Goal: Task Accomplishment & Management: Complete application form

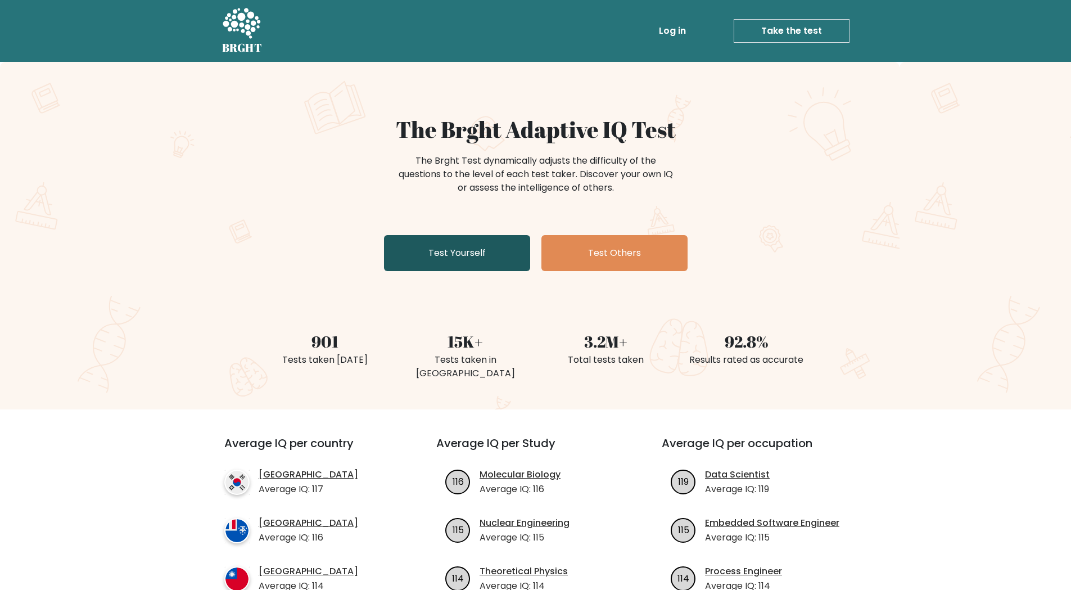
click at [462, 250] on link "Test Yourself" at bounding box center [457, 253] width 146 height 36
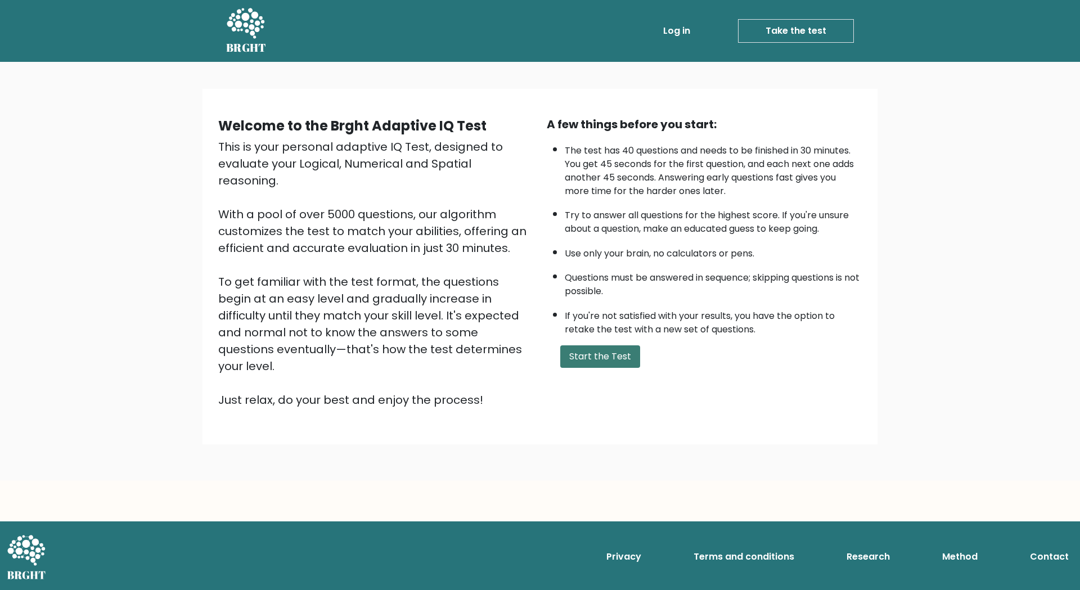
click at [597, 355] on button "Start the Test" at bounding box center [600, 356] width 80 height 22
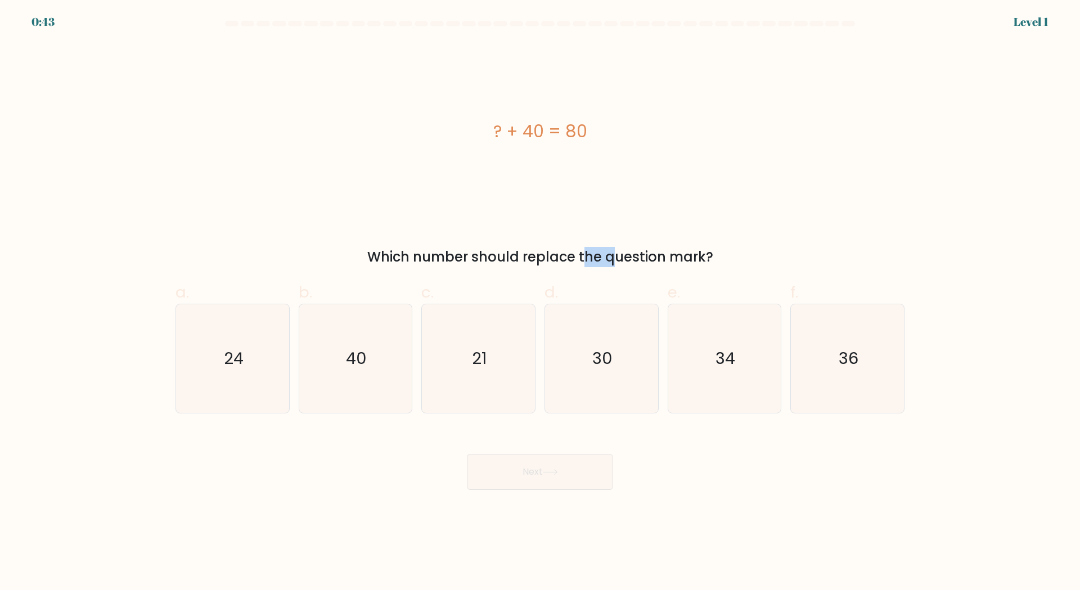
drag, startPoint x: 507, startPoint y: 264, endPoint x: 520, endPoint y: 265, distance: 12.9
click at [520, 265] on div "Which number should replace the question mark?" at bounding box center [539, 257] width 715 height 20
click at [364, 350] on text "40" at bounding box center [356, 358] width 21 height 22
click at [540, 303] on input "b. 40" at bounding box center [540, 298] width 1 height 7
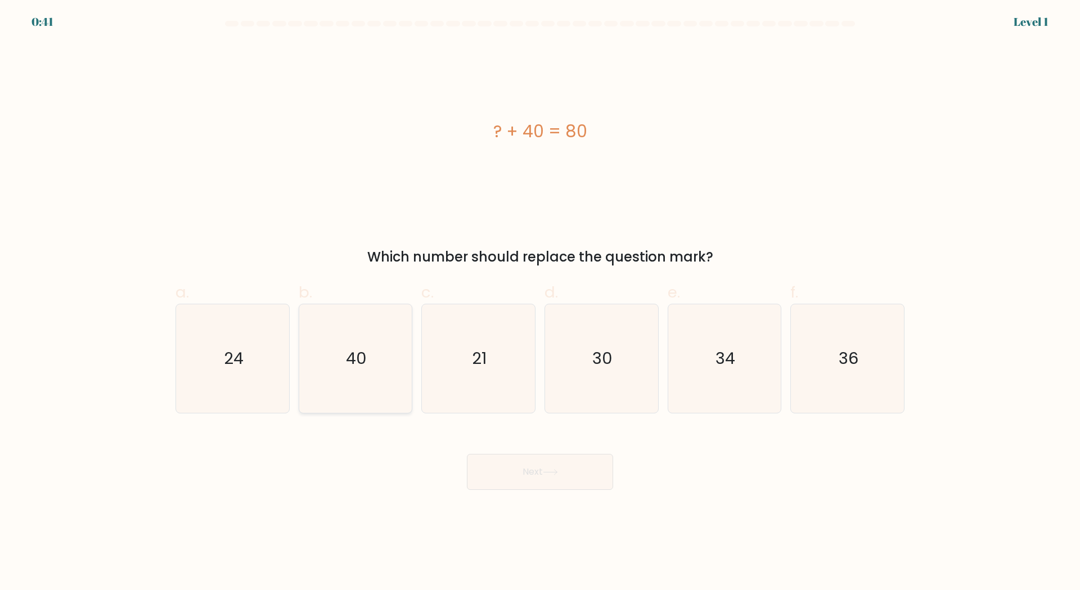
radio input "true"
click at [573, 476] on button "Next" at bounding box center [540, 472] width 146 height 36
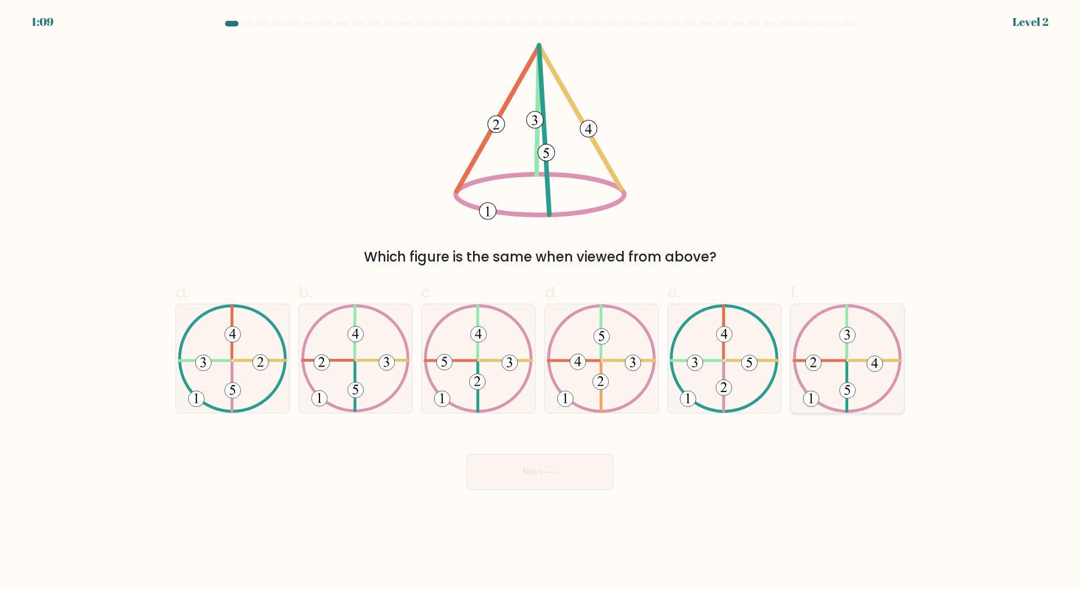
click at [823, 351] on icon at bounding box center [848, 358] width 110 height 109
click at [541, 303] on input "f." at bounding box center [540, 298] width 1 height 7
radio input "true"
click at [578, 469] on button "Next" at bounding box center [540, 472] width 146 height 36
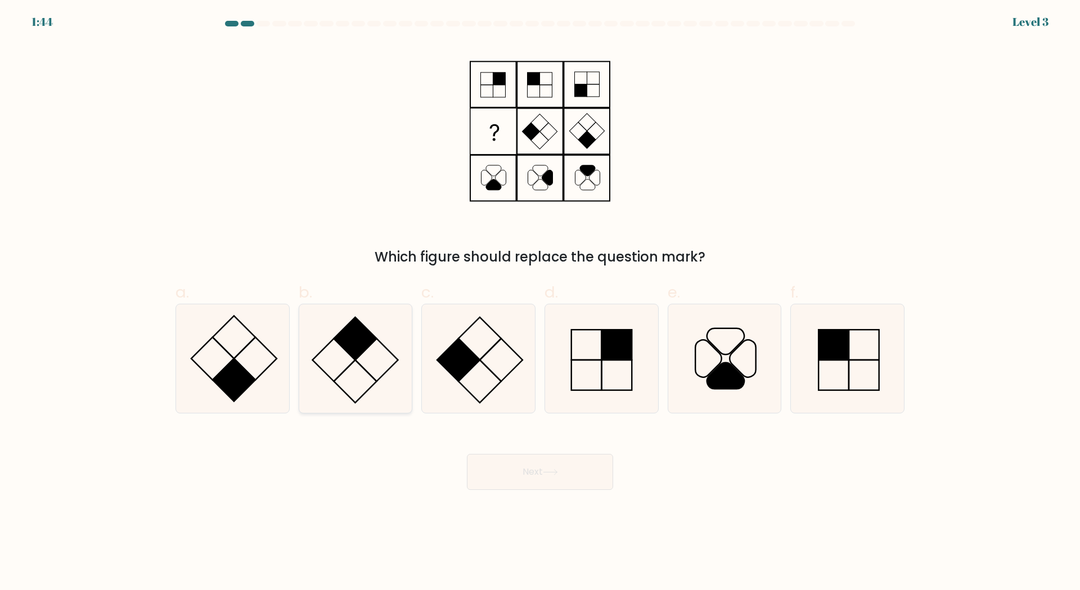
click at [354, 353] on rect at bounding box center [355, 338] width 43 height 43
click at [540, 303] on input "b." at bounding box center [540, 298] width 1 height 7
radio input "true"
click at [572, 473] on button "Next" at bounding box center [540, 472] width 146 height 36
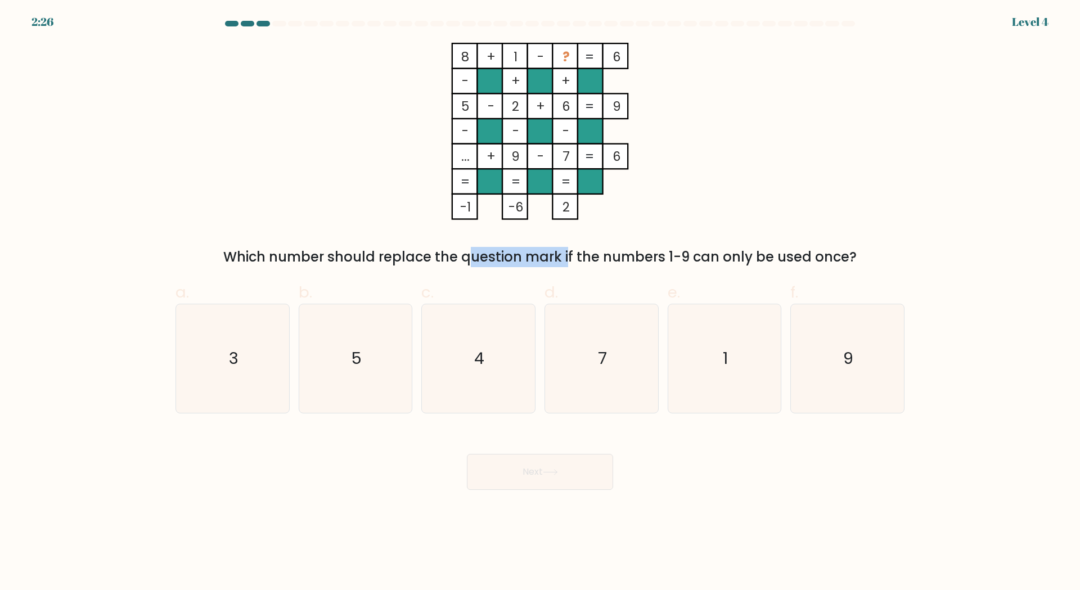
drag, startPoint x: 376, startPoint y: 260, endPoint x: 470, endPoint y: 258, distance: 94.0
click at [470, 258] on div "Which number should replace the question mark if the numbers 1-9 can only be us…" at bounding box center [539, 257] width 715 height 20
click at [247, 337] on icon "3" at bounding box center [232, 358] width 109 height 109
click at [540, 303] on input "a. 3" at bounding box center [540, 298] width 1 height 7
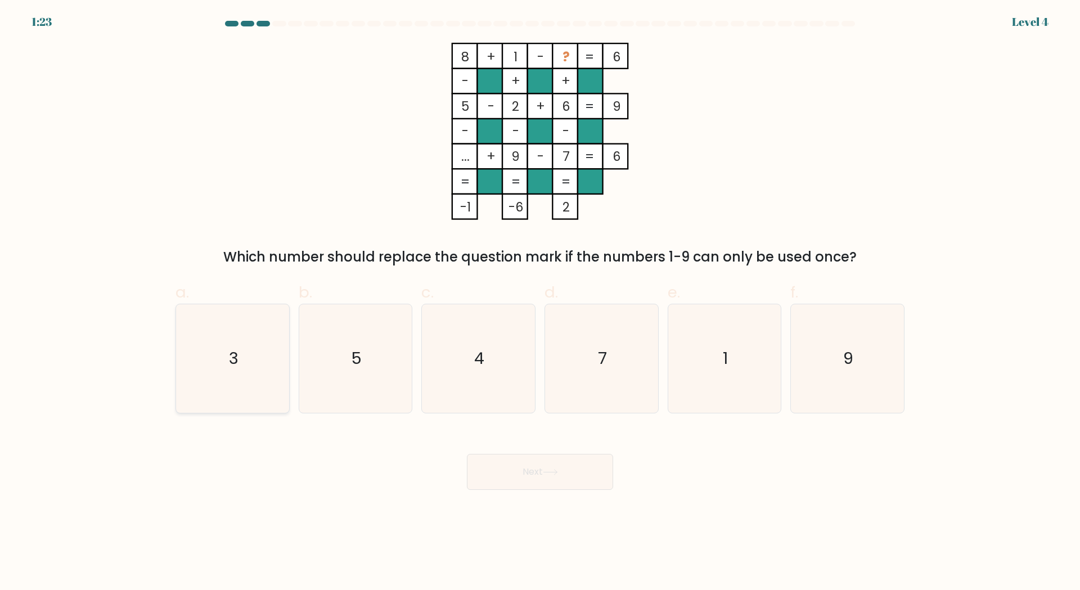
radio input "true"
click at [523, 472] on button "Next" at bounding box center [540, 472] width 146 height 36
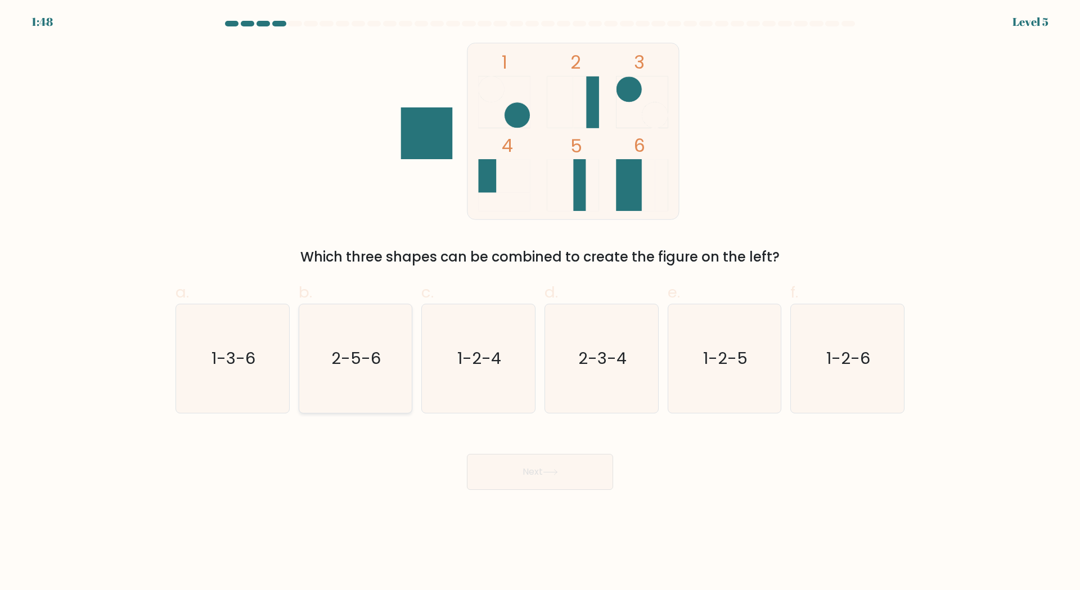
click at [389, 337] on icon "2-5-6" at bounding box center [355, 358] width 109 height 109
click at [540, 303] on input "b. 2-5-6" at bounding box center [540, 298] width 1 height 7
radio input "true"
click at [566, 460] on button "Next" at bounding box center [540, 472] width 146 height 36
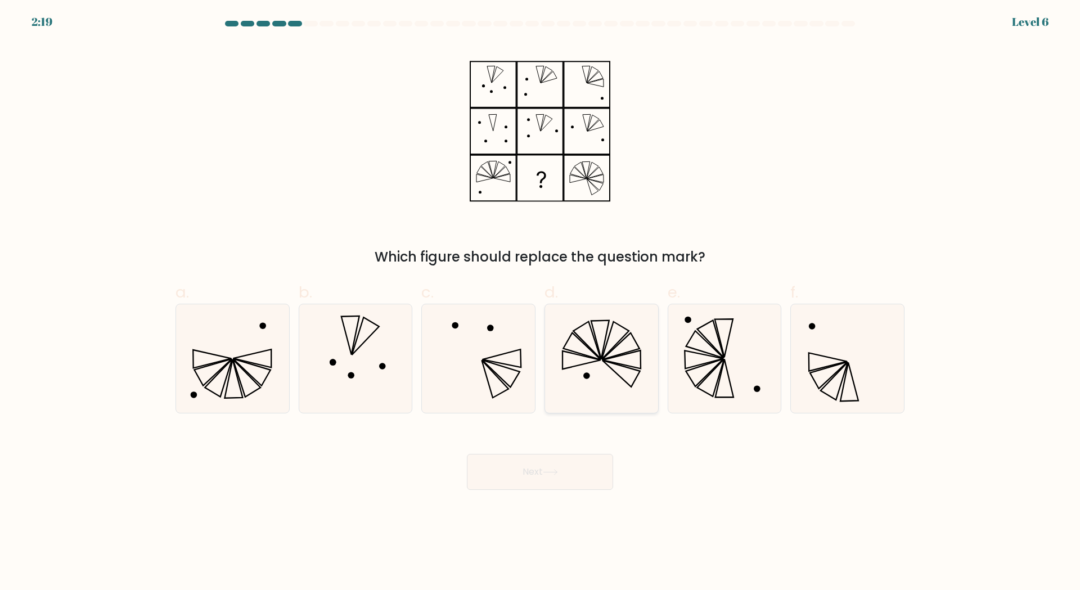
click at [607, 362] on icon at bounding box center [621, 374] width 38 height 26
click at [541, 303] on input "d." at bounding box center [540, 298] width 1 height 7
radio input "true"
click at [589, 473] on button "Next" at bounding box center [540, 472] width 146 height 36
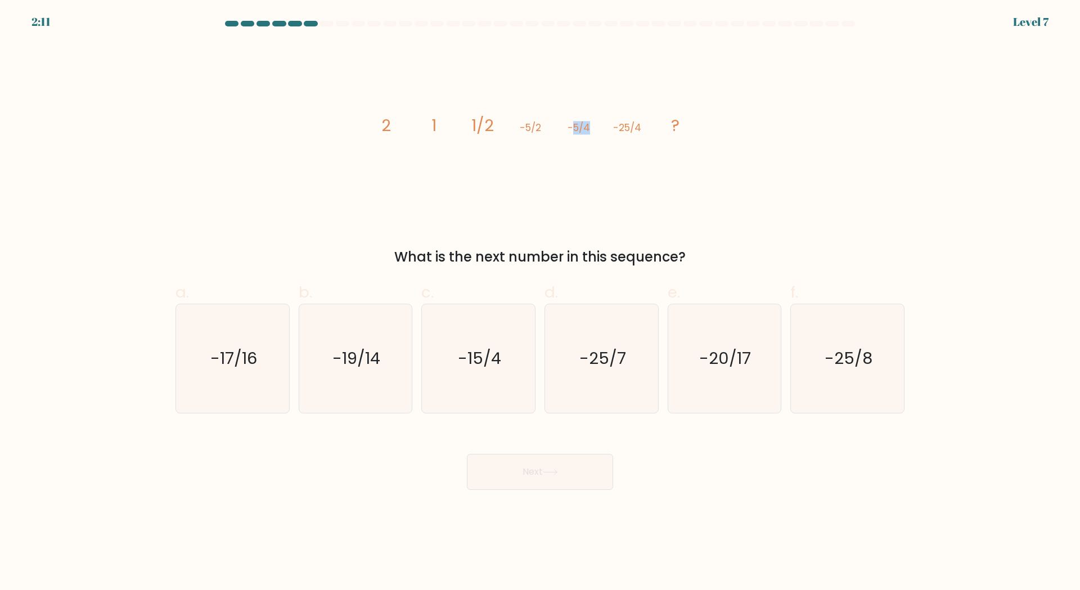
drag, startPoint x: 573, startPoint y: 130, endPoint x: 591, endPoint y: 128, distance: 18.7
click at [591, 128] on icon "image/svg+xml 2 1 1/2 -5/2 -5/4 -25/4 ?" at bounding box center [539, 131] width 337 height 177
click at [811, 334] on icon "-25/8" at bounding box center [847, 358] width 109 height 109
click at [541, 303] on input "f. -25/8" at bounding box center [540, 298] width 1 height 7
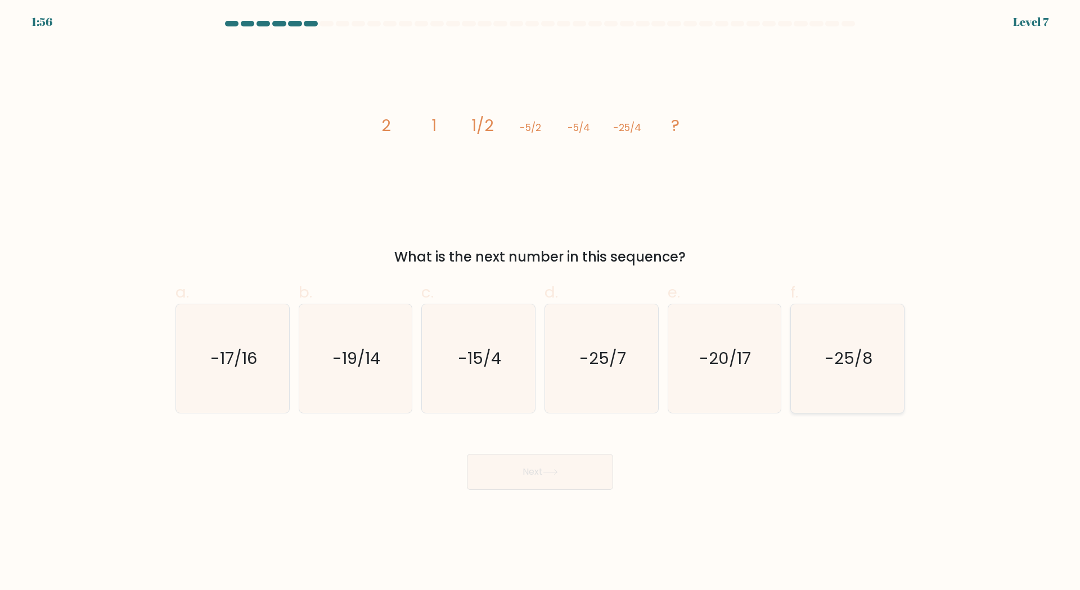
radio input "true"
click at [529, 479] on button "Next" at bounding box center [540, 472] width 146 height 36
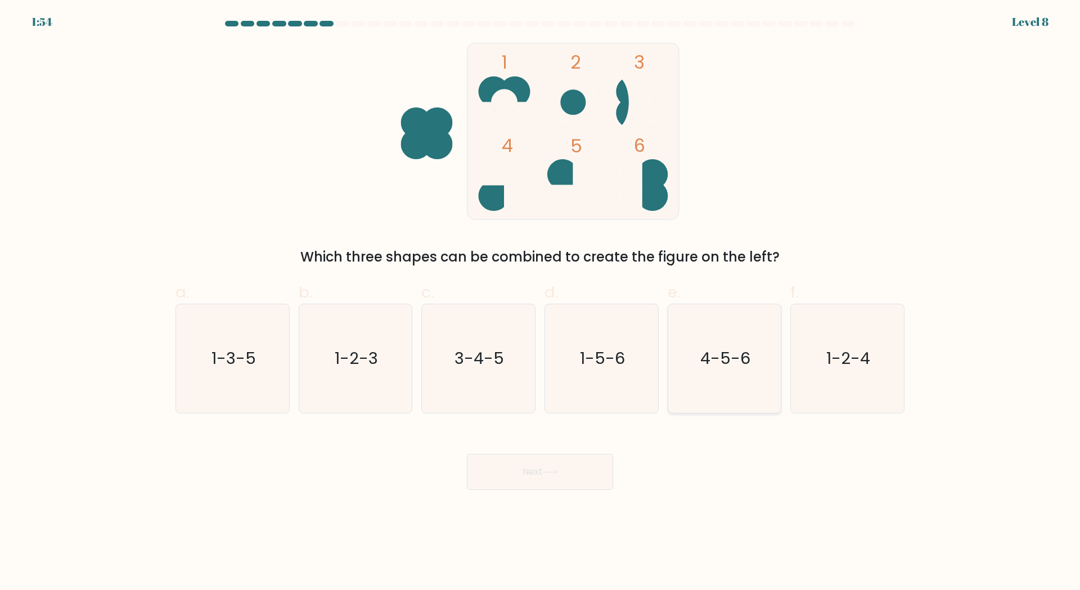
click at [708, 364] on text "4-5-6" at bounding box center [725, 358] width 50 height 22
click at [541, 303] on input "e. 4-5-6" at bounding box center [540, 298] width 1 height 7
radio input "true"
click at [559, 479] on button "Next" at bounding box center [540, 472] width 146 height 36
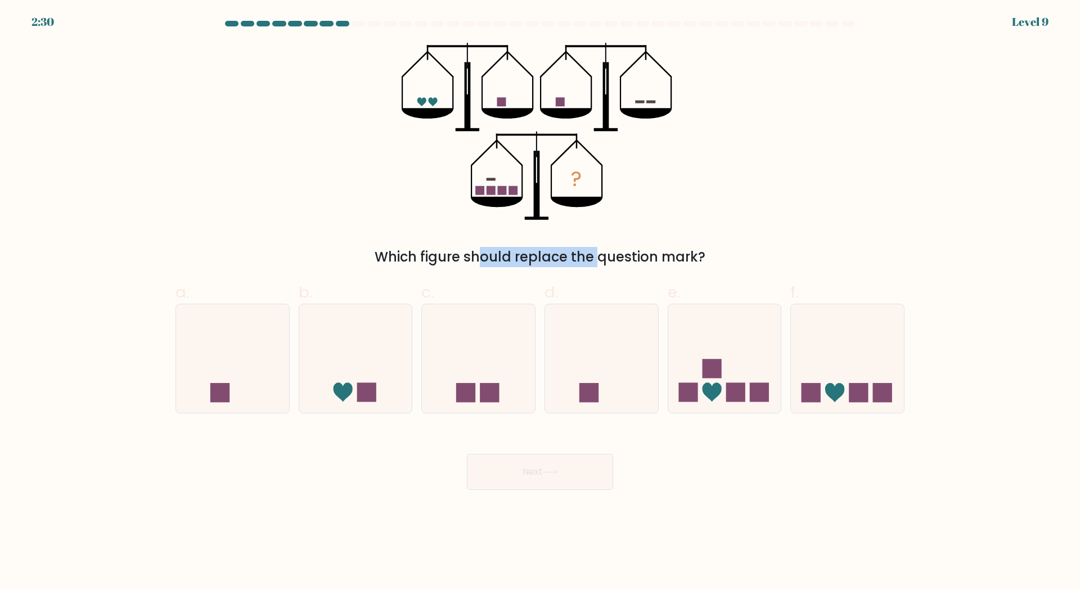
drag, startPoint x: 394, startPoint y: 255, endPoint x: 505, endPoint y: 256, distance: 110.8
click at [505, 256] on div "Which figure should replace the question mark?" at bounding box center [539, 257] width 715 height 20
click at [718, 370] on rect at bounding box center [711, 368] width 19 height 19
click at [541, 303] on input "e." at bounding box center [540, 298] width 1 height 7
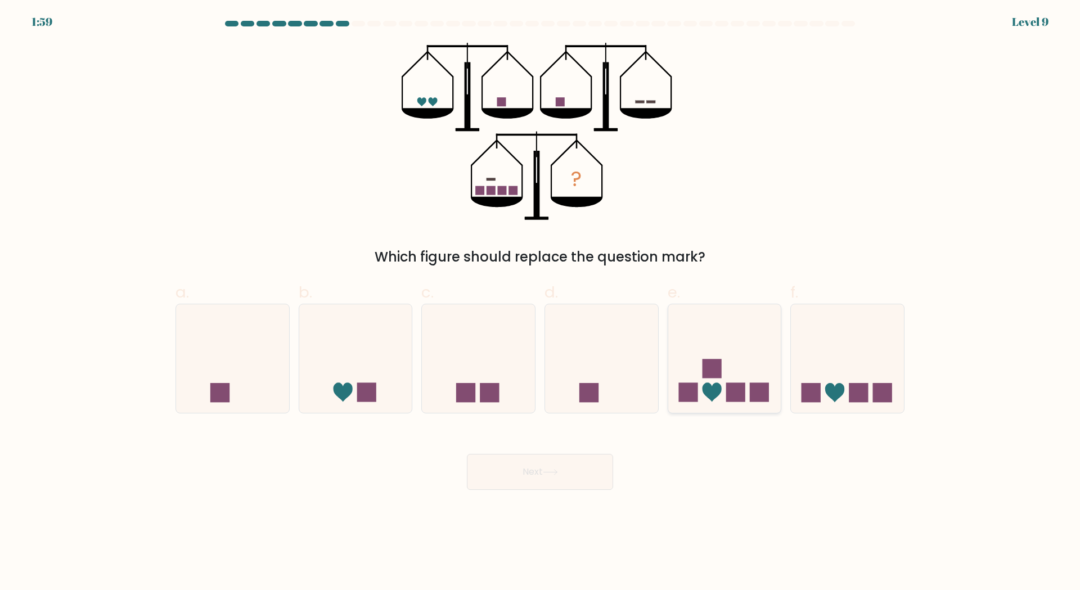
radio input "true"
click at [535, 480] on button "Next" at bounding box center [540, 472] width 146 height 36
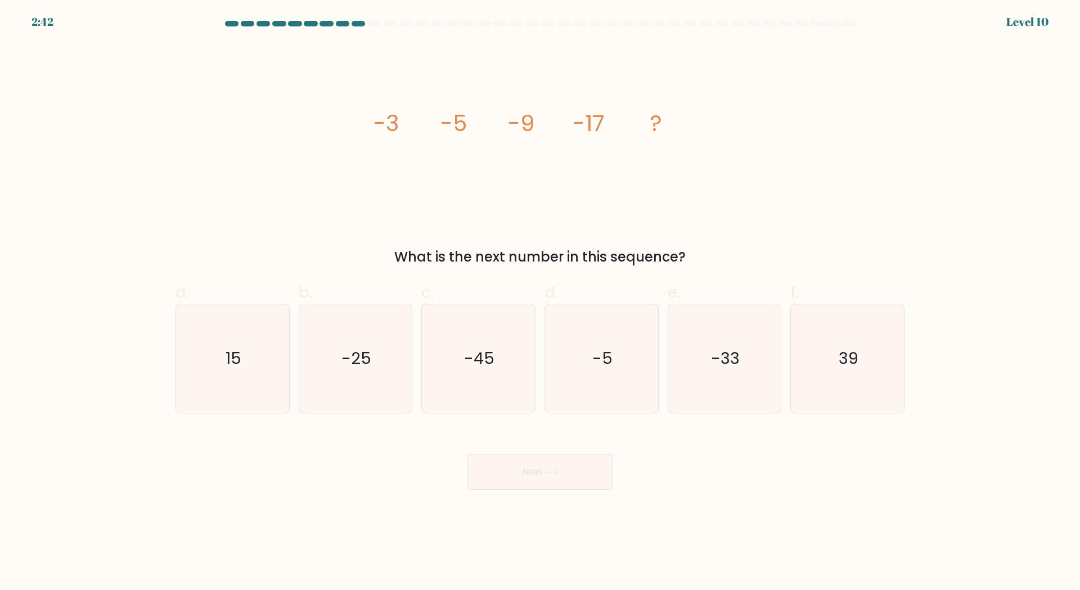
drag, startPoint x: 503, startPoint y: 254, endPoint x: 590, endPoint y: 265, distance: 87.3
click at [590, 265] on div "image/svg+xml -3 -5 -9 -17 ? What is the next number in this sequence?" at bounding box center [540, 155] width 742 height 224
click at [590, 265] on div "What is the next number in this sequence?" at bounding box center [539, 257] width 715 height 20
drag, startPoint x: 452, startPoint y: 125, endPoint x: 538, endPoint y: 124, distance: 86.1
click at [538, 124] on icon "image/svg+xml -3 -5 -9 -17 ?" at bounding box center [539, 131] width 337 height 177
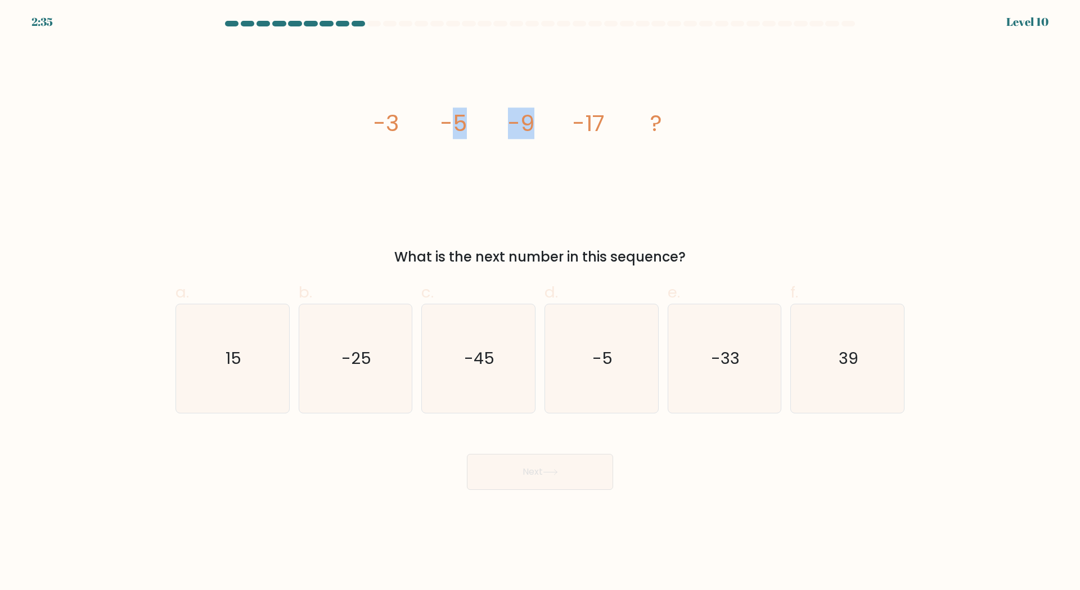
click at [538, 124] on icon "image/svg+xml -3 -5 -9 -17 ?" at bounding box center [539, 131] width 337 height 177
drag, startPoint x: 516, startPoint y: 124, endPoint x: 611, endPoint y: 124, distance: 95.6
click at [611, 124] on icon "image/svg+xml -3 -5 -9 -17 ?" at bounding box center [539, 131] width 337 height 177
click at [735, 347] on text "-33" at bounding box center [725, 358] width 29 height 22
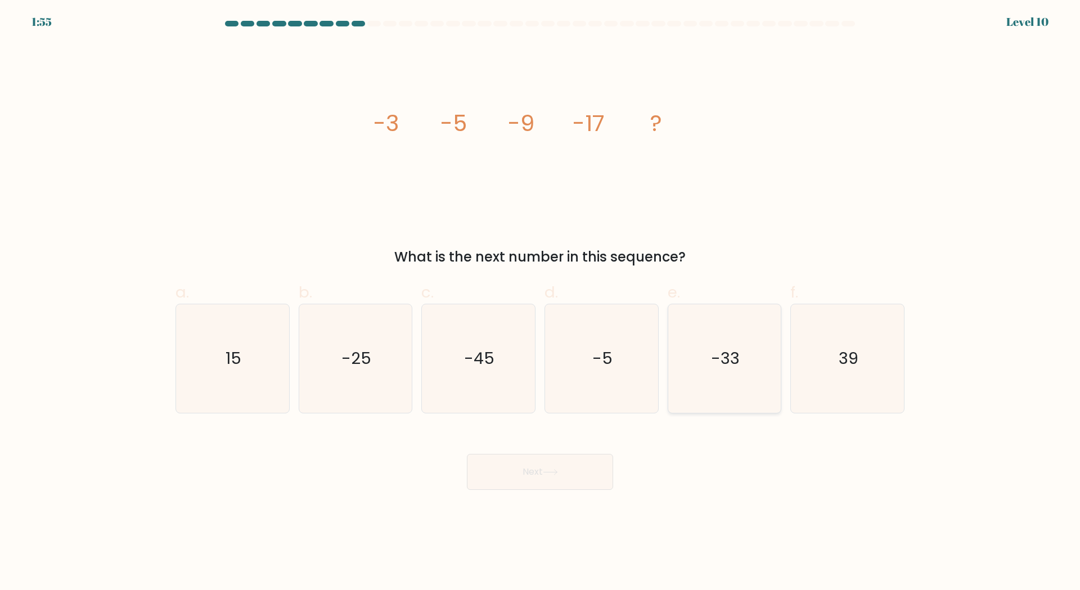
click at [541, 303] on input "e. -33" at bounding box center [540, 298] width 1 height 7
radio input "true"
click at [563, 458] on button "Next" at bounding box center [540, 472] width 146 height 36
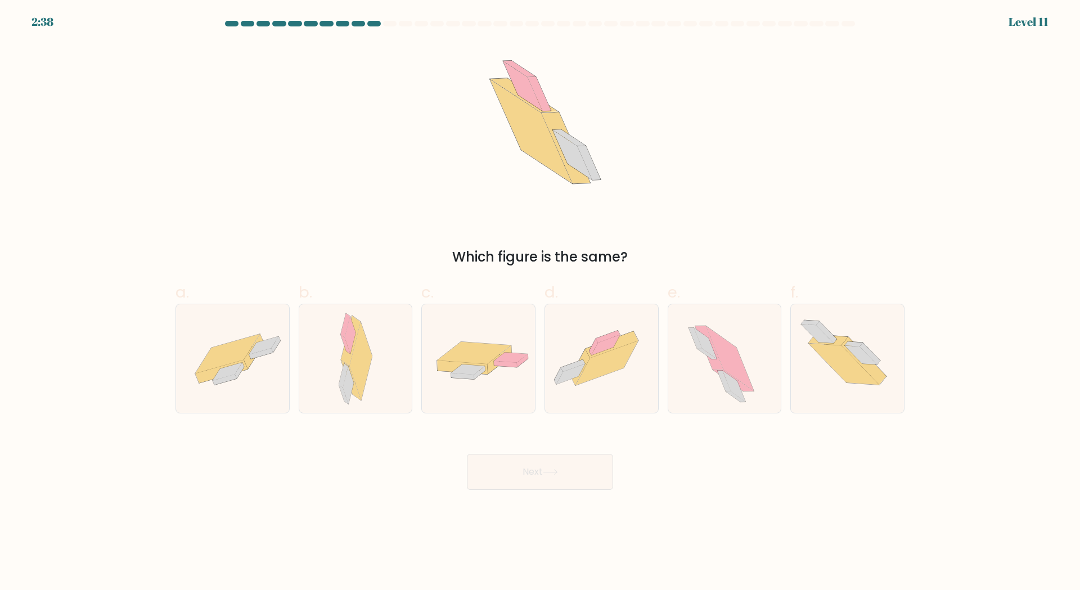
drag, startPoint x: 578, startPoint y: 256, endPoint x: 600, endPoint y: 256, distance: 21.4
click at [600, 256] on div "Which figure is the same?" at bounding box center [539, 257] width 715 height 20
click at [600, 255] on div "Which figure is the same?" at bounding box center [539, 257] width 715 height 20
click at [569, 350] on icon at bounding box center [601, 358] width 113 height 84
click at [541, 303] on input "d." at bounding box center [540, 298] width 1 height 7
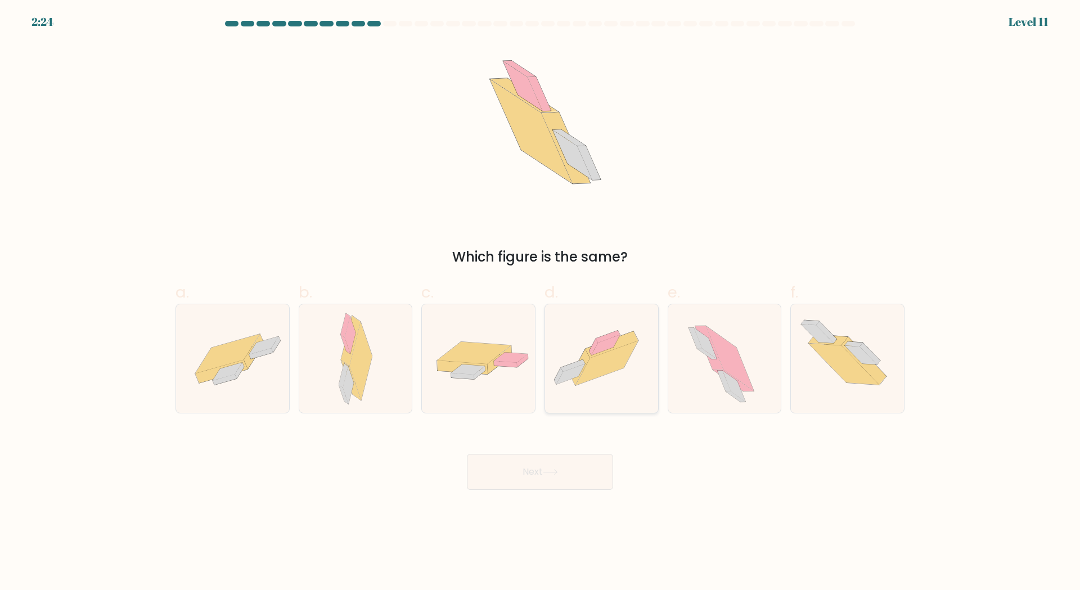
radio input "true"
click at [546, 480] on button "Next" at bounding box center [540, 472] width 146 height 36
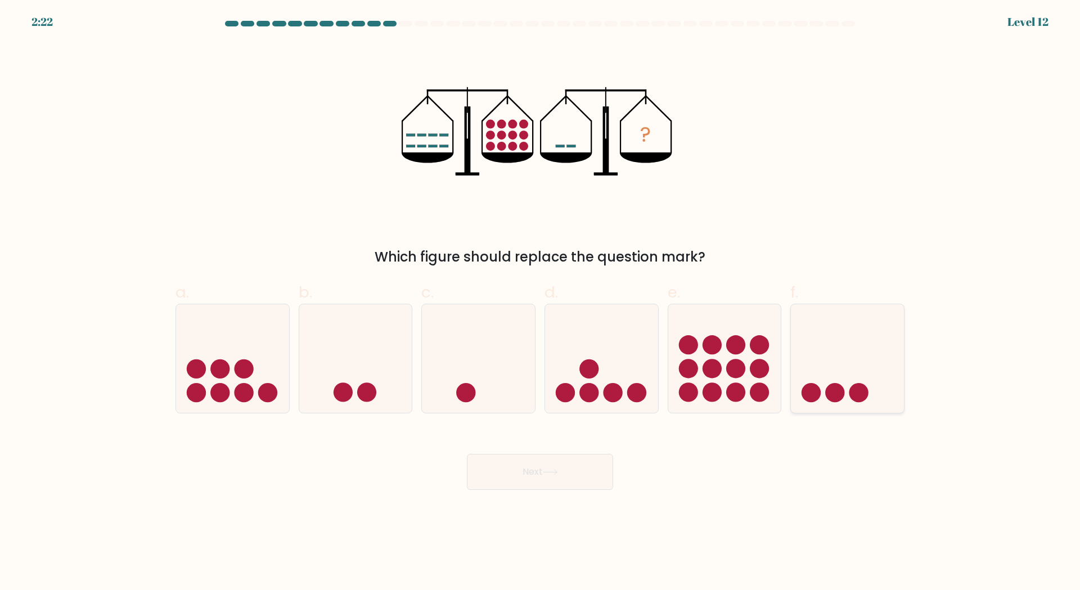
click at [884, 341] on icon at bounding box center [847, 358] width 113 height 93
click at [541, 303] on input "f." at bounding box center [540, 298] width 1 height 7
radio input "true"
click at [547, 464] on button "Next" at bounding box center [540, 472] width 146 height 36
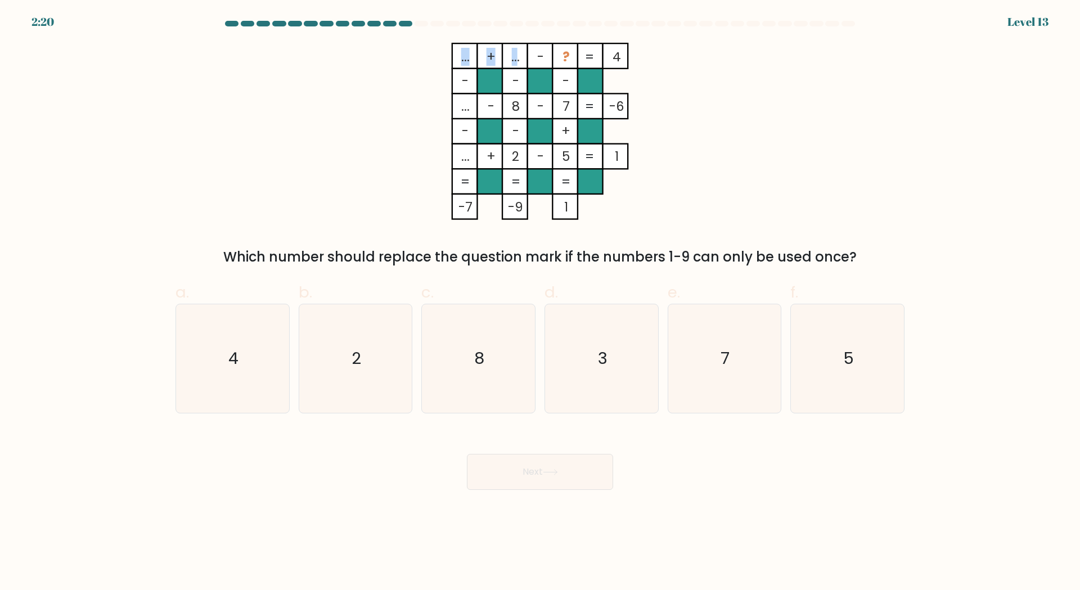
drag, startPoint x: 507, startPoint y: 60, endPoint x: 516, endPoint y: 60, distance: 8.4
click at [516, 60] on icon "... + ... - ? 4 - - - ... - 8 - 7 -6 - - + ... + 2 - 5 = 1 = = = = -7 -9 1 =" at bounding box center [539, 131] width 337 height 177
click at [516, 60] on tspan "..." at bounding box center [515, 57] width 8 height 18
drag, startPoint x: 521, startPoint y: 59, endPoint x: 509, endPoint y: 61, distance: 11.9
click at [509, 61] on icon "... + ... - ? 4 - - - ... - 8 - 7 -6 - - + ... + 2 - 5 = 1 = = = = -7 -9 1 =" at bounding box center [539, 131] width 337 height 177
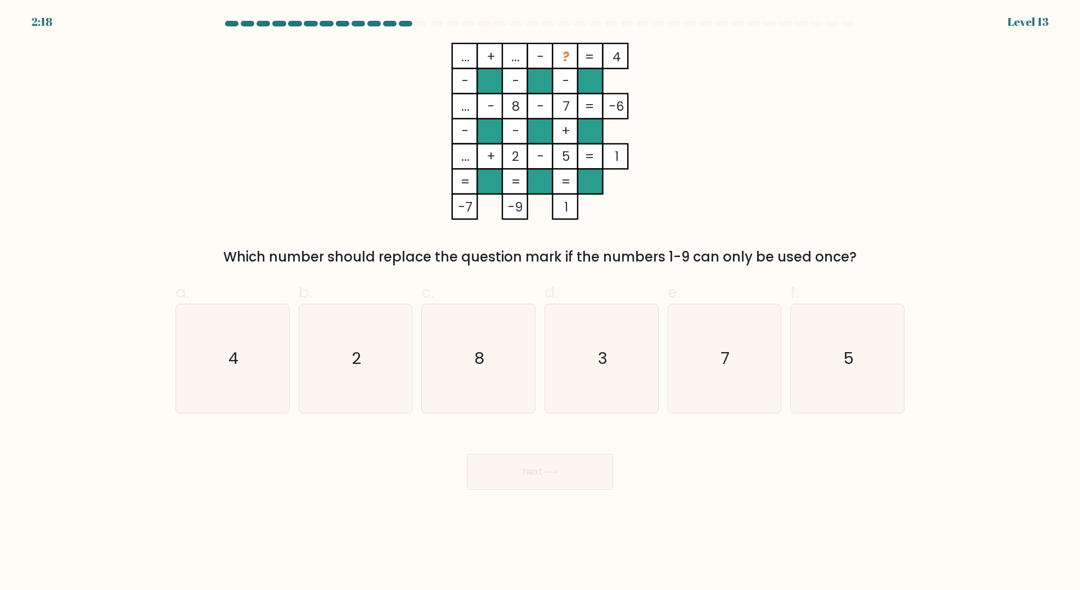
click at [509, 61] on rect at bounding box center [514, 55] width 25 height 25
drag, startPoint x: 507, startPoint y: 57, endPoint x: 517, endPoint y: 57, distance: 10.7
click at [517, 57] on icon "... + ... - ? 4 - - - ... - 8 - 7 -6 - - + ... + 2 - 5 = 1 = = = = -7 -9 1 =" at bounding box center [539, 131] width 337 height 177
click at [517, 57] on tspan "..." at bounding box center [515, 57] width 8 height 18
drag, startPoint x: 510, startPoint y: 59, endPoint x: 517, endPoint y: 61, distance: 7.0
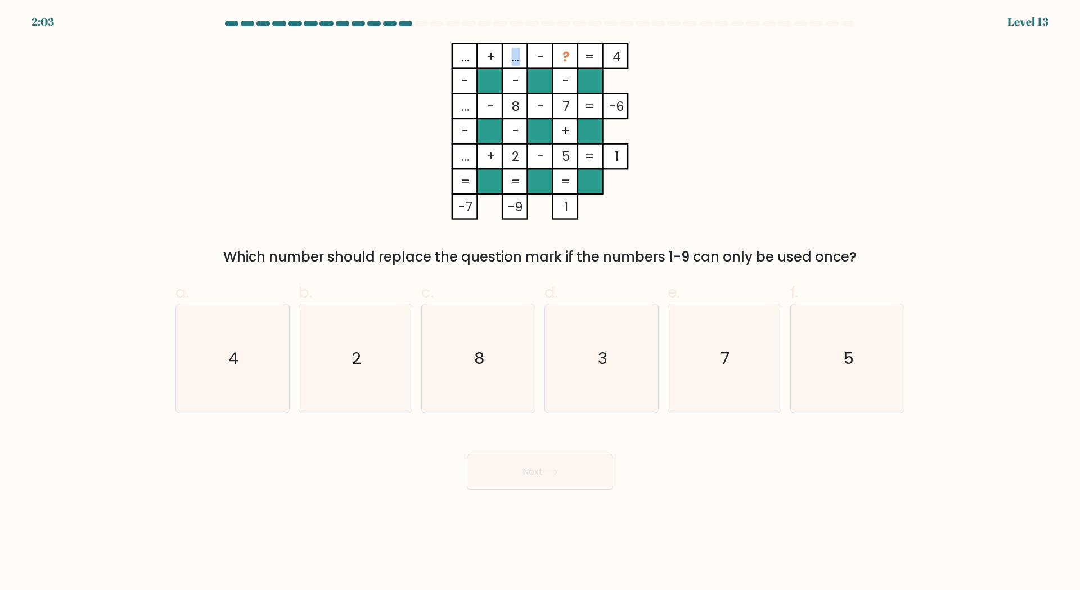
click at [517, 61] on tspan "..." at bounding box center [515, 57] width 8 height 18
drag, startPoint x: 456, startPoint y: 157, endPoint x: 461, endPoint y: 158, distance: 5.7
click at [461, 158] on icon "... + ... - ? 4 - - - ... - 8 - 7 -6 - - + ... + 2 - 5 = 1 = = = = -7 -9 1 =" at bounding box center [539, 131] width 337 height 177
click at [461, 158] on tspan "..." at bounding box center [465, 156] width 8 height 18
click at [517, 58] on tspan "..." at bounding box center [515, 57] width 8 height 18
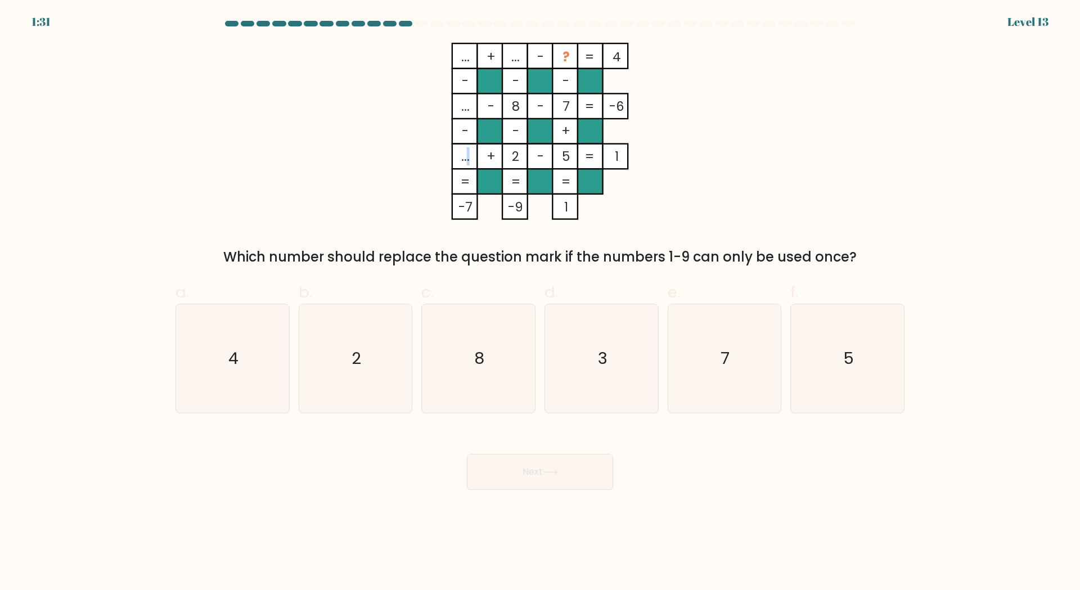
click at [469, 158] on tspan "..." at bounding box center [465, 156] width 8 height 18
click at [517, 56] on tspan "..." at bounding box center [515, 57] width 8 height 18
click at [459, 157] on rect at bounding box center [464, 156] width 25 height 25
drag, startPoint x: 513, startPoint y: 56, endPoint x: 520, endPoint y: 56, distance: 6.8
click at [520, 56] on tspan "..." at bounding box center [515, 57] width 8 height 18
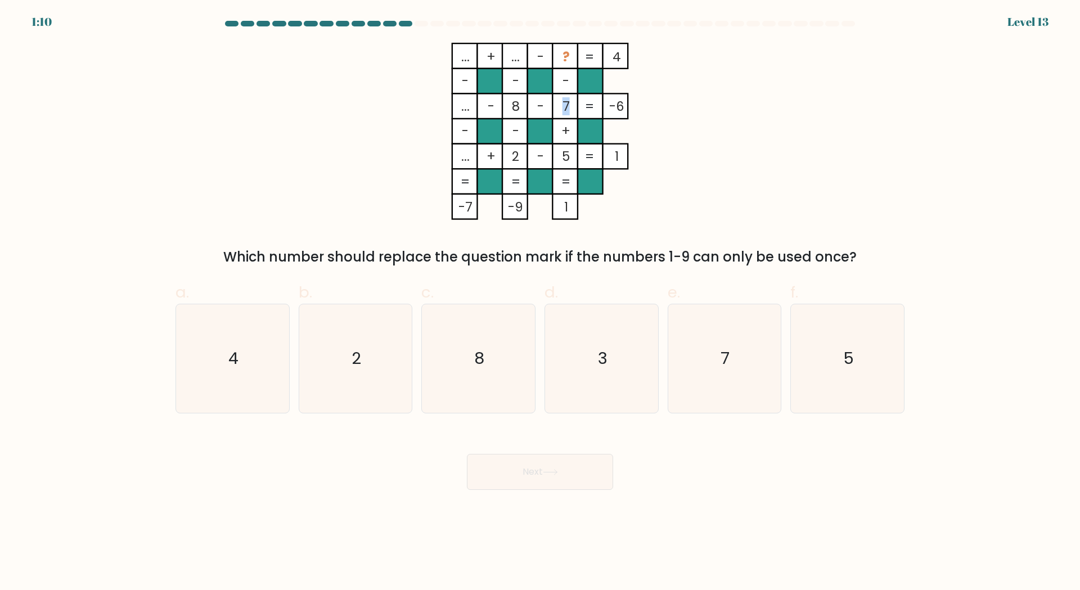
click at [567, 104] on tspan "7" at bounding box center [565, 106] width 7 height 18
drag, startPoint x: 487, startPoint y: 106, endPoint x: 562, endPoint y: 105, distance: 75.4
click at [562, 105] on icon "... + ... - ? 4 - - - ... - 8 - 7 -6 - - + ... + 2 - 5 = 1 = = = = -7 -9 1 =" at bounding box center [539, 131] width 337 height 177
click at [562, 105] on tspan "7" at bounding box center [565, 106] width 7 height 18
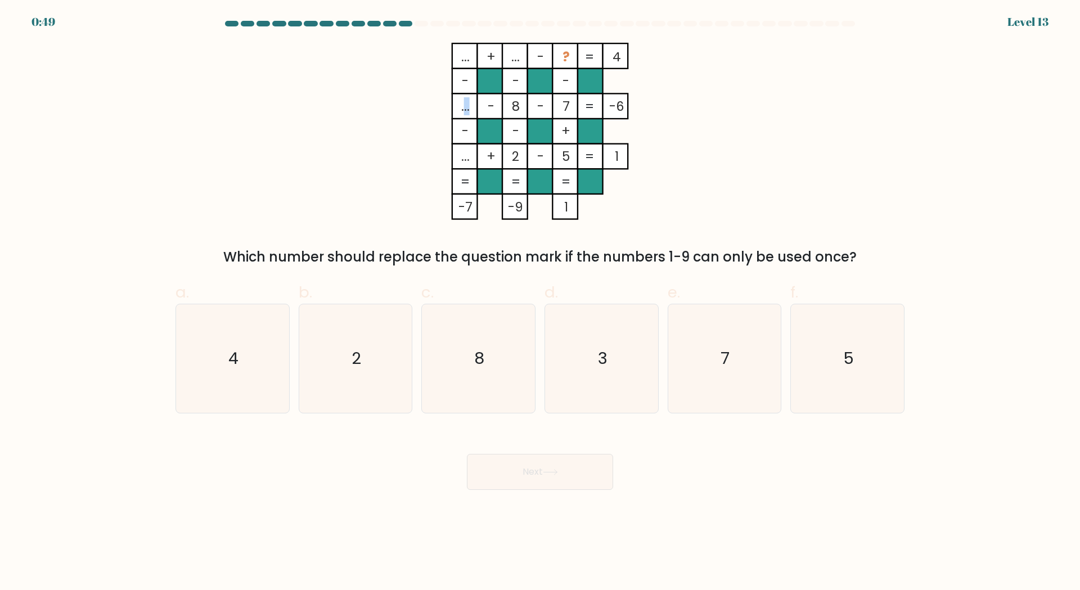
click at [468, 107] on tspan "..." at bounding box center [465, 106] width 8 height 18
click at [465, 107] on tspan "..." at bounding box center [465, 106] width 8 height 18
drag, startPoint x: 458, startPoint y: 111, endPoint x: 467, endPoint y: 111, distance: 8.5
click at [467, 111] on icon "... + ... - ? 4 - - - ... - 8 - 7 -6 - - + ... + 2 - 5 = 1 = = = = -7 -9 1 =" at bounding box center [539, 131] width 337 height 177
click at [467, 111] on tspan "..." at bounding box center [465, 106] width 8 height 18
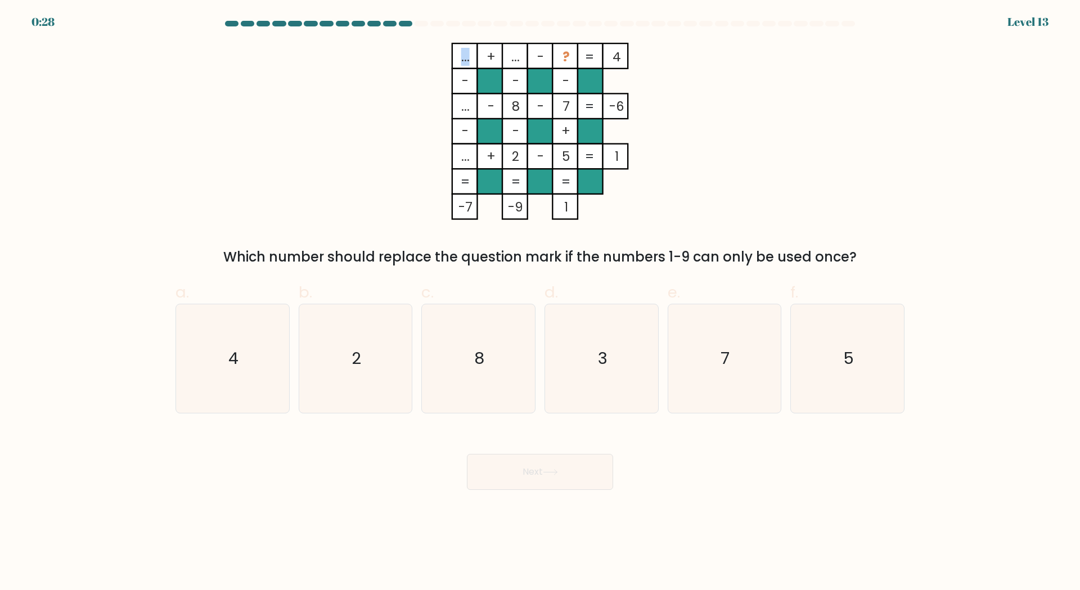
drag, startPoint x: 458, startPoint y: 52, endPoint x: 467, endPoint y: 55, distance: 8.9
click at [467, 55] on icon "... + ... - ? 4 - - - ... - 8 - 7 -6 - - + ... + 2 - 5 = 1 = = = = -7 -9 1 =" at bounding box center [539, 131] width 337 height 177
click at [364, 344] on icon "2" at bounding box center [355, 358] width 109 height 109
click at [540, 303] on input "b. 2" at bounding box center [540, 298] width 1 height 7
radio input "true"
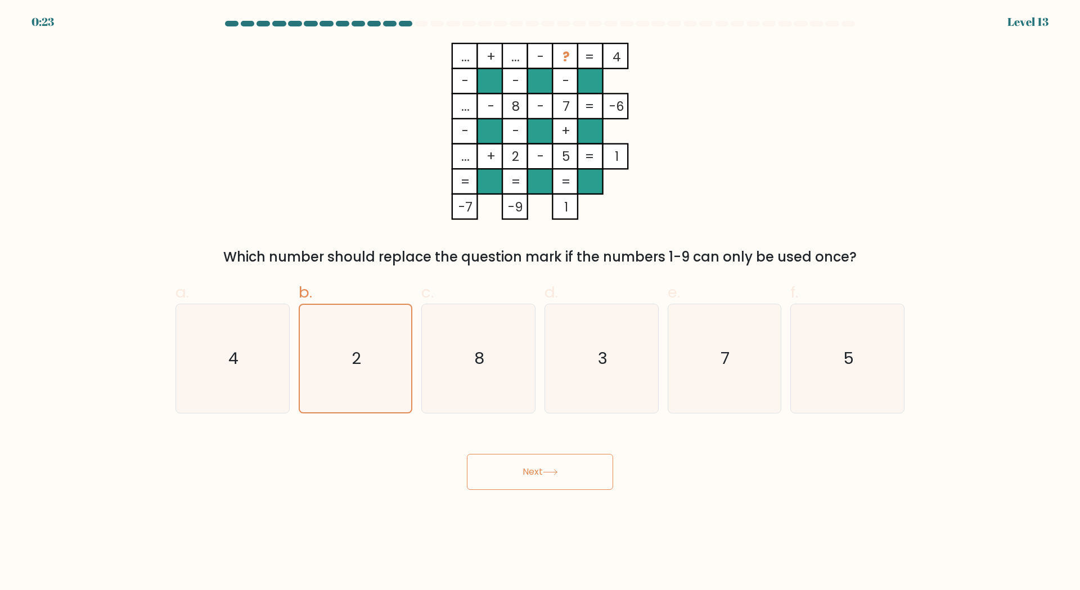
click at [538, 467] on button "Next" at bounding box center [540, 472] width 146 height 36
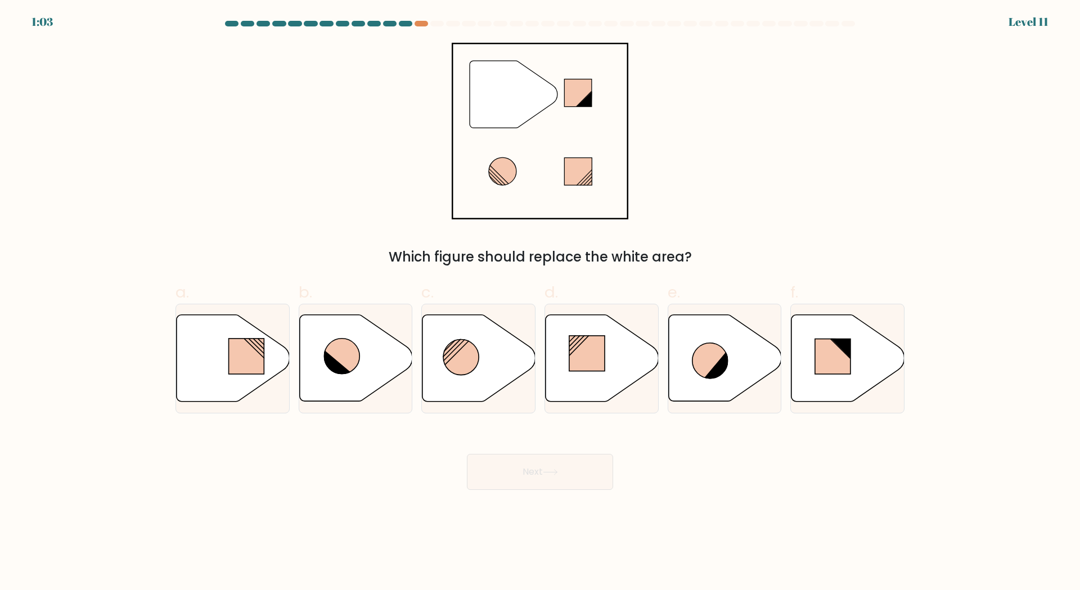
drag, startPoint x: 394, startPoint y: 259, endPoint x: 711, endPoint y: 254, distance: 317.3
click at [711, 254] on div "Which figure should replace the white area?" at bounding box center [539, 257] width 715 height 20
drag, startPoint x: 688, startPoint y: 253, endPoint x: 364, endPoint y: 256, distance: 324.0
click at [364, 256] on div "Which figure should replace the white area?" at bounding box center [539, 257] width 715 height 20
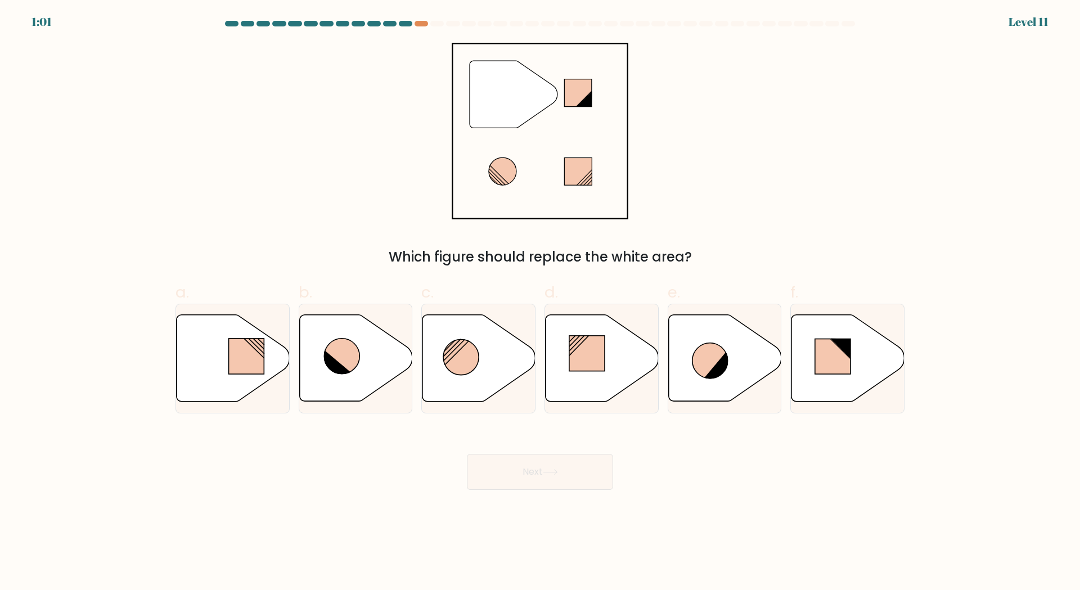
click at [364, 256] on div "Which figure should replace the white area?" at bounding box center [539, 257] width 715 height 20
drag, startPoint x: 392, startPoint y: 254, endPoint x: 692, endPoint y: 254, distance: 300.4
click at [692, 254] on div "Which figure should replace the white area?" at bounding box center [539, 257] width 715 height 20
drag, startPoint x: 691, startPoint y: 255, endPoint x: 385, endPoint y: 258, distance: 305.4
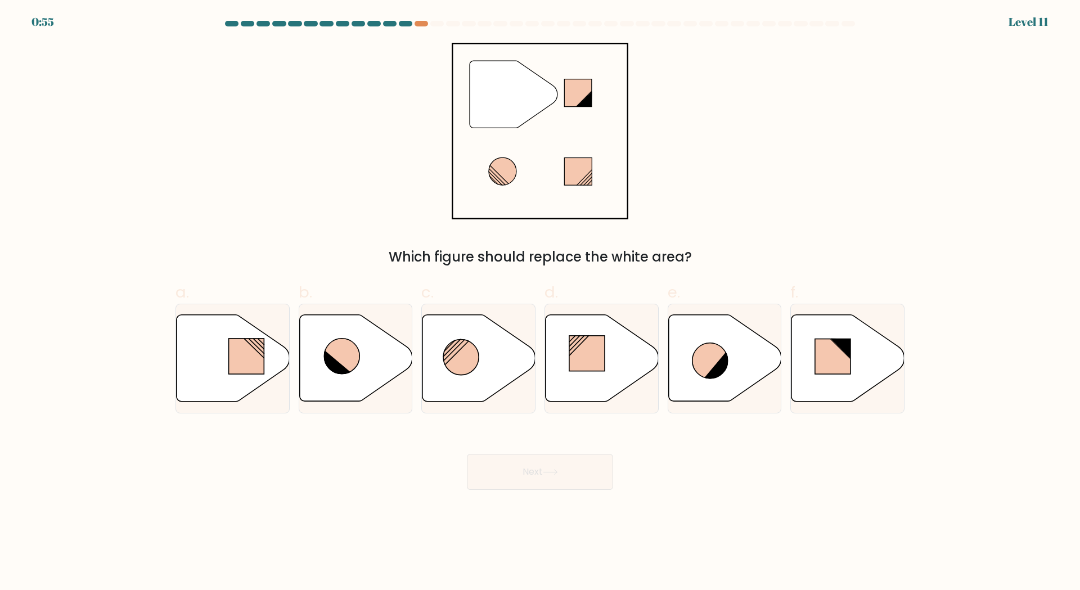
click at [385, 258] on div "Which figure should replace the white area?" at bounding box center [539, 257] width 715 height 20
drag, startPoint x: 388, startPoint y: 256, endPoint x: 688, endPoint y: 244, distance: 300.0
click at [688, 244] on div "" Which figure should replace the white area?" at bounding box center [540, 155] width 742 height 224
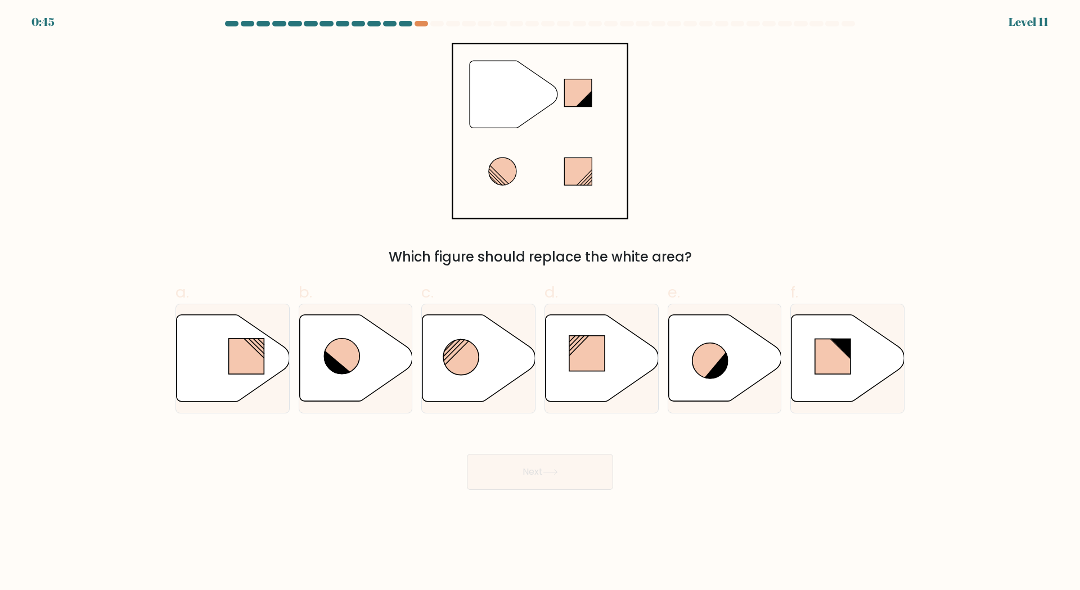
drag, startPoint x: 394, startPoint y: 256, endPoint x: 714, endPoint y: 255, distance: 320.0
click at [714, 255] on div "Which figure should replace the white area?" at bounding box center [539, 257] width 715 height 20
click at [712, 254] on div "Which figure should replace the white area?" at bounding box center [539, 257] width 715 height 20
drag, startPoint x: 682, startPoint y: 258, endPoint x: 641, endPoint y: 256, distance: 41.1
click at [644, 256] on div "Which figure should replace the white area?" at bounding box center [539, 257] width 715 height 20
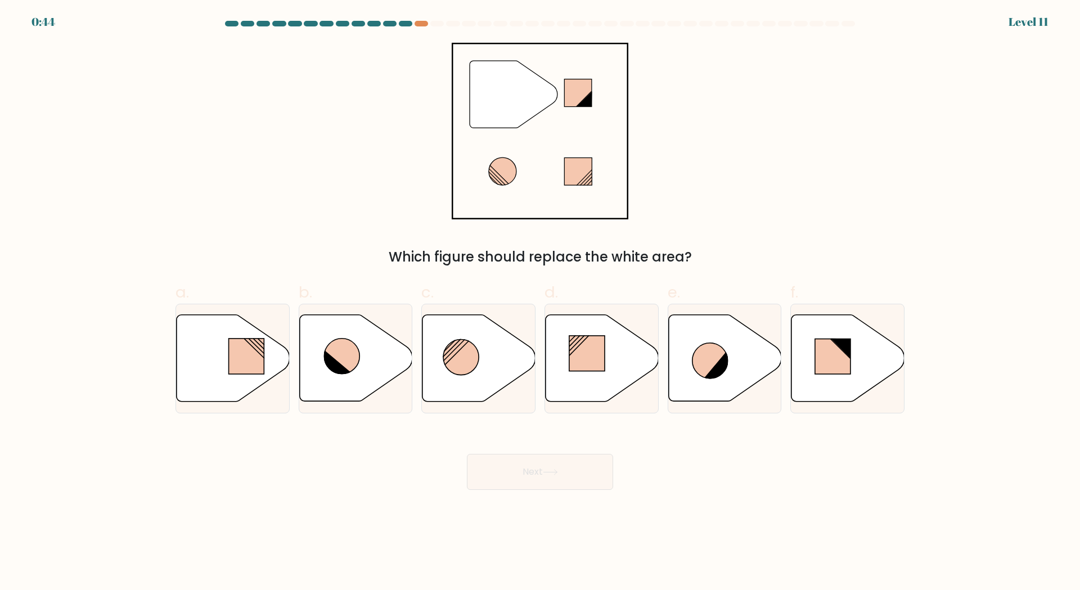
click at [638, 256] on div "Which figure should replace the white area?" at bounding box center [539, 257] width 715 height 20
drag, startPoint x: 686, startPoint y: 256, endPoint x: 391, endPoint y: 259, distance: 294.7
click at [391, 259] on div "Which figure should replace the white area?" at bounding box center [539, 257] width 715 height 20
drag, startPoint x: 578, startPoint y: 255, endPoint x: 390, endPoint y: 253, distance: 187.3
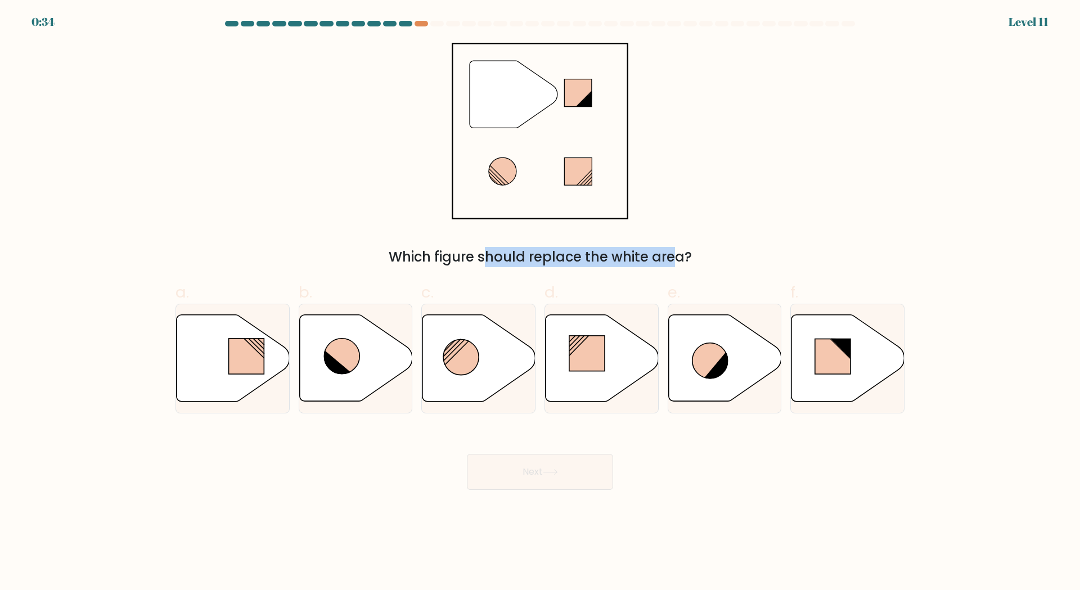
click at [374, 261] on div "Which figure should replace the white area?" at bounding box center [539, 257] width 715 height 20
click at [390, 253] on div "Which figure should replace the white area?" at bounding box center [539, 257] width 715 height 20
drag, startPoint x: 421, startPoint y: 253, endPoint x: 445, endPoint y: 253, distance: 23.6
click at [445, 253] on div "Which figure should replace the white area?" at bounding box center [539, 257] width 715 height 20
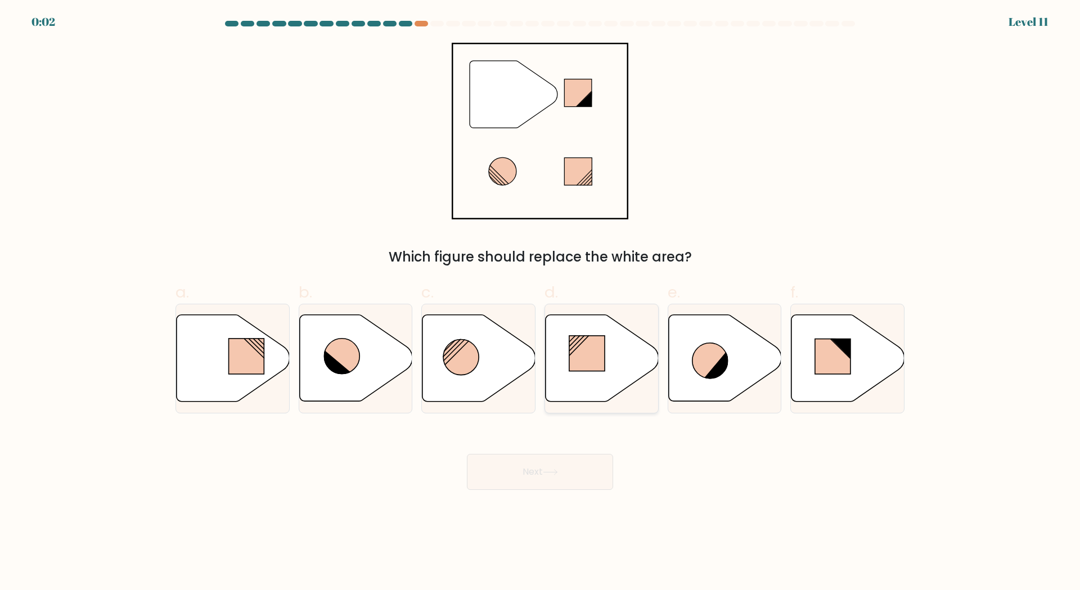
click at [588, 364] on rect at bounding box center [586, 353] width 35 height 35
click at [541, 303] on input "d." at bounding box center [540, 298] width 1 height 7
radio input "true"
click at [553, 463] on button "Next" at bounding box center [540, 472] width 146 height 36
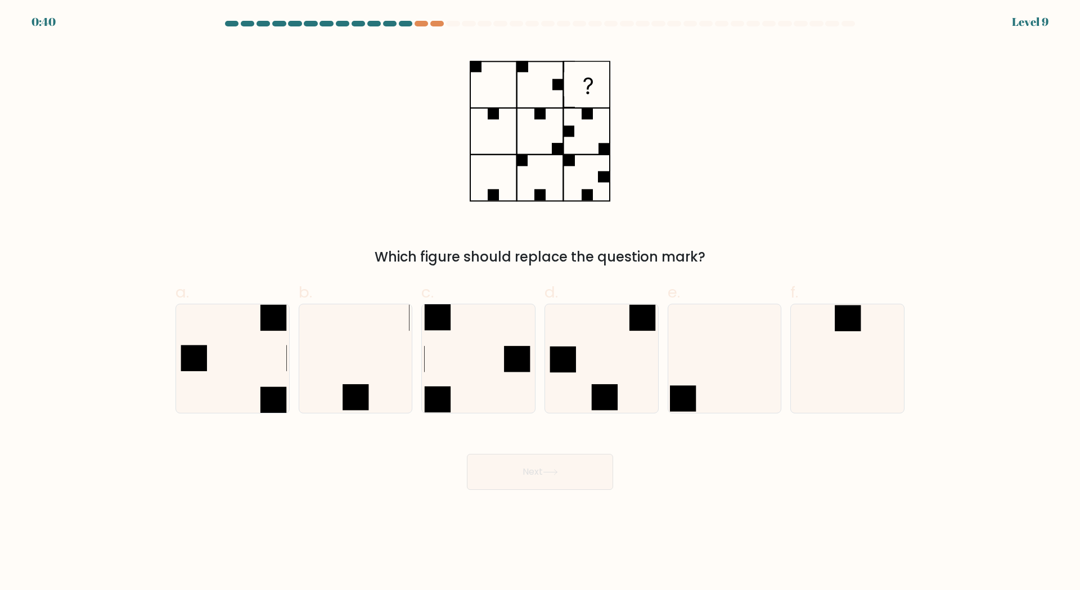
click at [589, 79] on icon at bounding box center [588, 86] width 10 height 17
drag, startPoint x: 589, startPoint y: 79, endPoint x: 584, endPoint y: 89, distance: 11.6
click at [585, 89] on g at bounding box center [587, 84] width 44 height 44
click at [583, 91] on rect at bounding box center [587, 84] width 44 height 44
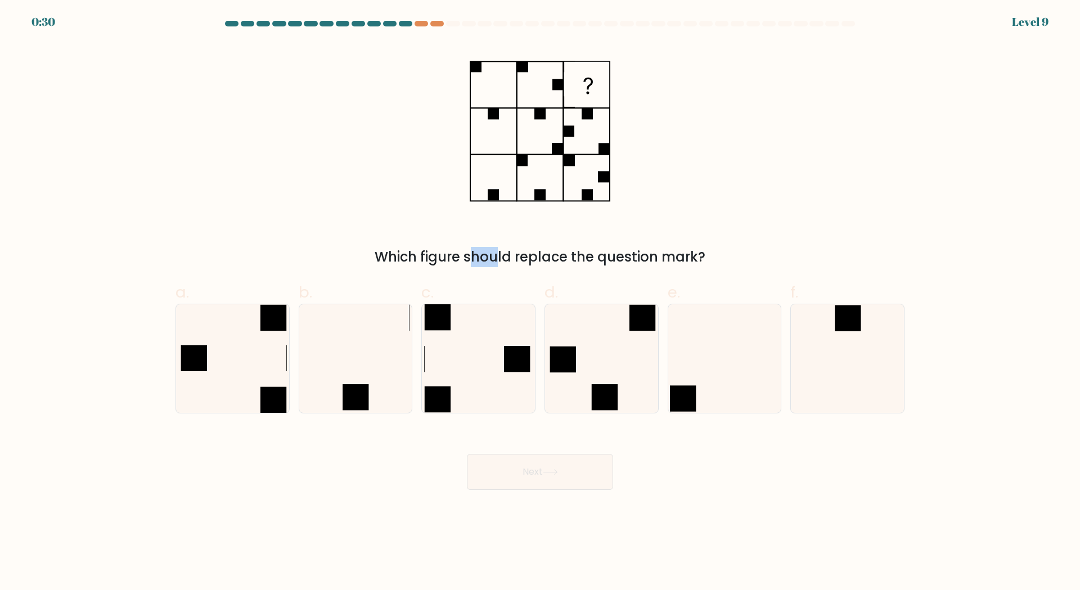
drag, startPoint x: 382, startPoint y: 257, endPoint x: 406, endPoint y: 256, distance: 23.6
click at [406, 256] on div "Which figure should replace the question mark?" at bounding box center [539, 257] width 715 height 20
click at [468, 350] on icon at bounding box center [478, 358] width 109 height 109
click at [540, 303] on input "c." at bounding box center [540, 298] width 1 height 7
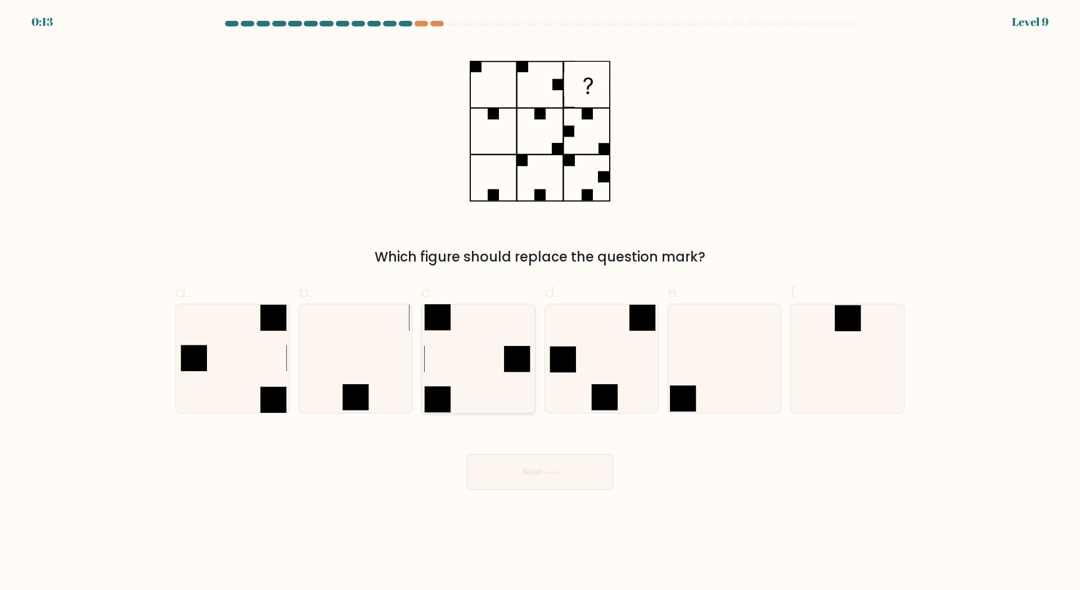
radio input "true"
click at [845, 339] on icon at bounding box center [847, 358] width 109 height 109
click at [541, 303] on input "f." at bounding box center [540, 298] width 1 height 7
radio input "true"
click at [558, 473] on icon at bounding box center [550, 472] width 15 height 6
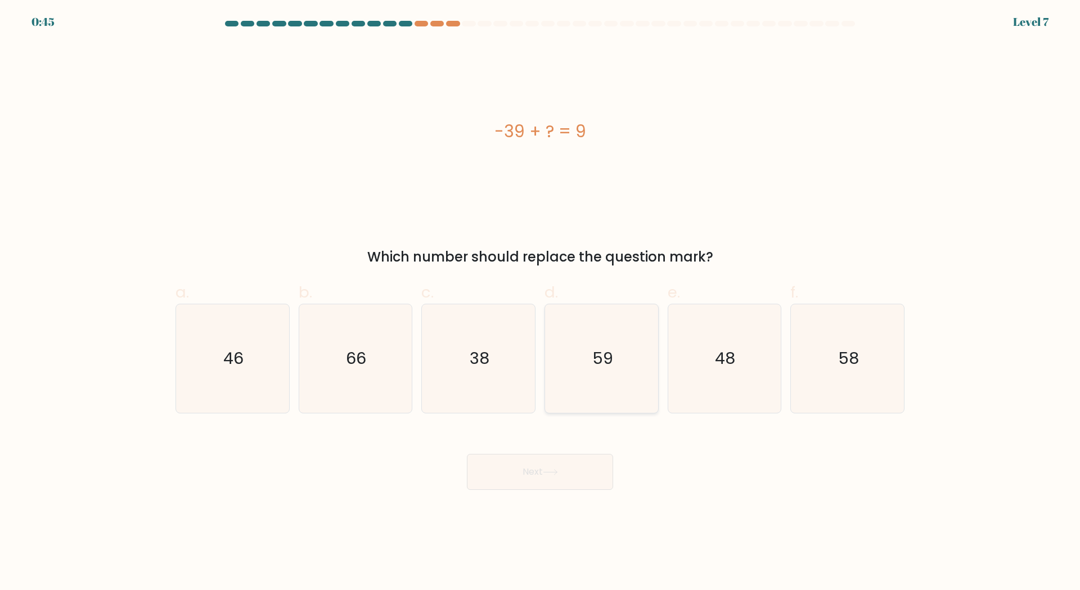
click at [603, 385] on icon "59" at bounding box center [601, 358] width 109 height 109
click at [541, 303] on input "d. 59" at bounding box center [540, 298] width 1 height 7
radio input "true"
click at [712, 378] on icon "48" at bounding box center [724, 358] width 109 height 109
click at [541, 303] on input "e. 48" at bounding box center [540, 298] width 1 height 7
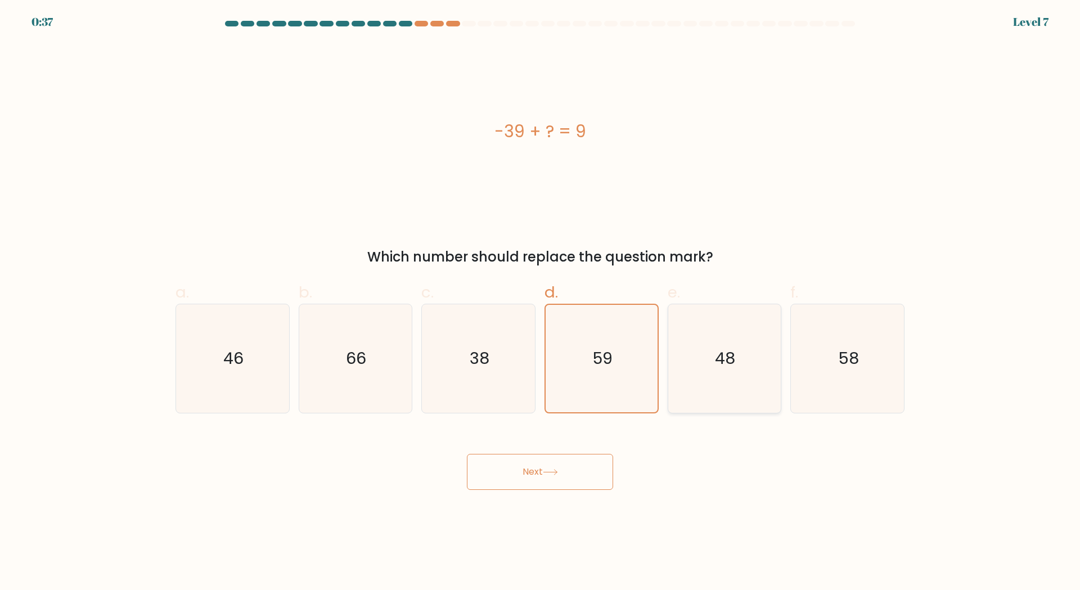
radio input "true"
click at [548, 477] on button "Next" at bounding box center [540, 472] width 146 height 36
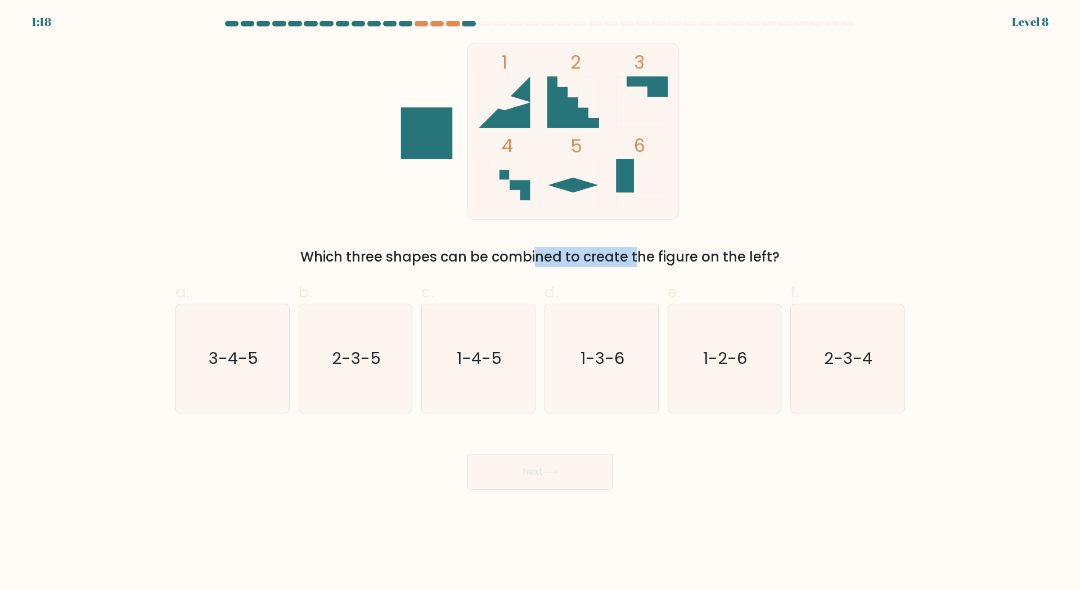
drag, startPoint x: 440, startPoint y: 264, endPoint x: 542, endPoint y: 264, distance: 101.8
click at [542, 264] on div "Which three shapes can be combined to create the figure on the left?" at bounding box center [539, 257] width 715 height 20
drag, startPoint x: 306, startPoint y: 261, endPoint x: 775, endPoint y: 256, distance: 469.1
click at [775, 256] on div "Which three shapes can be combined to create the figure on the left?" at bounding box center [539, 257] width 715 height 20
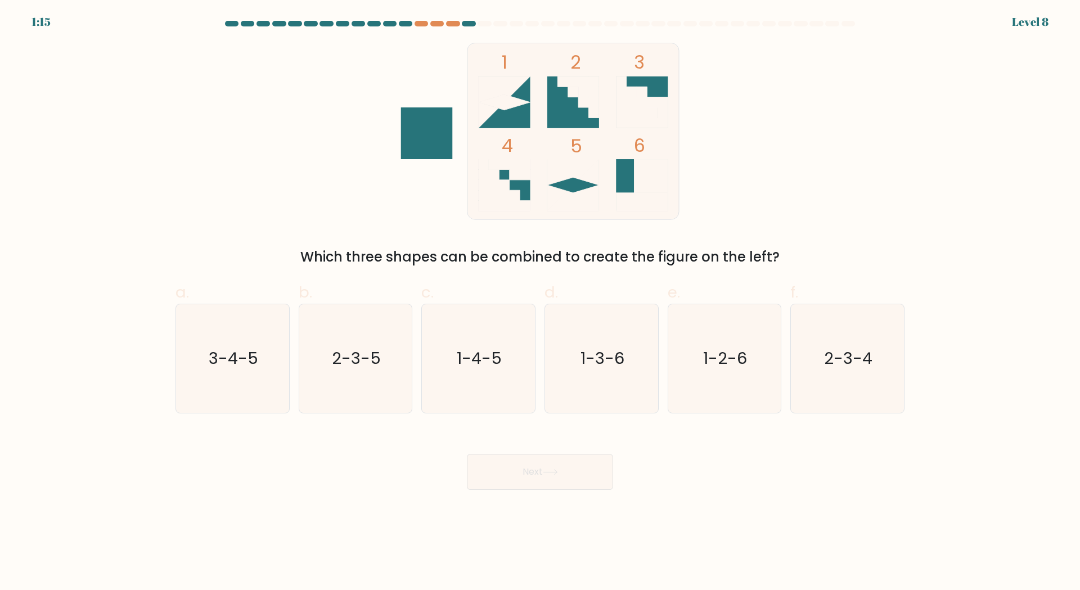
click at [775, 256] on div "Which three shapes can be combined to create the figure on the left?" at bounding box center [539, 257] width 715 height 20
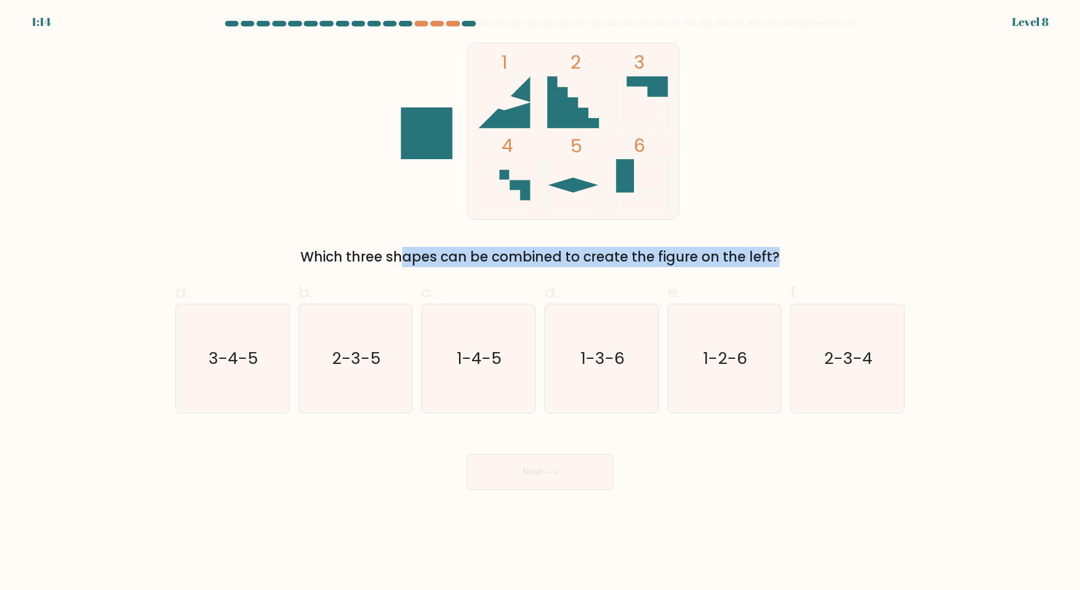
drag, startPoint x: 775, startPoint y: 256, endPoint x: 298, endPoint y: 258, distance: 477.0
click at [298, 258] on div "Which three shapes can be combined to create the figure on the left?" at bounding box center [539, 257] width 715 height 20
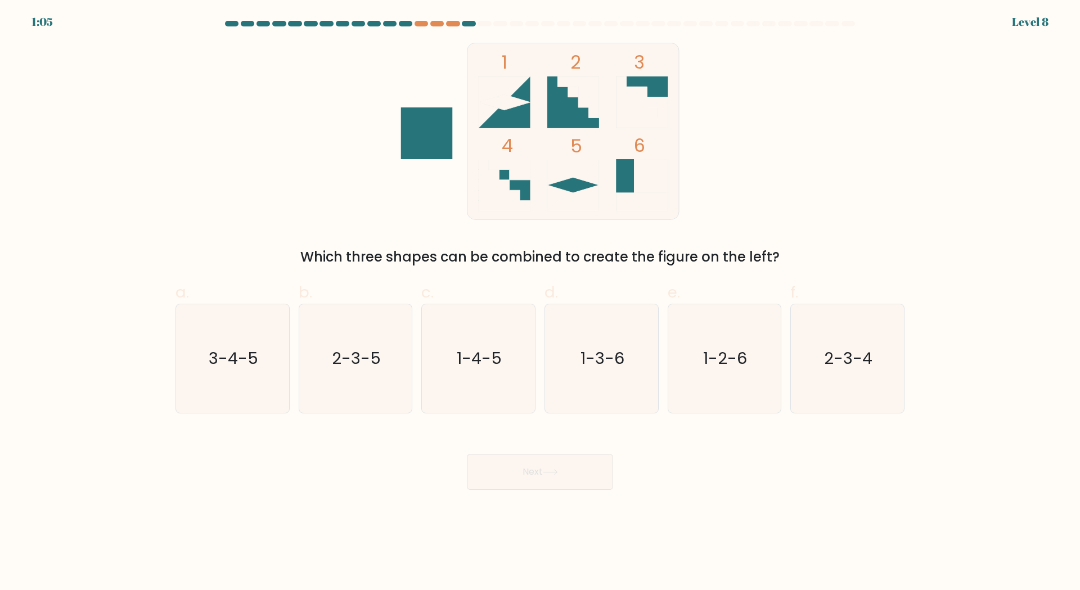
drag, startPoint x: 307, startPoint y: 254, endPoint x: 793, endPoint y: 253, distance: 486.0
click at [793, 253] on div "Which three shapes can be combined to create the figure on the left?" at bounding box center [539, 257] width 715 height 20
drag, startPoint x: 775, startPoint y: 253, endPoint x: 299, endPoint y: 258, distance: 475.9
click at [299, 258] on div "Which three shapes can be combined to create the figure on the left?" at bounding box center [539, 257] width 715 height 20
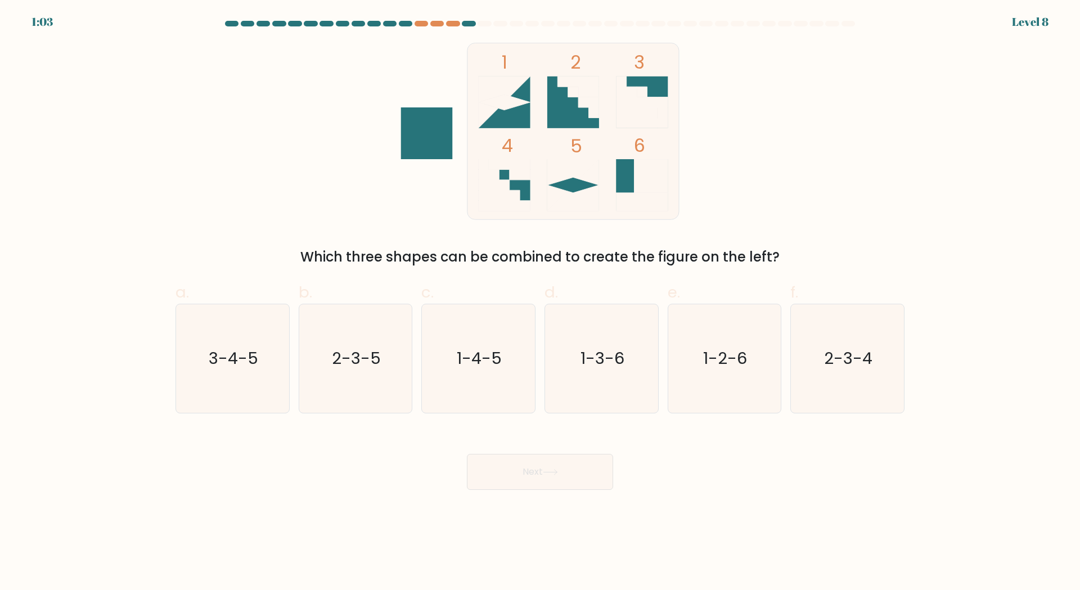
click at [299, 258] on div "Which three shapes can be combined to create the figure on the left?" at bounding box center [539, 257] width 715 height 20
drag, startPoint x: 438, startPoint y: 256, endPoint x: 453, endPoint y: 256, distance: 15.2
click at [453, 256] on div "Which three shapes can be combined to create the figure on the left?" at bounding box center [539, 257] width 715 height 20
click at [512, 190] on rect at bounding box center [505, 185] width 52 height 52
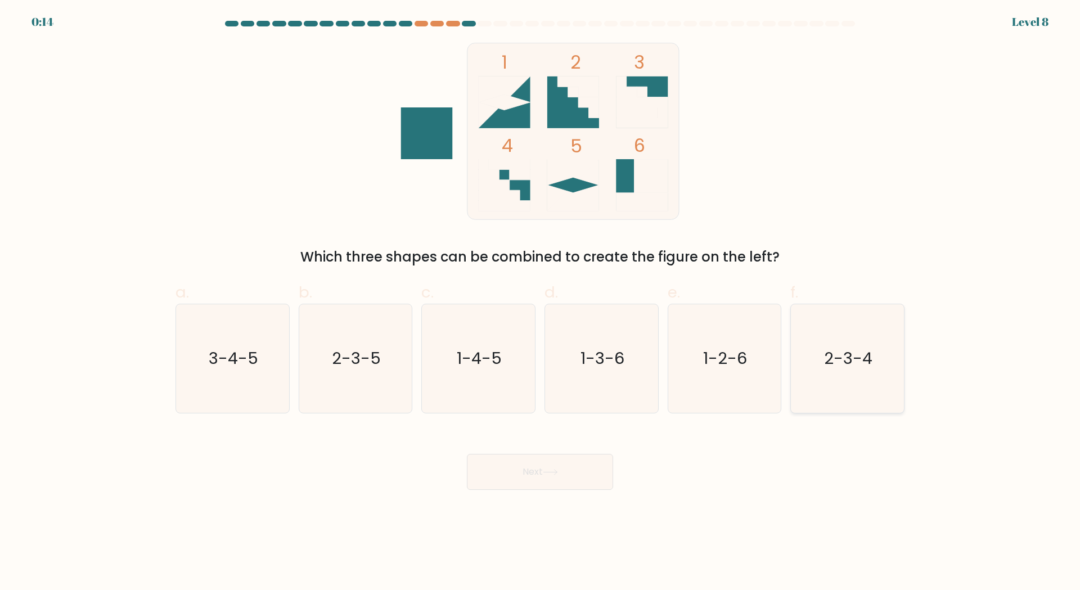
click at [850, 360] on text "2-3-4" at bounding box center [849, 358] width 48 height 22
click at [541, 303] on input "f. 2-3-4" at bounding box center [540, 298] width 1 height 7
radio input "true"
click at [558, 472] on icon at bounding box center [550, 472] width 15 height 6
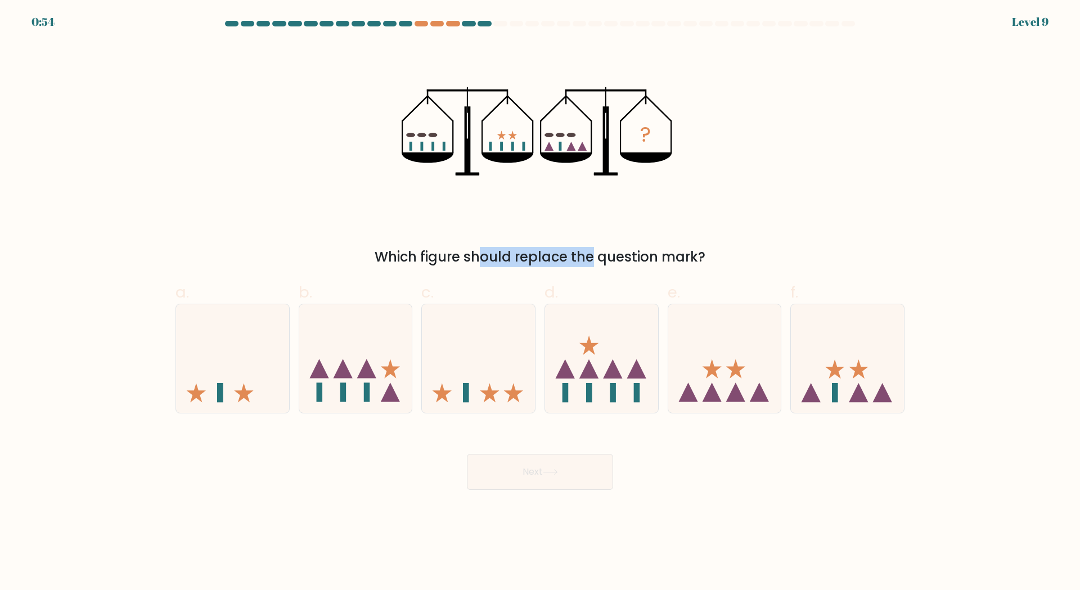
drag, startPoint x: 394, startPoint y: 254, endPoint x: 496, endPoint y: 258, distance: 102.4
click at [496, 258] on div "Which figure should replace the question mark?" at bounding box center [539, 257] width 715 height 20
click at [864, 382] on icon at bounding box center [847, 358] width 113 height 93
click at [541, 303] on input "f." at bounding box center [540, 298] width 1 height 7
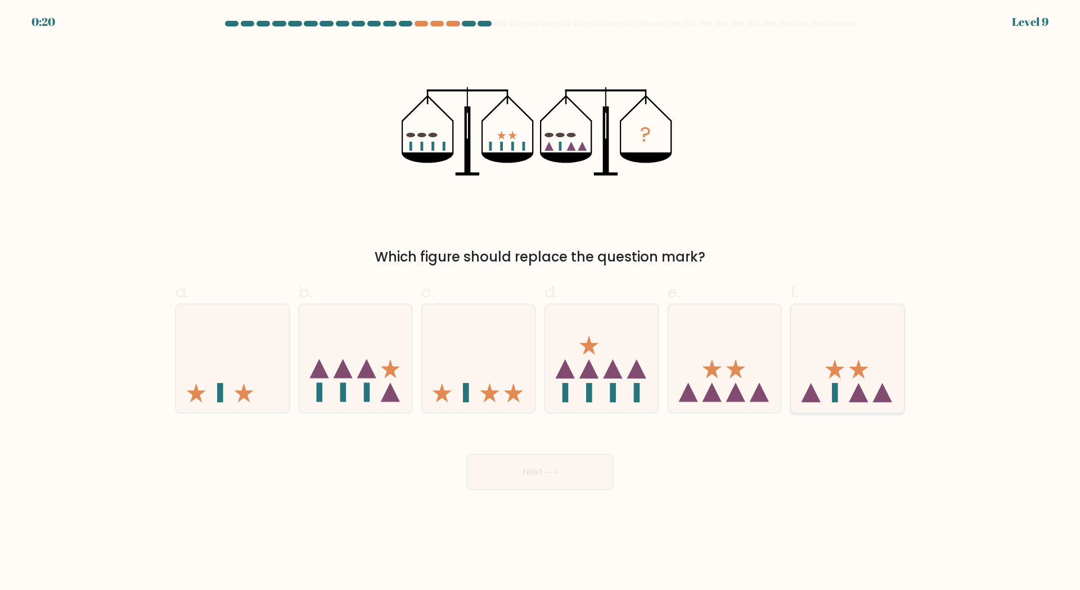
radio input "true"
click at [566, 459] on button "Next" at bounding box center [540, 472] width 146 height 36
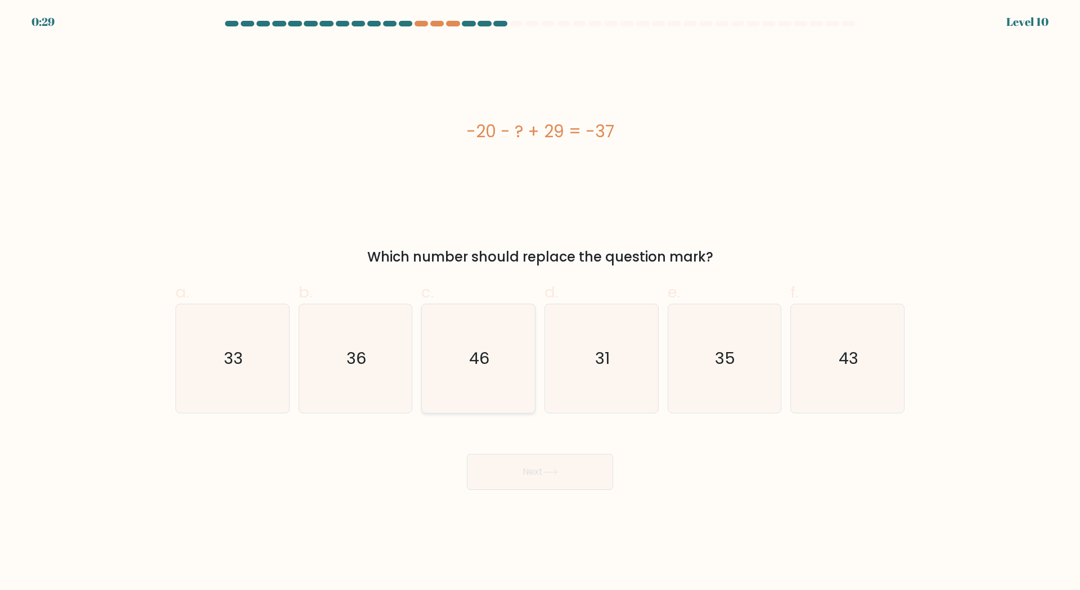
click at [461, 370] on icon "46" at bounding box center [478, 358] width 109 height 109
click at [540, 303] on input "c. 46" at bounding box center [540, 298] width 1 height 7
radio input "true"
click at [531, 468] on button "Next" at bounding box center [540, 472] width 146 height 36
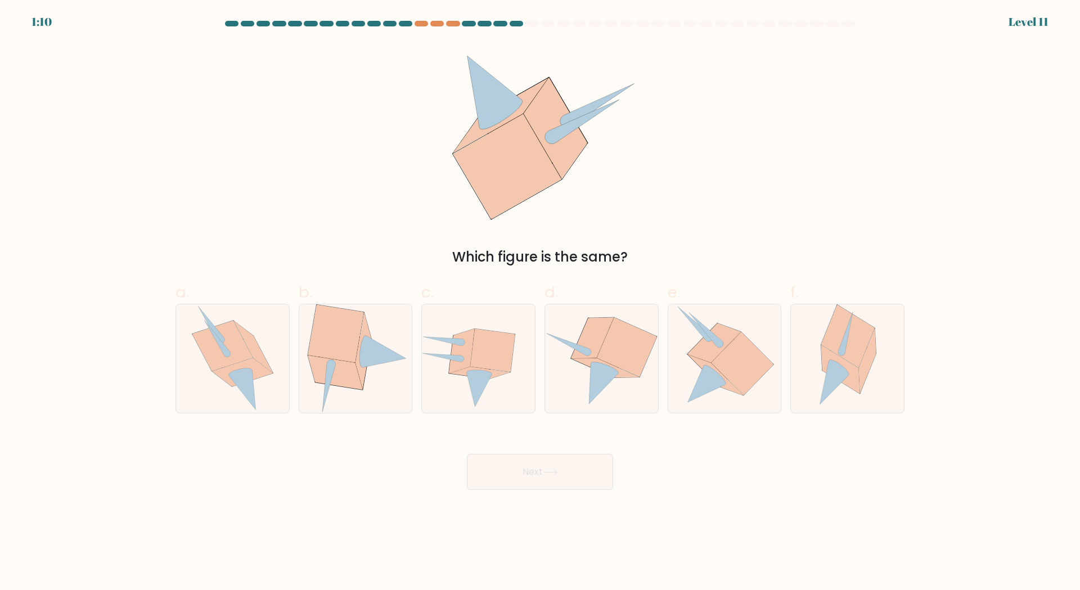
drag, startPoint x: 491, startPoint y: 254, endPoint x: 562, endPoint y: 255, distance: 70.9
click at [562, 255] on div "Which figure is the same?" at bounding box center [539, 257] width 715 height 20
click at [753, 342] on icon at bounding box center [725, 358] width 100 height 109
click at [541, 303] on input "e." at bounding box center [540, 298] width 1 height 7
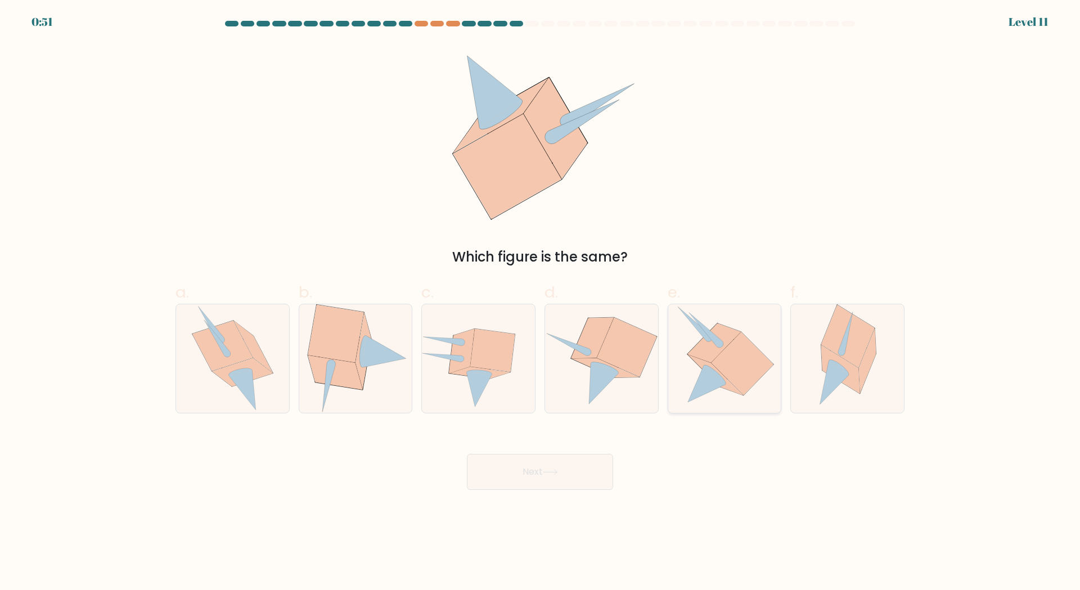
radio input "true"
click at [532, 469] on button "Next" at bounding box center [540, 472] width 146 height 36
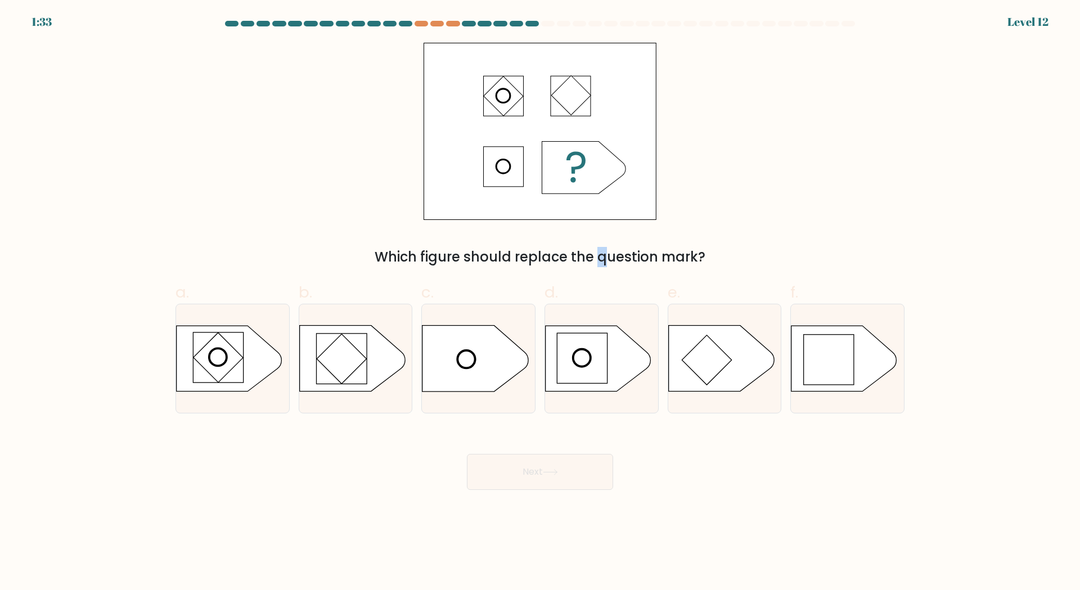
click at [512, 259] on div "Which figure should replace the question mark?" at bounding box center [539, 257] width 715 height 20
click at [346, 372] on rect at bounding box center [342, 359] width 50 height 50
click at [540, 303] on input "b." at bounding box center [540, 298] width 1 height 7
radio input "true"
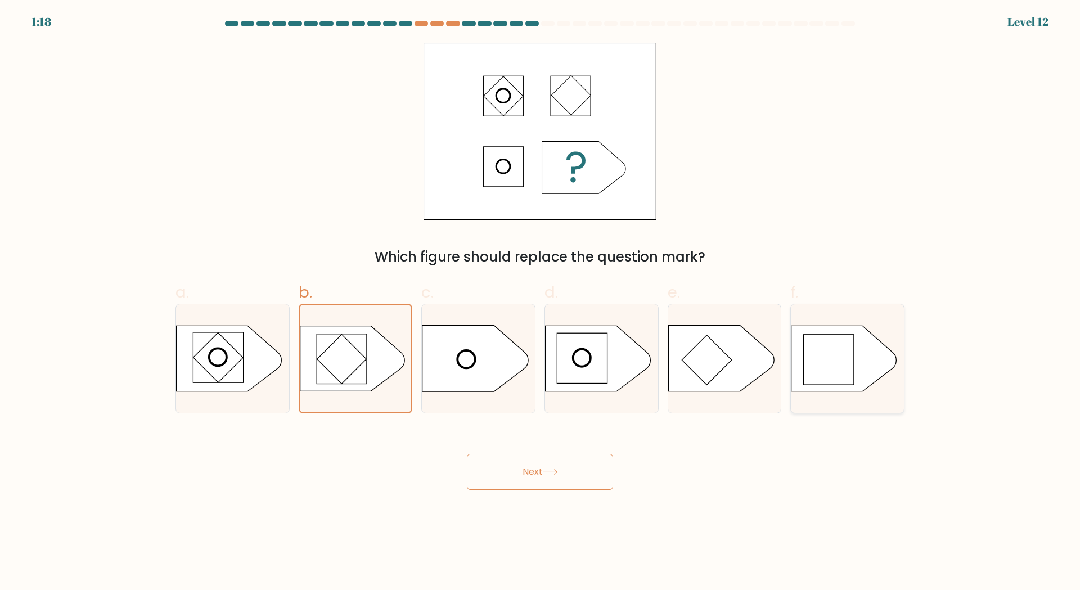
click at [818, 358] on rect at bounding box center [829, 360] width 51 height 51
click at [541, 303] on input "f." at bounding box center [540, 298] width 1 height 7
radio input "true"
click at [514, 476] on button "Next" at bounding box center [540, 472] width 146 height 36
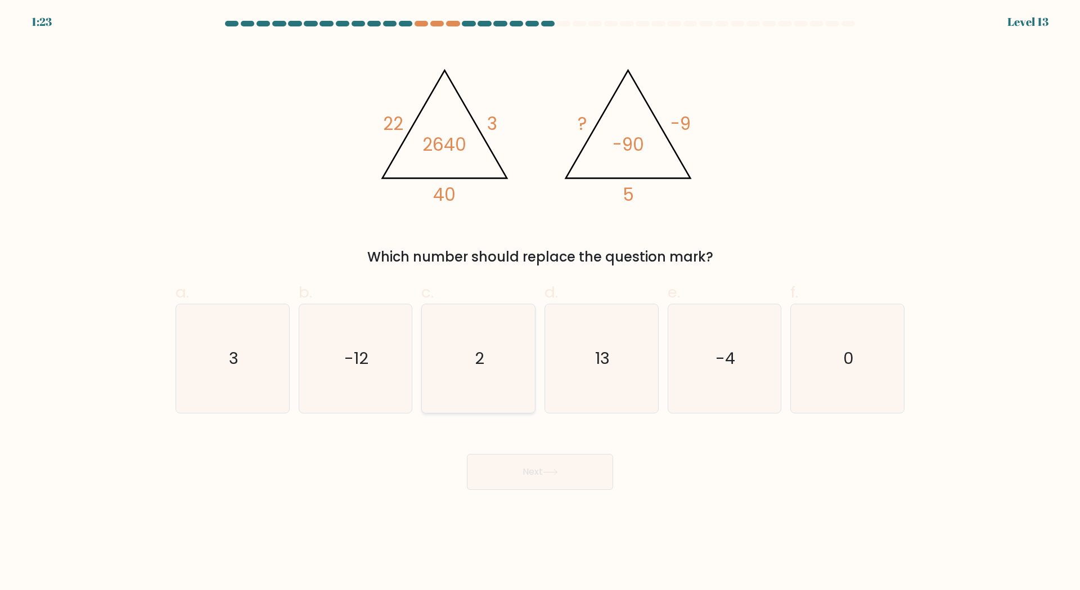
click at [499, 343] on icon "2" at bounding box center [478, 358] width 109 height 109
click at [540, 303] on input "c. 2" at bounding box center [540, 298] width 1 height 7
radio input "true"
click at [539, 470] on button "Next" at bounding box center [540, 472] width 146 height 36
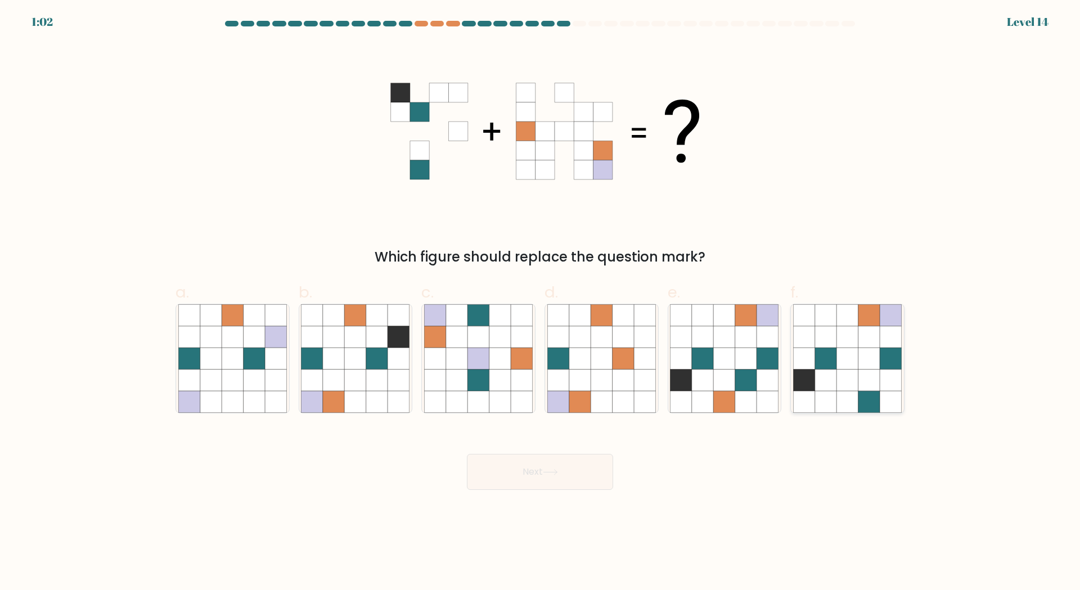
click at [859, 360] on icon at bounding box center [868, 358] width 21 height 21
click at [541, 303] on input "f." at bounding box center [540, 298] width 1 height 7
radio input "true"
click at [534, 475] on button "Next" at bounding box center [540, 472] width 146 height 36
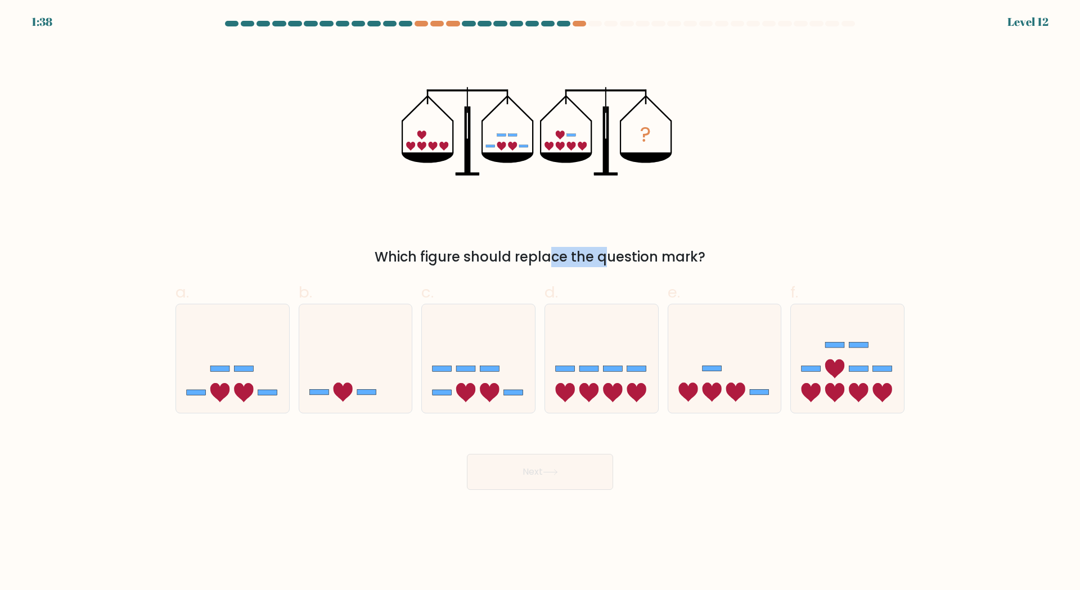
drag, startPoint x: 487, startPoint y: 249, endPoint x: 511, endPoint y: 249, distance: 24.7
click at [511, 249] on div "Which figure should replace the question mark?" at bounding box center [539, 257] width 715 height 20
click at [607, 349] on icon at bounding box center [601, 358] width 113 height 93
click at [541, 303] on input "d." at bounding box center [540, 298] width 1 height 7
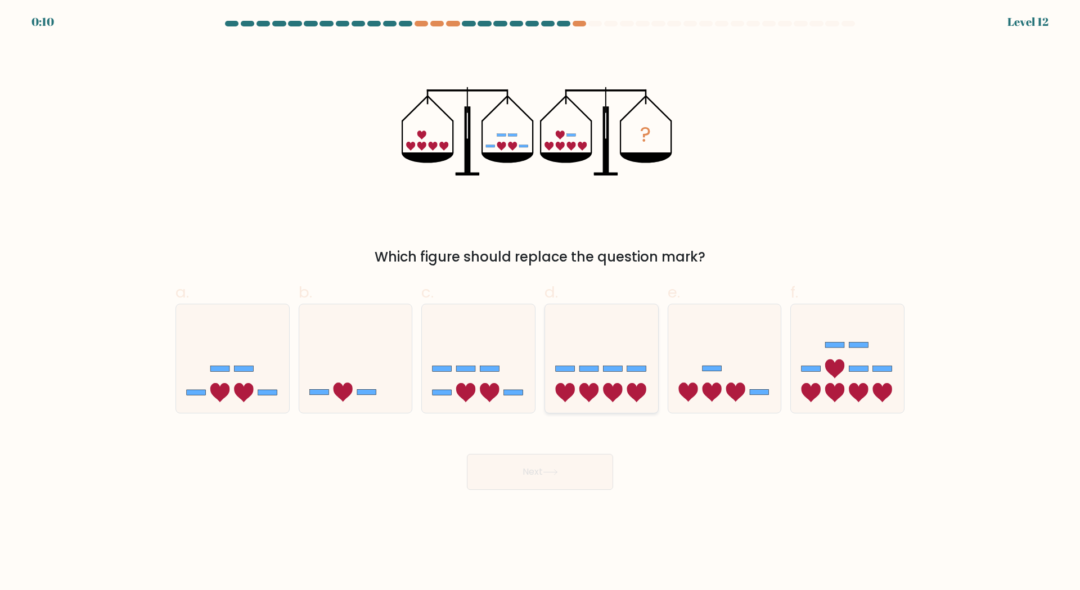
radio input "true"
click at [500, 372] on icon at bounding box center [478, 358] width 113 height 93
click at [540, 303] on input "c." at bounding box center [540, 298] width 1 height 7
radio input "true"
click at [542, 476] on button "Next" at bounding box center [540, 472] width 146 height 36
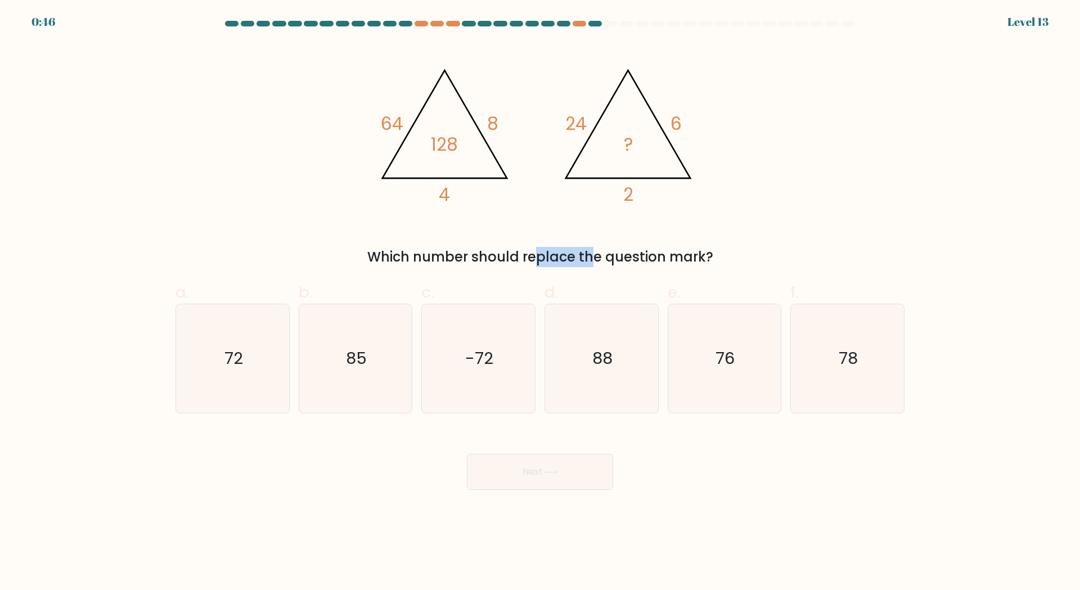
drag, startPoint x: 431, startPoint y: 257, endPoint x: 522, endPoint y: 254, distance: 91.2
click at [522, 254] on div "Which number should replace the question mark?" at bounding box center [539, 257] width 715 height 20
click at [622, 370] on icon "88" at bounding box center [601, 358] width 109 height 109
click at [541, 303] on input "d. 88" at bounding box center [540, 298] width 1 height 7
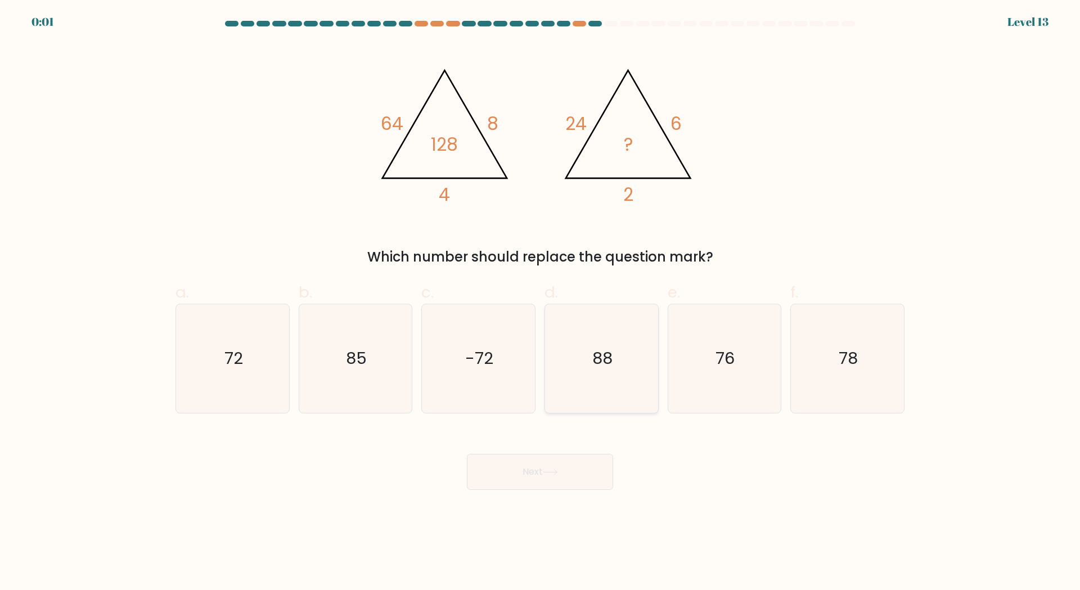
radio input "true"
click at [557, 471] on icon at bounding box center [550, 472] width 15 height 6
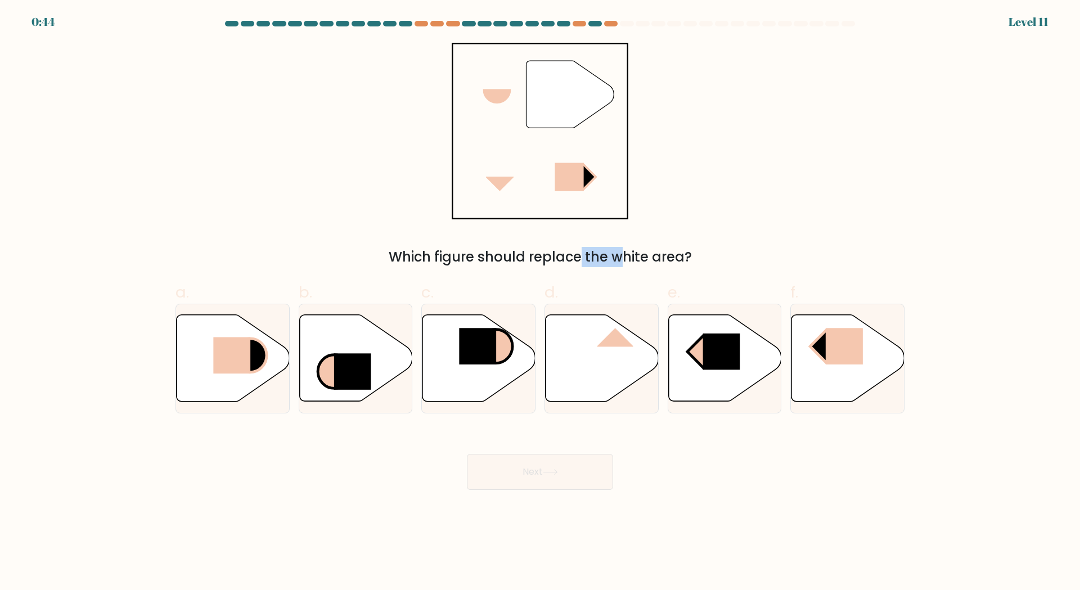
drag, startPoint x: 485, startPoint y: 256, endPoint x: 524, endPoint y: 256, distance: 38.8
click at [524, 256] on div "Which figure should replace the white area?" at bounding box center [539, 257] width 715 height 20
drag, startPoint x: 493, startPoint y: 262, endPoint x: 557, endPoint y: 262, distance: 63.6
click at [557, 262] on div "Which figure should replace the white area?" at bounding box center [539, 257] width 715 height 20
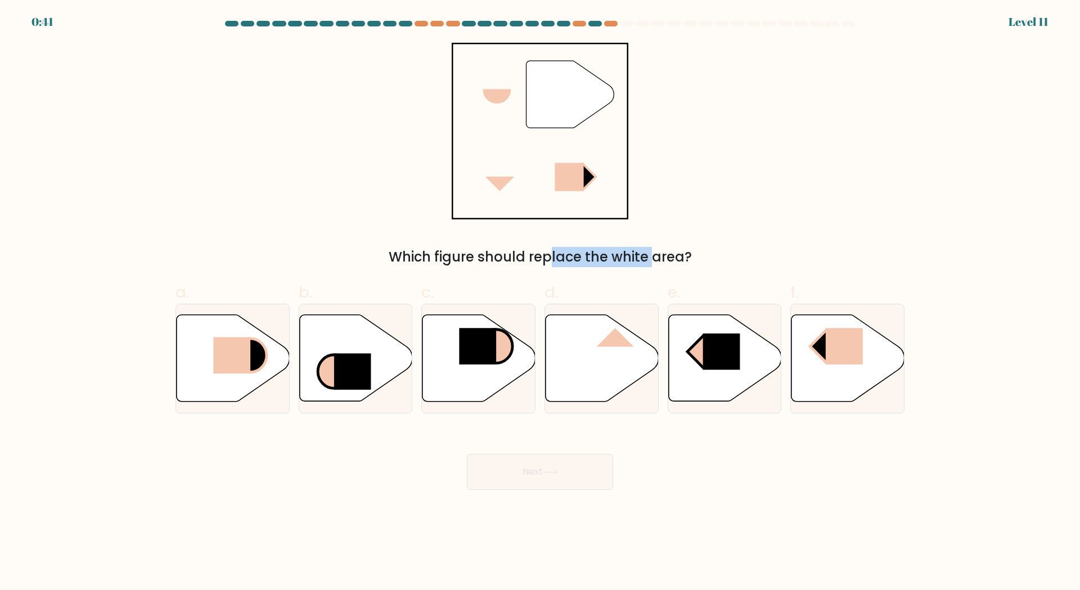
click at [557, 262] on div "Which figure should replace the white area?" at bounding box center [539, 257] width 715 height 20
click at [243, 349] on rect at bounding box center [231, 355] width 37 height 37
click at [540, 303] on input "a." at bounding box center [540, 298] width 1 height 7
radio input "true"
click at [567, 476] on button "Next" at bounding box center [540, 472] width 146 height 36
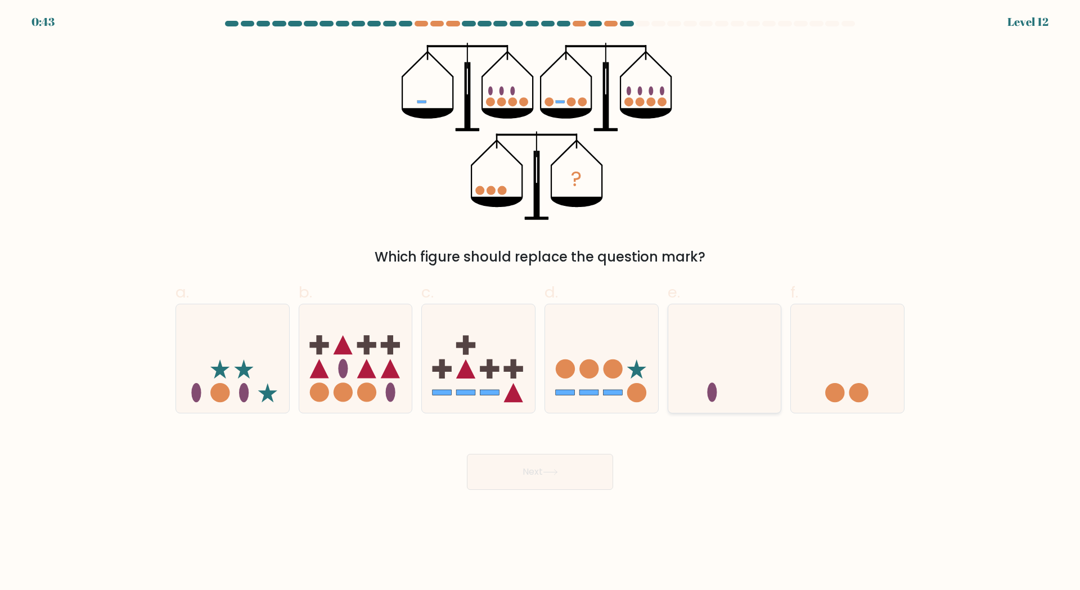
click at [717, 339] on icon at bounding box center [724, 358] width 113 height 93
click at [541, 303] on input "e." at bounding box center [540, 298] width 1 height 7
radio input "true"
click at [579, 467] on button "Next" at bounding box center [540, 472] width 146 height 36
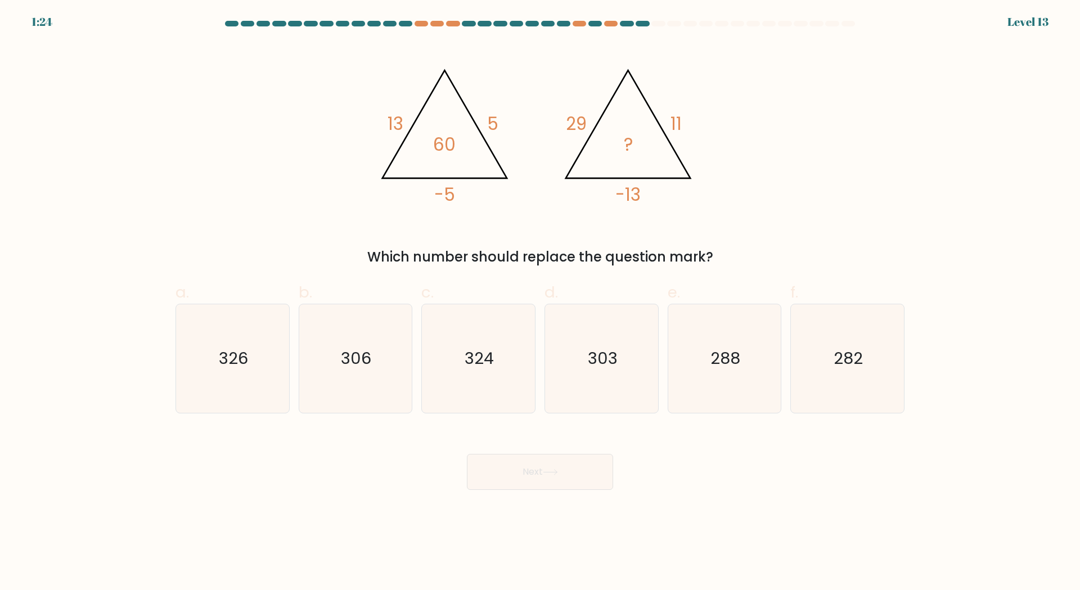
drag, startPoint x: 371, startPoint y: 255, endPoint x: 719, endPoint y: 255, distance: 348.2
click at [719, 255] on div "Which number should replace the question mark?" at bounding box center [539, 257] width 715 height 20
drag, startPoint x: 570, startPoint y: 126, endPoint x: 610, endPoint y: 125, distance: 40.0
click at [610, 125] on icon "@import url('https://fonts.googleapis.com/css?family=Abril+Fatface:400,100,100i…" at bounding box center [539, 131] width 337 height 177
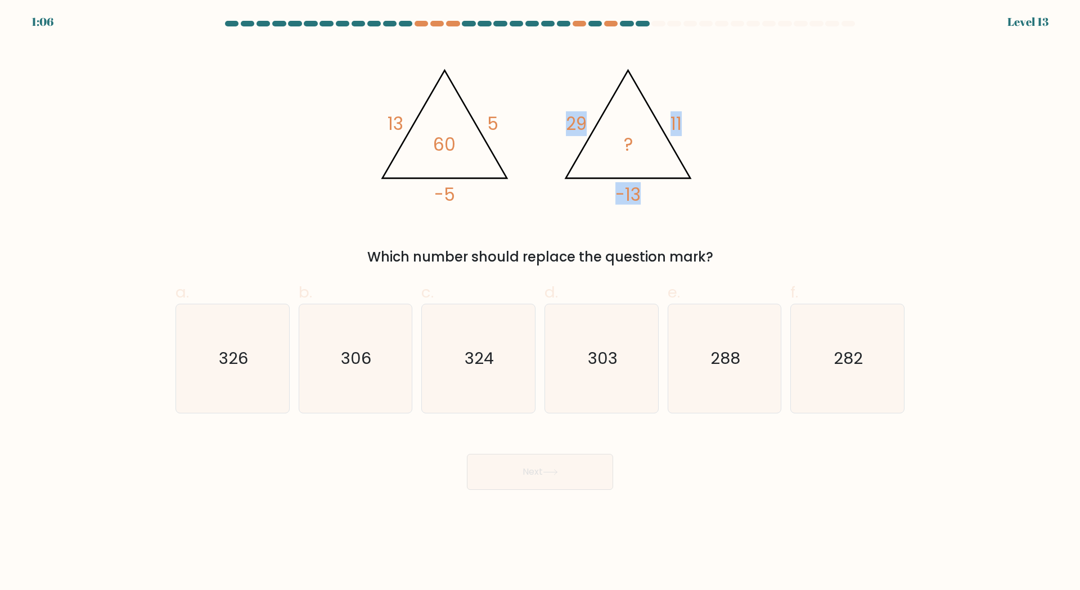
click at [685, 124] on icon "@import url('https://fonts.googleapis.com/css?family=Abril+Fatface:400,100,100i…" at bounding box center [539, 131] width 337 height 177
drag, startPoint x: 672, startPoint y: 124, endPoint x: 691, endPoint y: 124, distance: 19.1
click at [691, 124] on icon "@import url('https://fonts.googleapis.com/css?family=Abril+Fatface:400,100,100i…" at bounding box center [539, 131] width 337 height 177
click at [699, 376] on icon "288" at bounding box center [724, 358] width 109 height 109
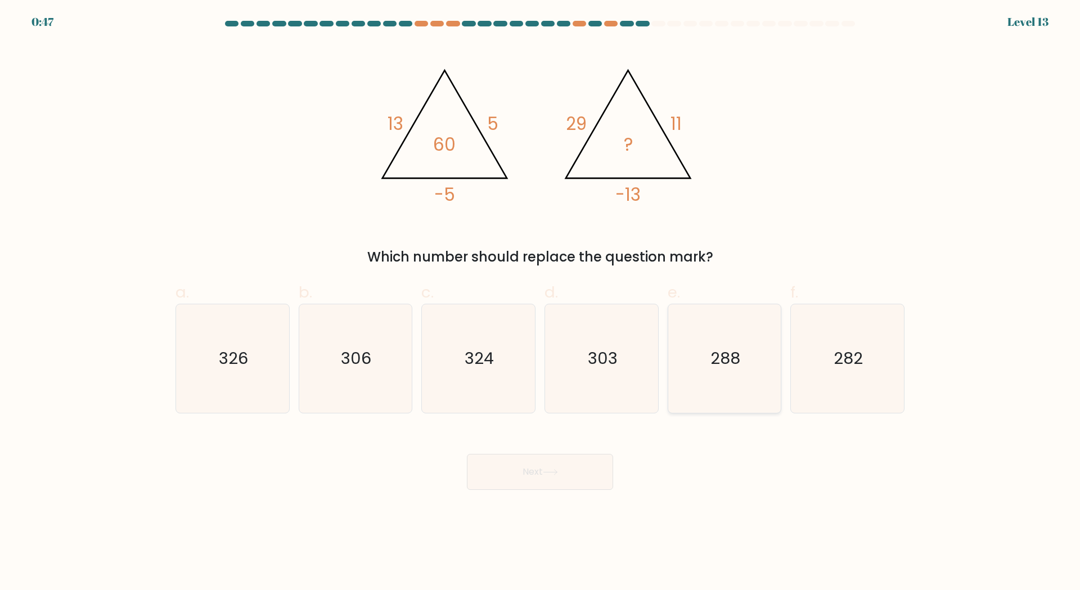
click at [541, 303] on input "e. 288" at bounding box center [540, 298] width 1 height 7
radio input "true"
click at [553, 465] on button "Next" at bounding box center [540, 472] width 146 height 36
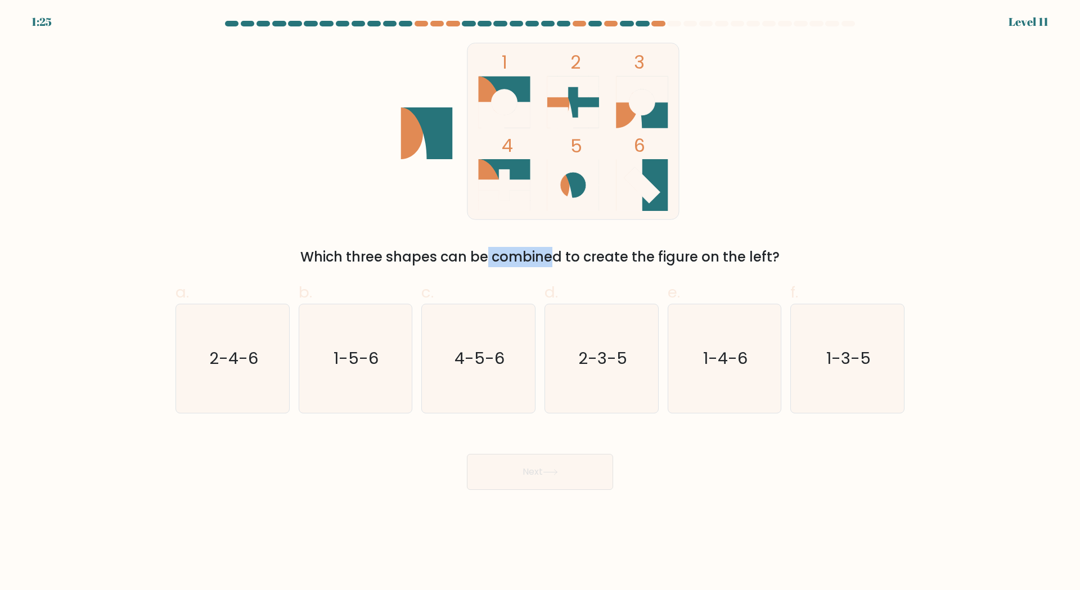
drag, startPoint x: 387, startPoint y: 253, endPoint x: 447, endPoint y: 249, distance: 59.7
click at [447, 249] on div "Which three shapes can be combined to create the figure on the left?" at bounding box center [539, 257] width 715 height 20
drag, startPoint x: 447, startPoint y: 249, endPoint x: 493, endPoint y: 249, distance: 46.7
click at [493, 249] on div "Which three shapes can be combined to create the figure on the left?" at bounding box center [539, 257] width 715 height 20
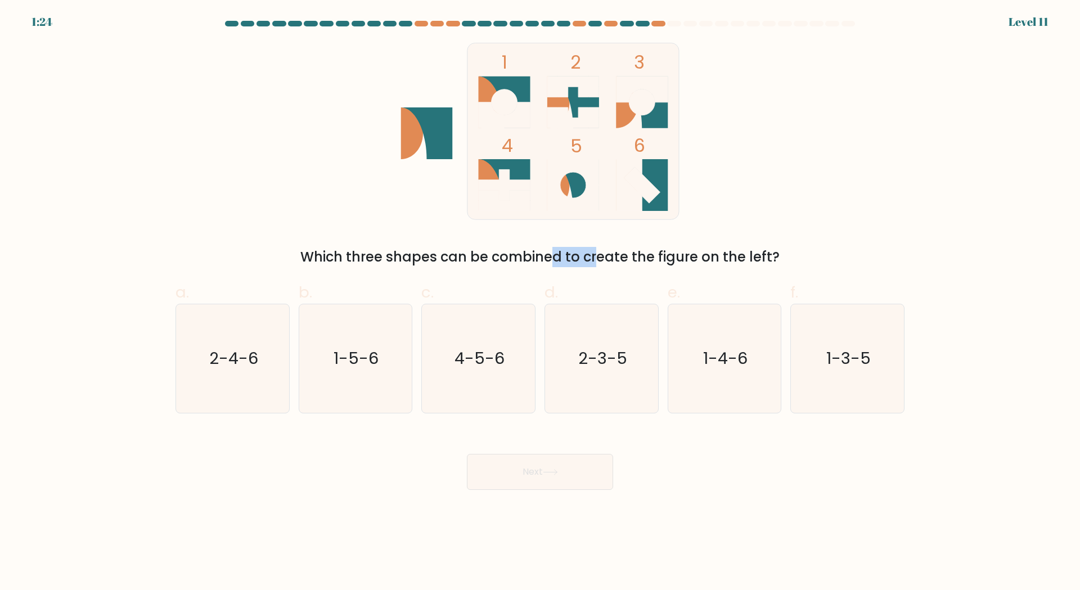
click at [491, 249] on div "Which three shapes can be combined to create the figure on the left?" at bounding box center [539, 257] width 715 height 20
click at [656, 22] on div at bounding box center [657, 24] width 13 height 6
drag, startPoint x: 482, startPoint y: 254, endPoint x: 544, endPoint y: 256, distance: 62.5
click at [544, 256] on div "Which three shapes can be combined to create the figure on the left?" at bounding box center [539, 257] width 715 height 20
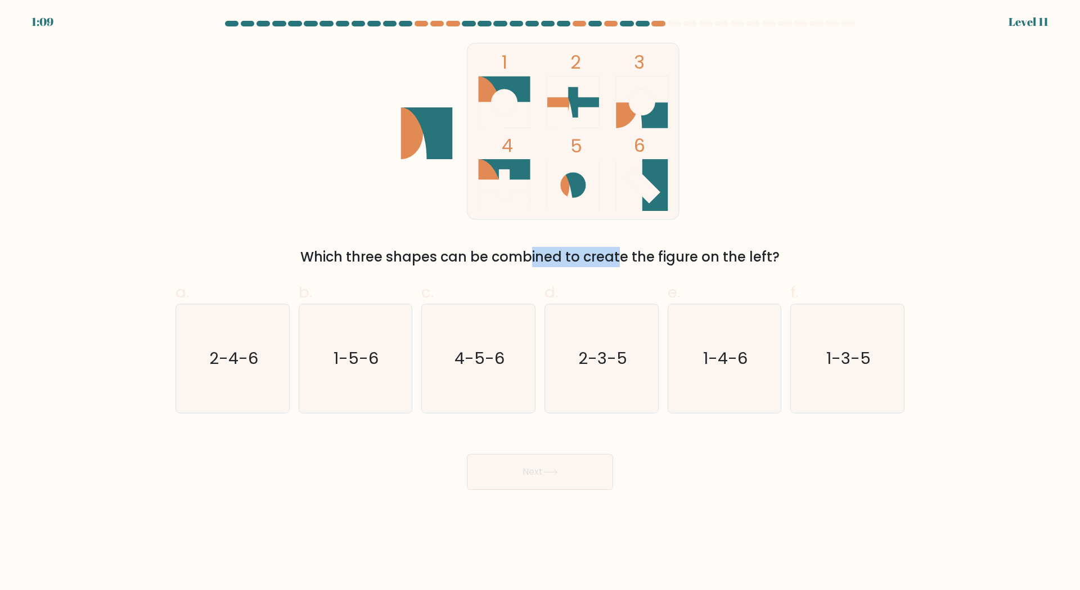
drag, startPoint x: 433, startPoint y: 250, endPoint x: 524, endPoint y: 247, distance: 90.6
click at [524, 247] on div "Which three shapes can be combined to create the figure on the left?" at bounding box center [539, 257] width 715 height 20
click at [222, 355] on text "2-4-6" at bounding box center [233, 358] width 49 height 22
click at [540, 303] on input "a. 2-4-6" at bounding box center [540, 298] width 1 height 7
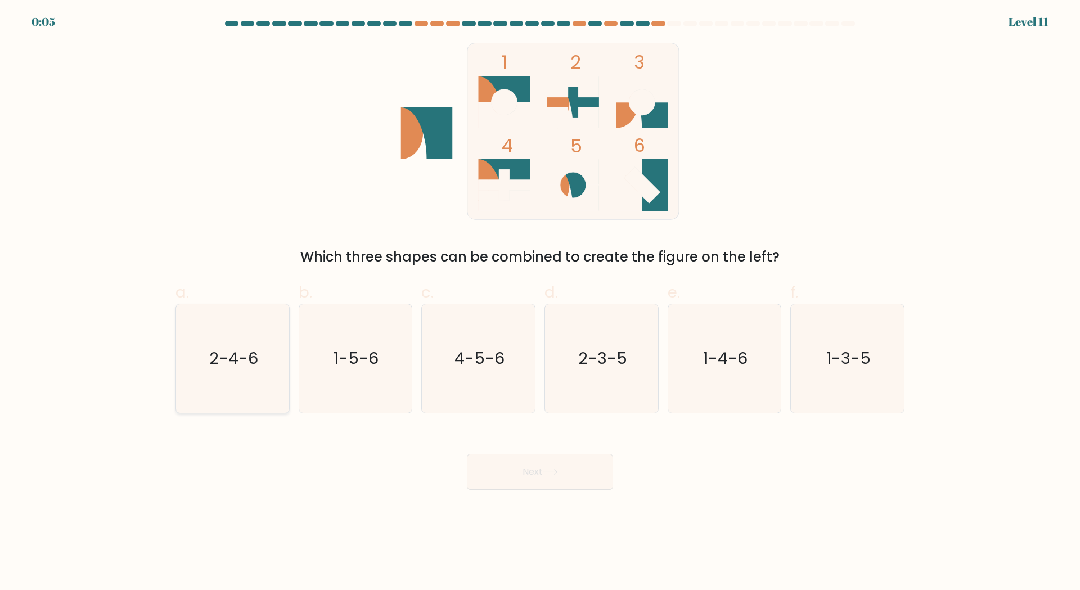
radio input "true"
click at [544, 479] on button "Next" at bounding box center [540, 472] width 146 height 36
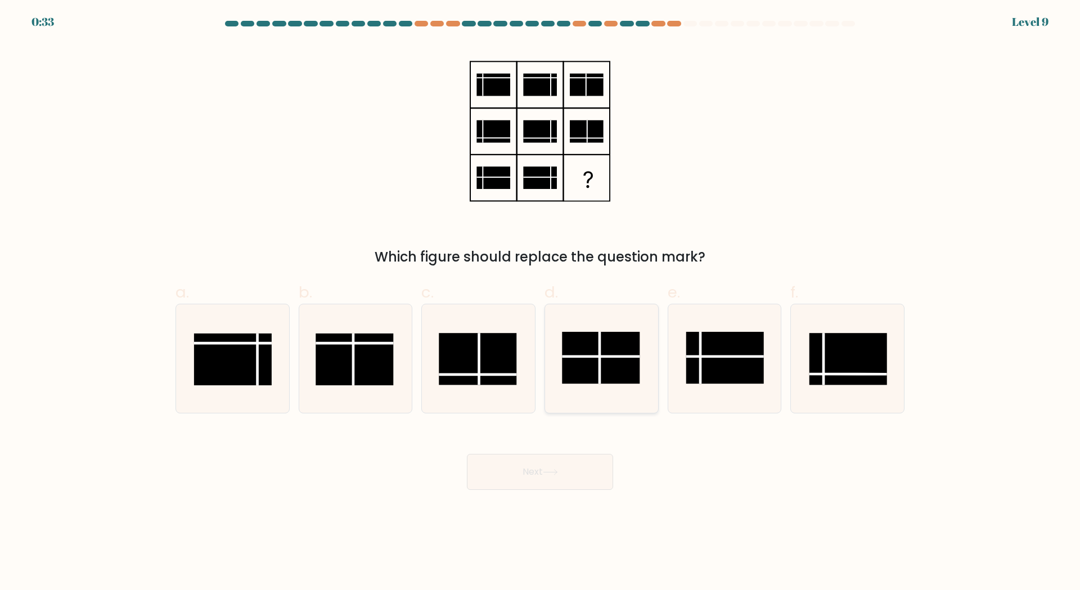
click at [613, 354] on rect at bounding box center [601, 358] width 78 height 52
click at [541, 303] on input "d." at bounding box center [540, 298] width 1 height 7
radio input "true"
click at [565, 475] on button "Next" at bounding box center [540, 472] width 146 height 36
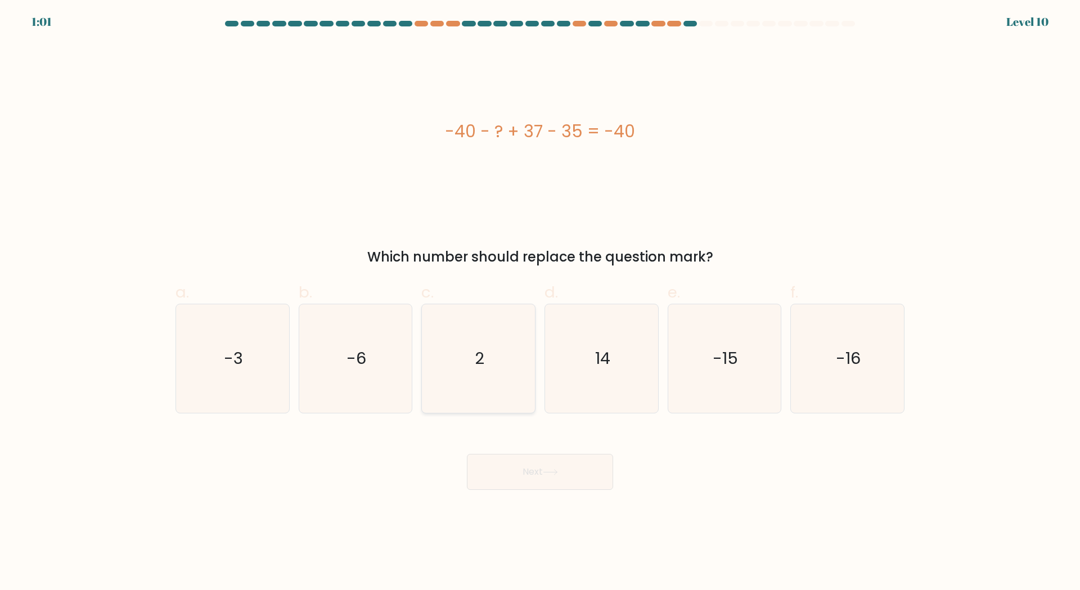
click at [480, 333] on icon "2" at bounding box center [478, 358] width 109 height 109
click at [540, 303] on input "c. 2" at bounding box center [540, 298] width 1 height 7
radio input "true"
click at [543, 464] on button "Next" at bounding box center [540, 472] width 146 height 36
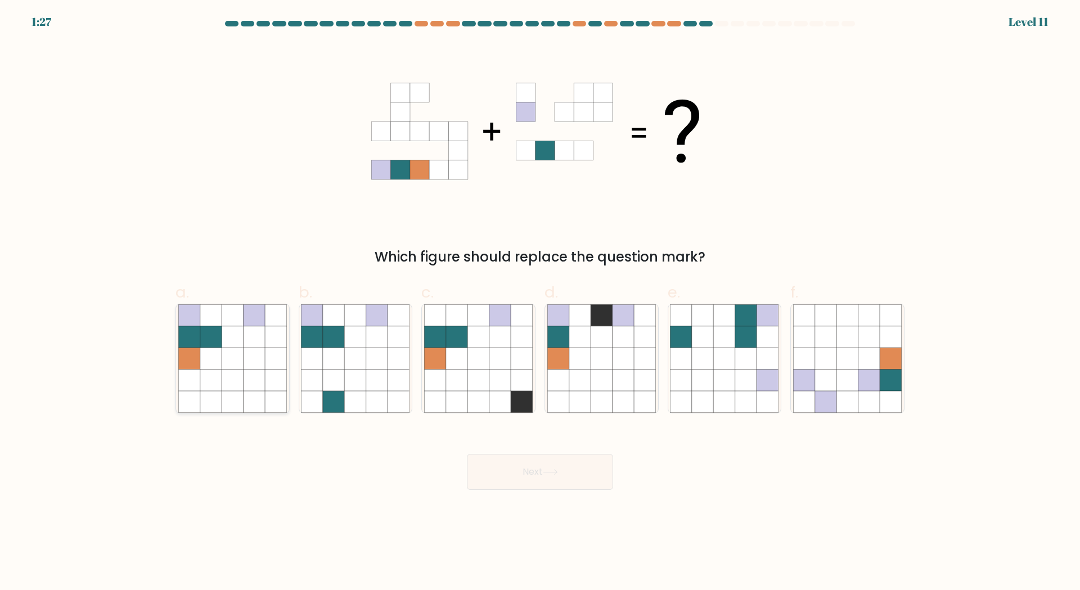
click at [202, 334] on icon at bounding box center [210, 336] width 21 height 21
click at [540, 303] on input "a." at bounding box center [540, 298] width 1 height 7
radio input "true"
click at [563, 481] on button "Next" at bounding box center [540, 472] width 146 height 36
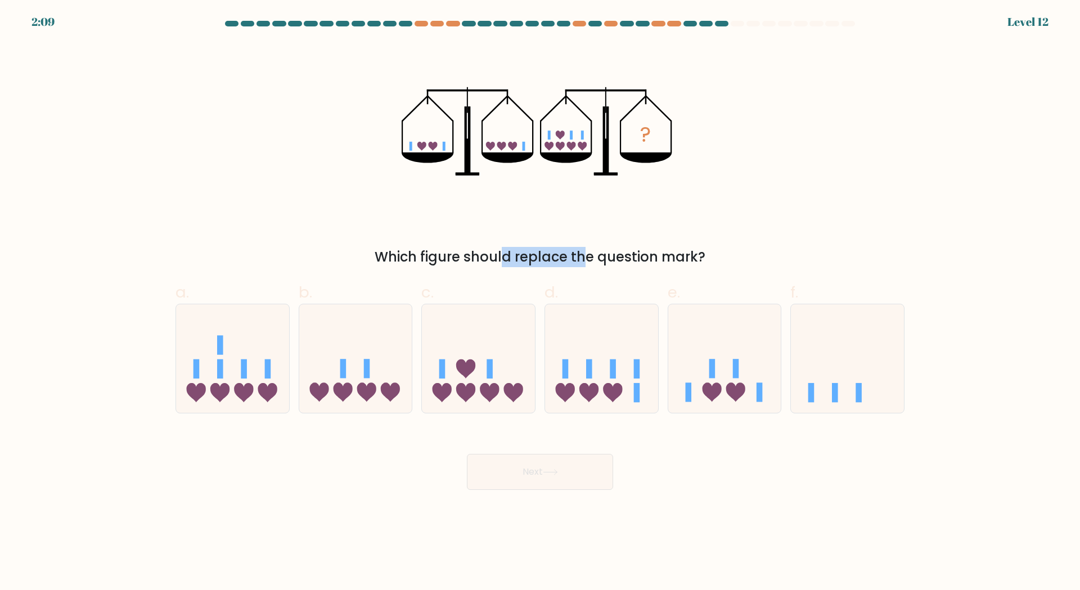
drag, startPoint x: 427, startPoint y: 266, endPoint x: 550, endPoint y: 265, distance: 122.1
click at [539, 266] on div "Which figure should replace the question mark?" at bounding box center [539, 257] width 715 height 20
click at [550, 265] on div "Which figure should replace the question mark?" at bounding box center [539, 257] width 715 height 20
click at [628, 382] on icon at bounding box center [601, 358] width 113 height 93
click at [541, 303] on input "d." at bounding box center [540, 298] width 1 height 7
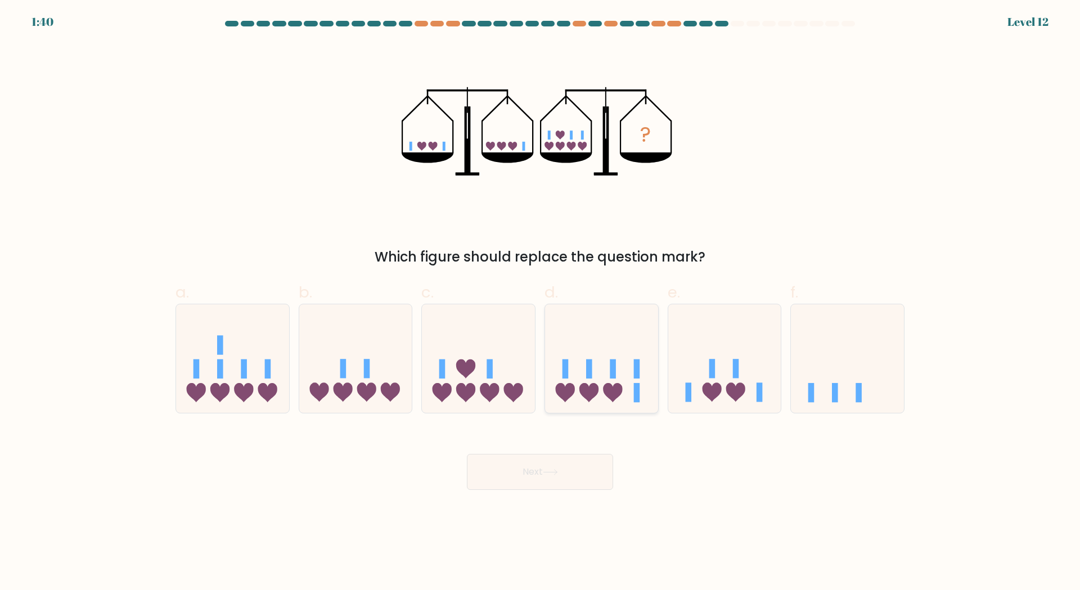
radio input "true"
click at [574, 476] on button "Next" at bounding box center [540, 472] width 146 height 36
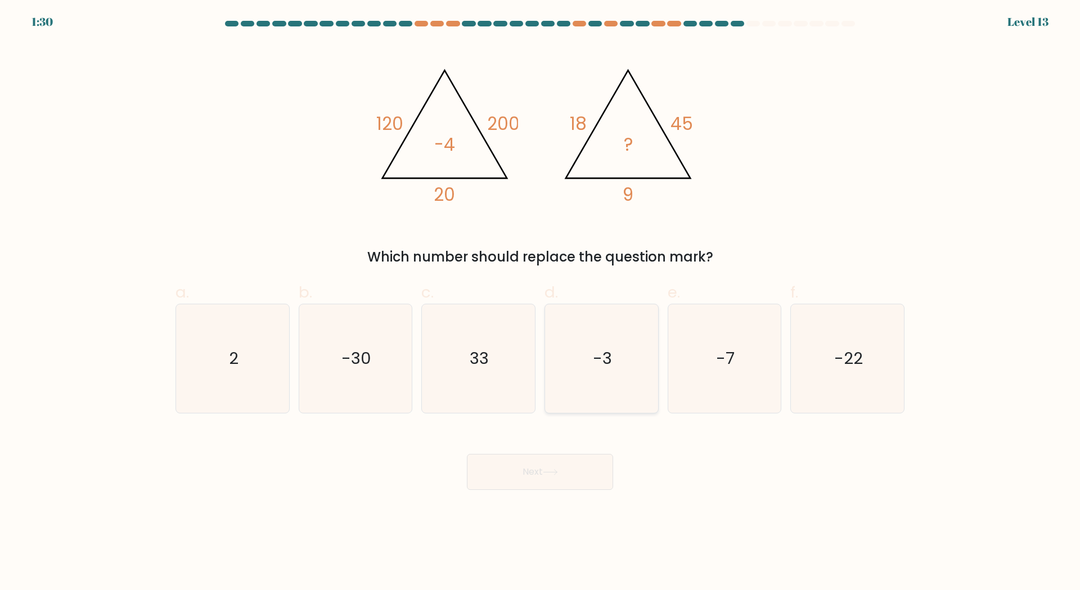
click at [631, 371] on icon "-3" at bounding box center [601, 358] width 109 height 109
click at [541, 303] on input "d. -3" at bounding box center [540, 298] width 1 height 7
radio input "true"
click at [577, 478] on button "Next" at bounding box center [540, 472] width 146 height 36
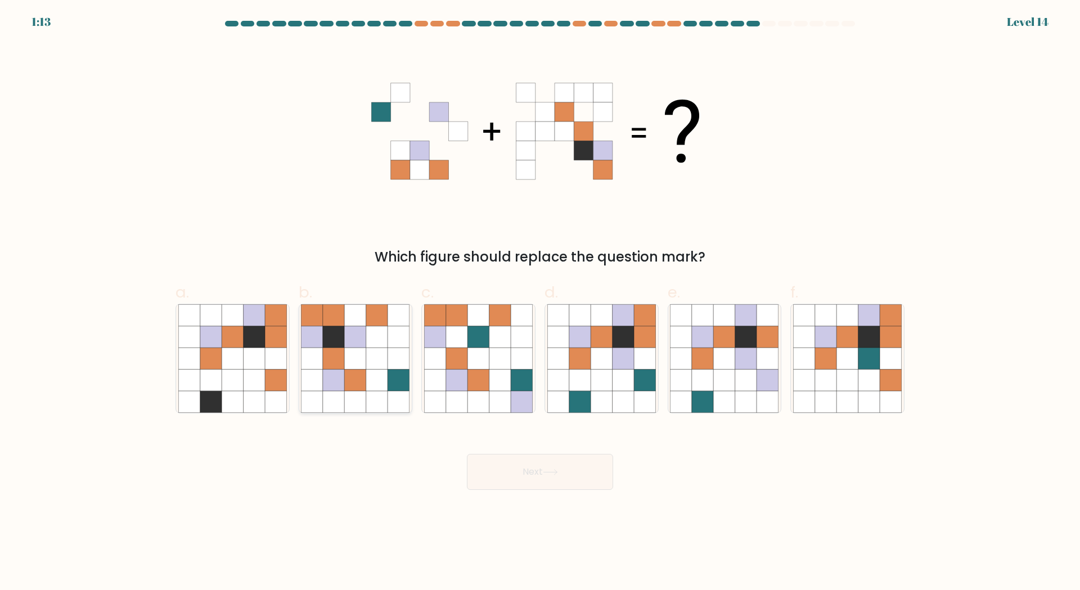
click at [336, 319] on icon at bounding box center [333, 314] width 21 height 21
click at [540, 303] on input "b." at bounding box center [540, 298] width 1 height 7
radio input "true"
click at [566, 478] on button "Next" at bounding box center [540, 472] width 146 height 36
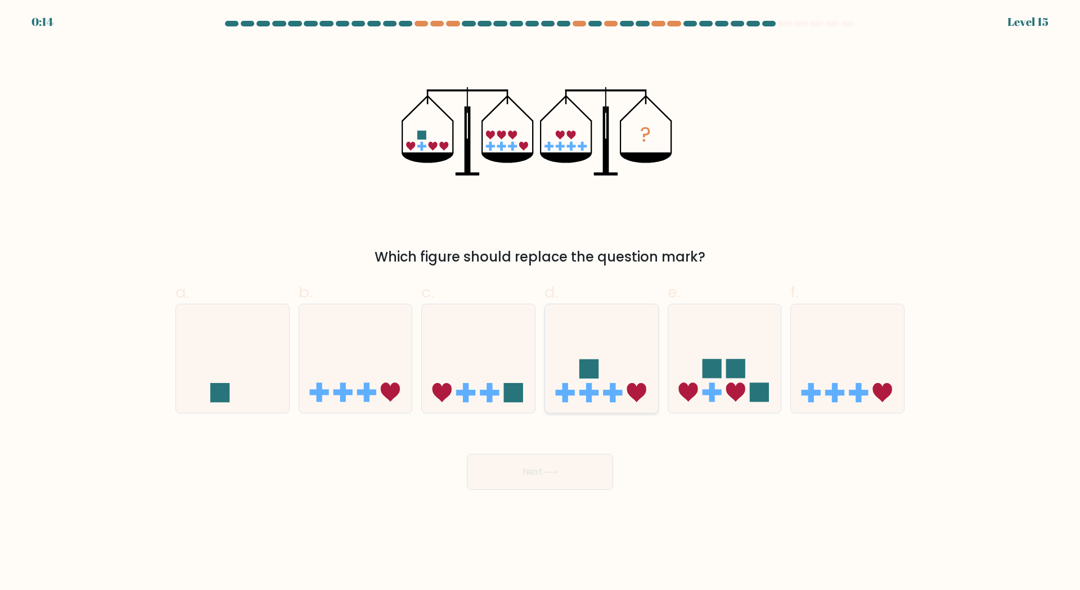
click at [598, 349] on icon at bounding box center [601, 358] width 113 height 93
click at [541, 303] on input "d." at bounding box center [540, 298] width 1 height 7
radio input "true"
click at [585, 478] on button "Next" at bounding box center [540, 472] width 146 height 36
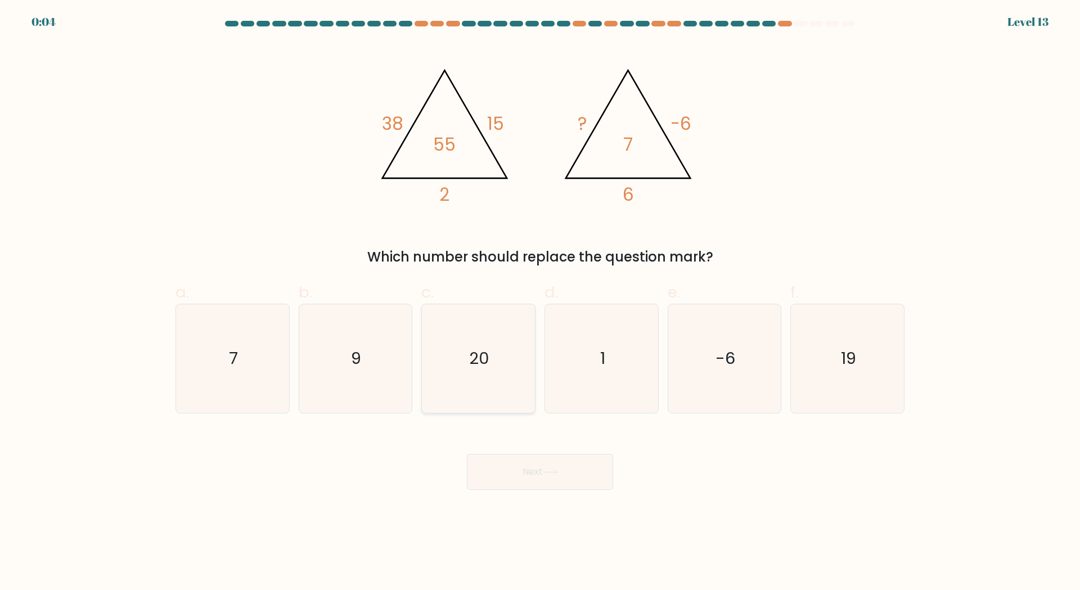
click at [485, 361] on text "20" at bounding box center [480, 358] width 20 height 22
click at [540, 303] on input "c. 20" at bounding box center [540, 298] width 1 height 7
radio input "true"
click at [522, 470] on button "Next" at bounding box center [540, 472] width 146 height 36
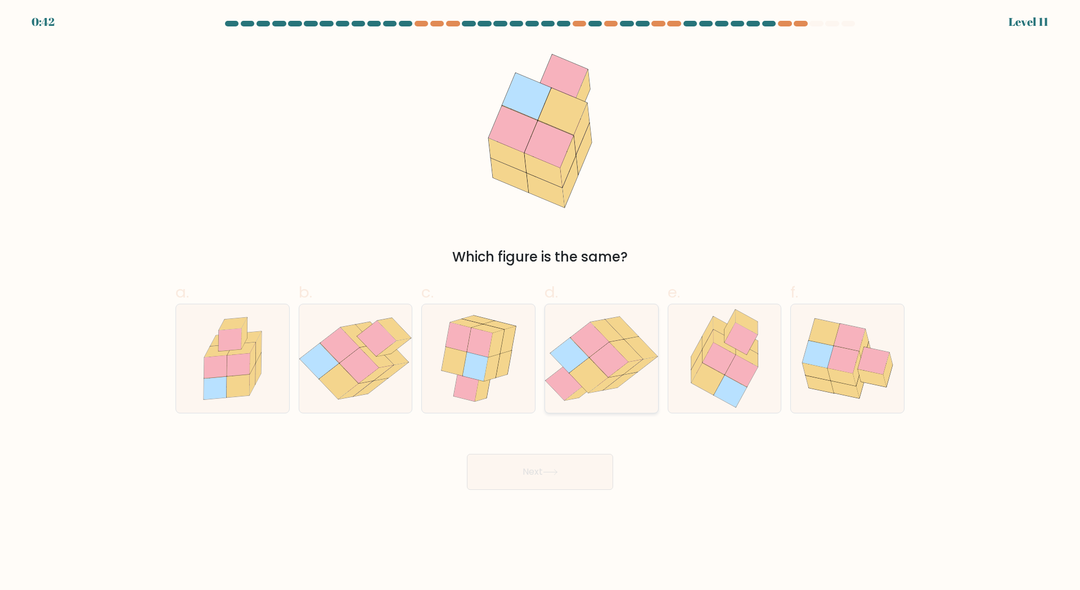
click at [625, 329] on icon at bounding box center [621, 328] width 33 height 22
click at [541, 303] on input "d." at bounding box center [540, 298] width 1 height 7
radio input "true"
click at [587, 472] on button "Next" at bounding box center [540, 472] width 146 height 36
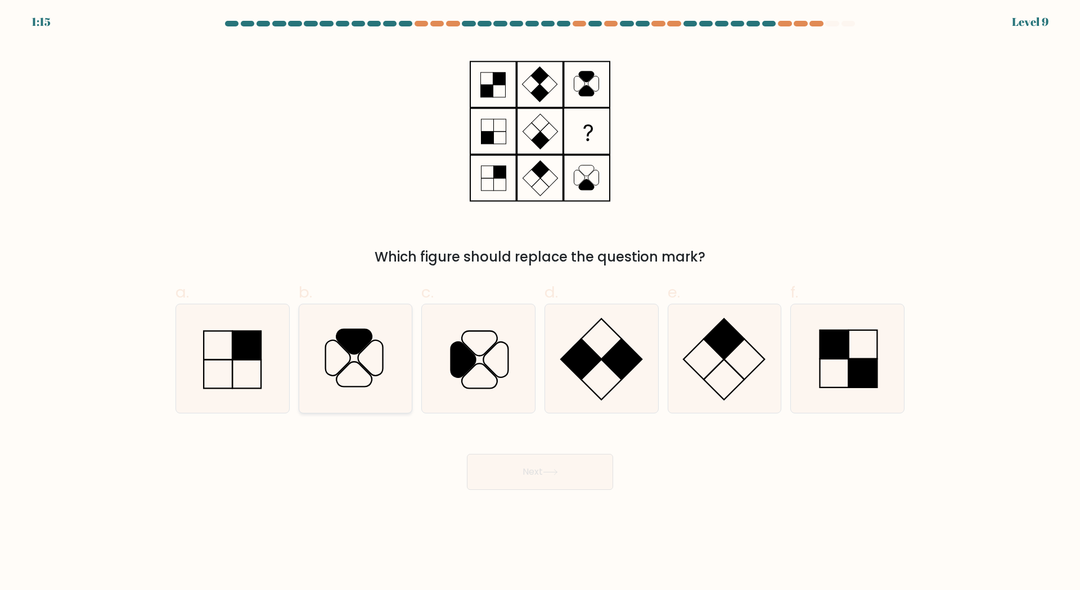
click at [382, 354] on icon at bounding box center [370, 357] width 25 height 35
click at [540, 303] on input "b." at bounding box center [540, 298] width 1 height 7
radio input "true"
click at [570, 480] on button "Next" at bounding box center [540, 472] width 146 height 36
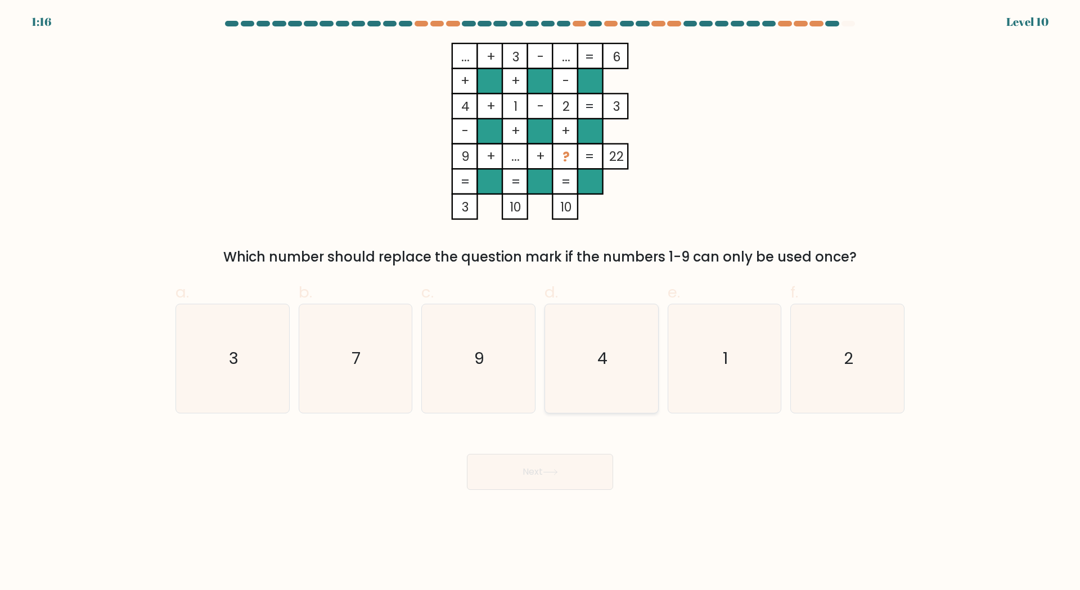
click at [603, 321] on icon "4" at bounding box center [601, 358] width 109 height 109
click at [541, 303] on input "d. 4" at bounding box center [540, 298] width 1 height 7
radio input "true"
click at [390, 361] on icon "7" at bounding box center [355, 358] width 109 height 109
click at [540, 303] on input "b. 7" at bounding box center [540, 298] width 1 height 7
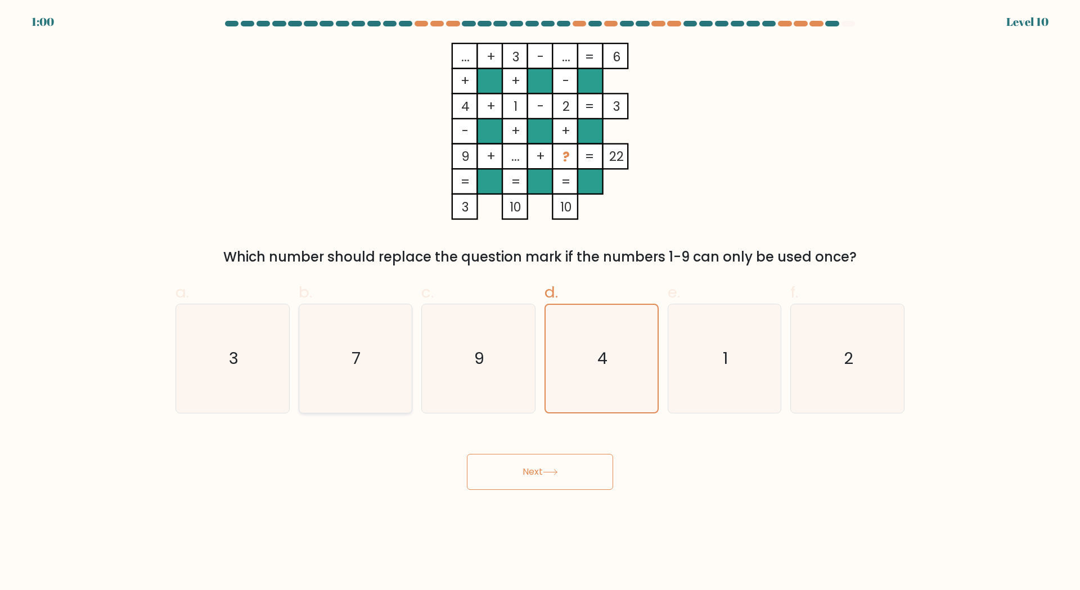
radio input "true"
click at [537, 465] on button "Next" at bounding box center [540, 472] width 146 height 36
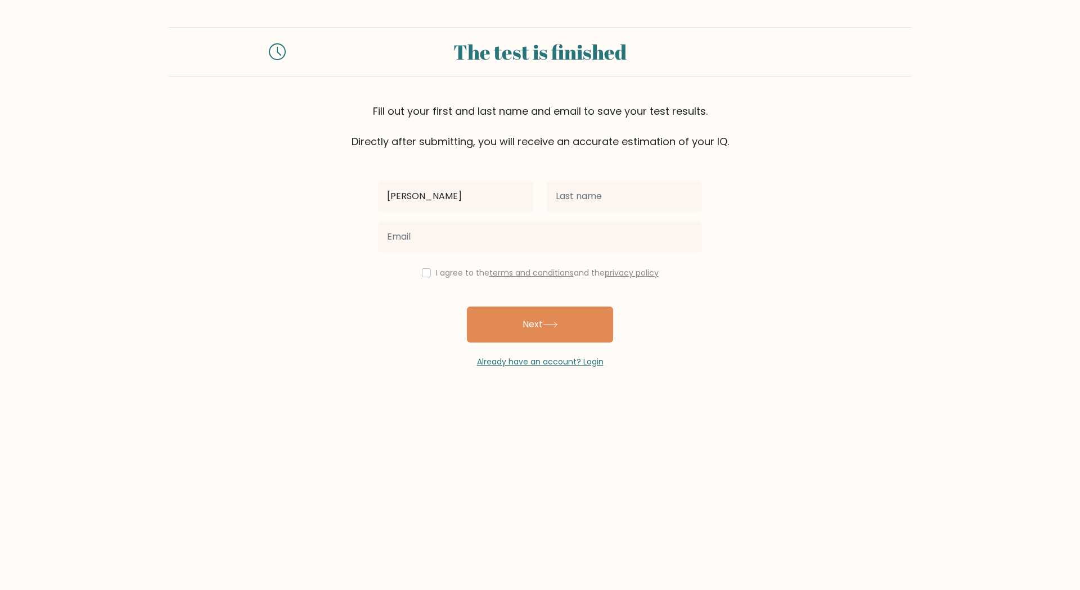
drag, startPoint x: 448, startPoint y: 201, endPoint x: 378, endPoint y: 199, distance: 70.3
click at [378, 199] on input "Martin" at bounding box center [455, 196] width 155 height 31
type input "Abcd"
click at [583, 191] on input "text" at bounding box center [624, 196] width 155 height 31
click at [587, 191] on input "text" at bounding box center [624, 196] width 155 height 31
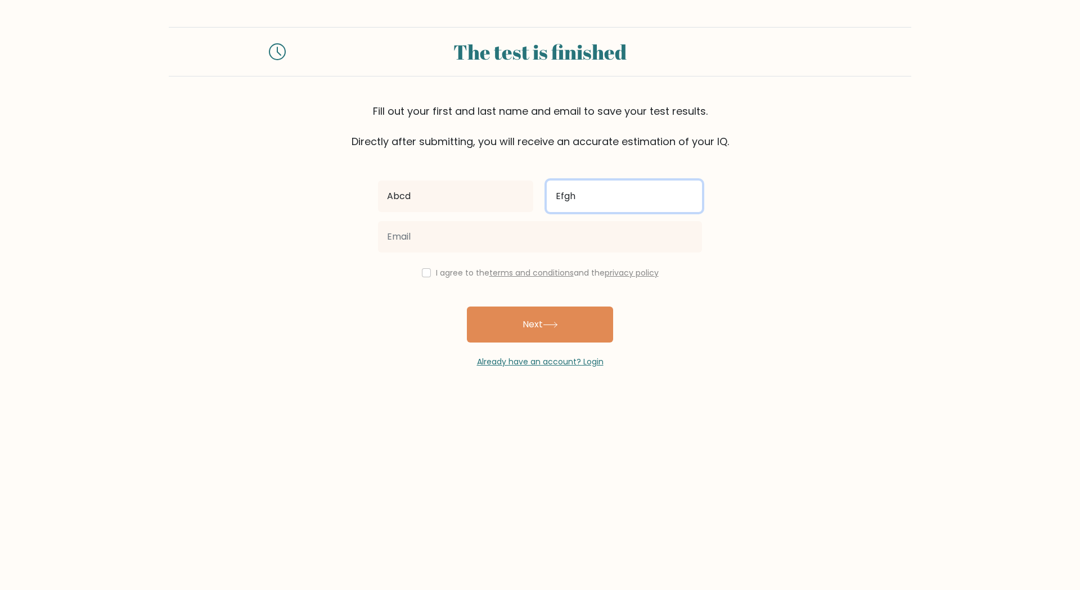
type input "Efgh"
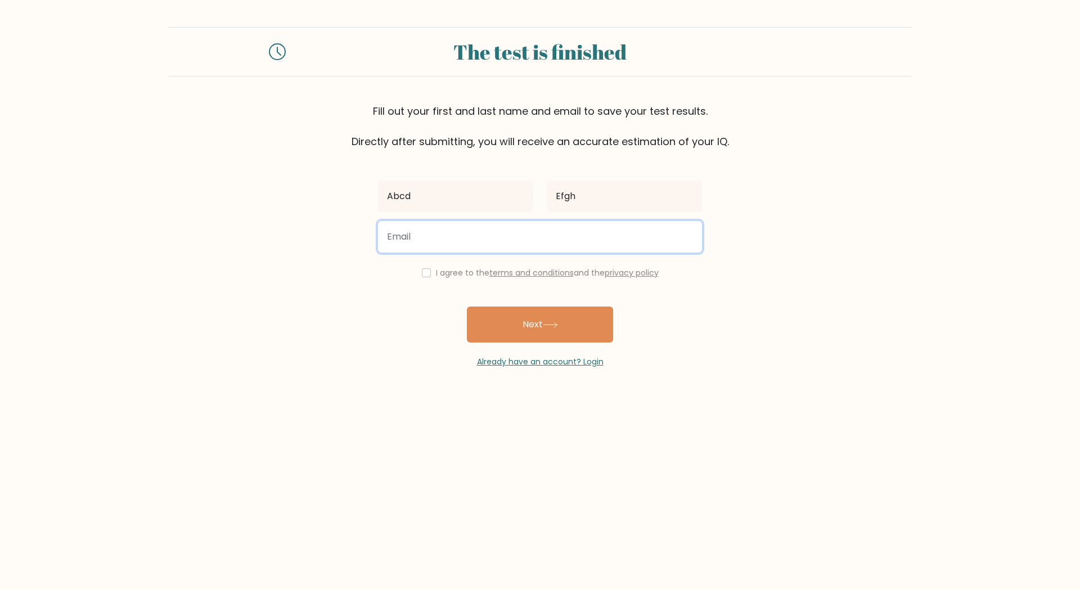
click at [563, 231] on input "email" at bounding box center [540, 236] width 324 height 31
type input "md2911000@gmail.com"
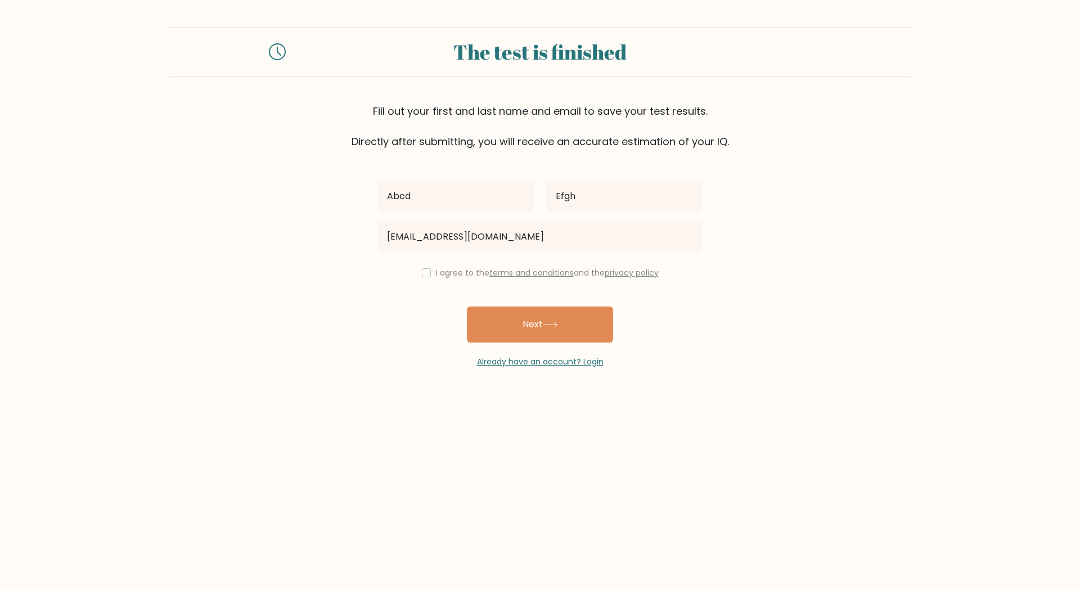
click at [417, 272] on div "I agree to the terms and conditions and the privacy policy" at bounding box center [539, 272] width 337 height 13
click at [422, 272] on input "checkbox" at bounding box center [426, 272] width 9 height 9
checkbox input "true"
click at [530, 333] on button "Next" at bounding box center [540, 325] width 146 height 36
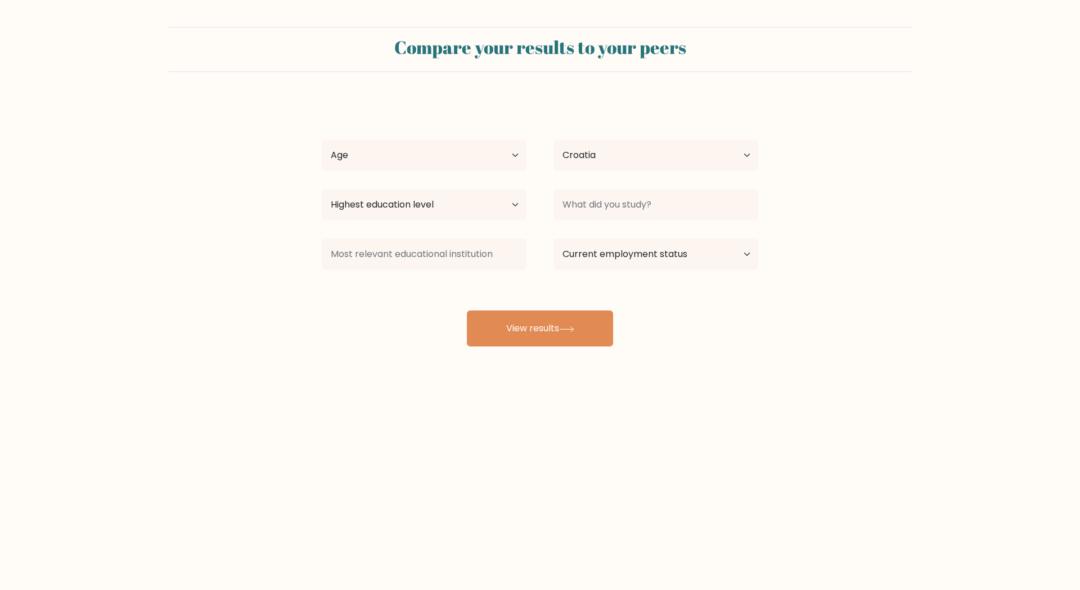
select select "HR"
click at [445, 132] on div "Abcd Efgh Age Under [DEMOGRAPHIC_DATA] [DEMOGRAPHIC_DATA] [DEMOGRAPHIC_DATA] [D…" at bounding box center [540, 222] width 450 height 247
click at [445, 151] on select "Age Under [DEMOGRAPHIC_DATA] [DEMOGRAPHIC_DATA] [DEMOGRAPHIC_DATA] [DEMOGRAPHIC…" at bounding box center [424, 154] width 205 height 31
select select "18_24"
click at [322, 139] on select "Age Under [DEMOGRAPHIC_DATA] [DEMOGRAPHIC_DATA] [DEMOGRAPHIC_DATA] [DEMOGRAPHIC…" at bounding box center [424, 154] width 205 height 31
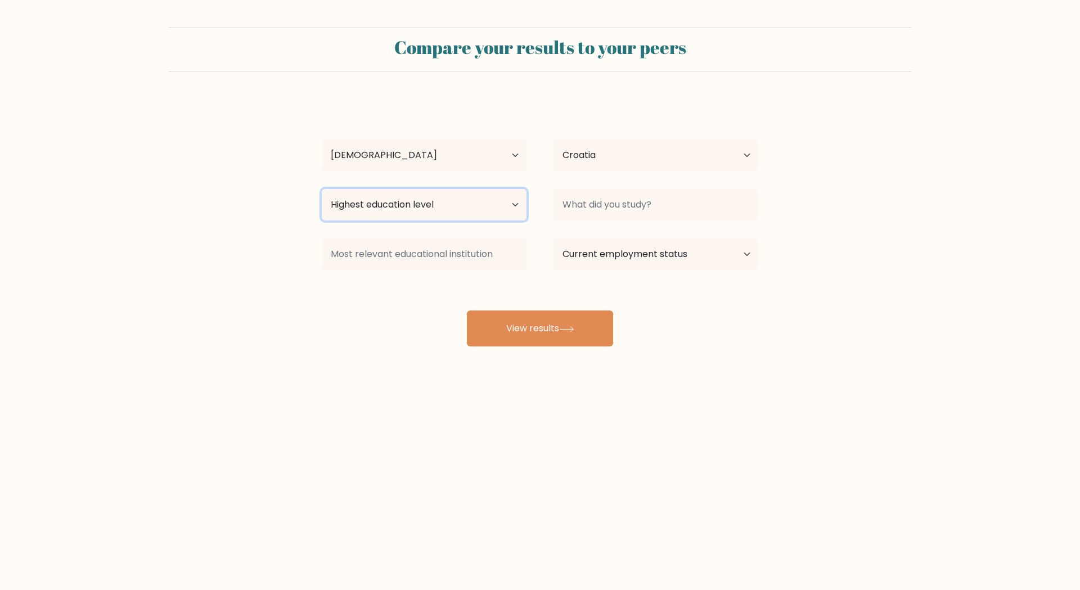
click at [440, 209] on select "Highest education level No schooling Primary Lower Secondary Upper Secondary Oc…" at bounding box center [424, 204] width 205 height 31
select select "upper_secondary"
click at [322, 189] on select "Highest education level No schooling Primary Lower Secondary Upper Secondary Oc…" at bounding box center [424, 204] width 205 height 31
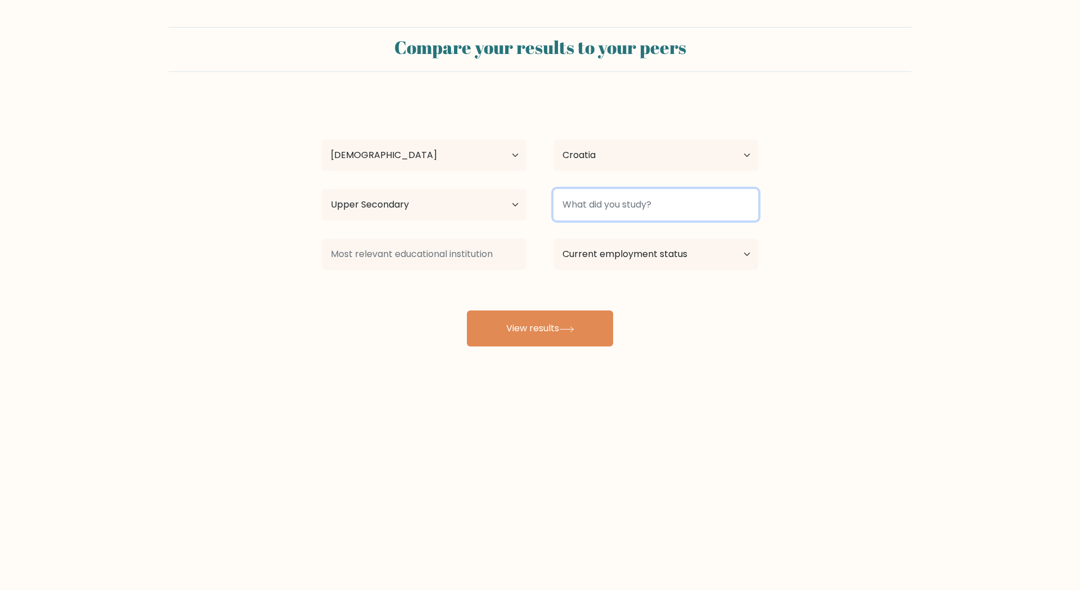
click at [612, 210] on input at bounding box center [655, 204] width 205 height 31
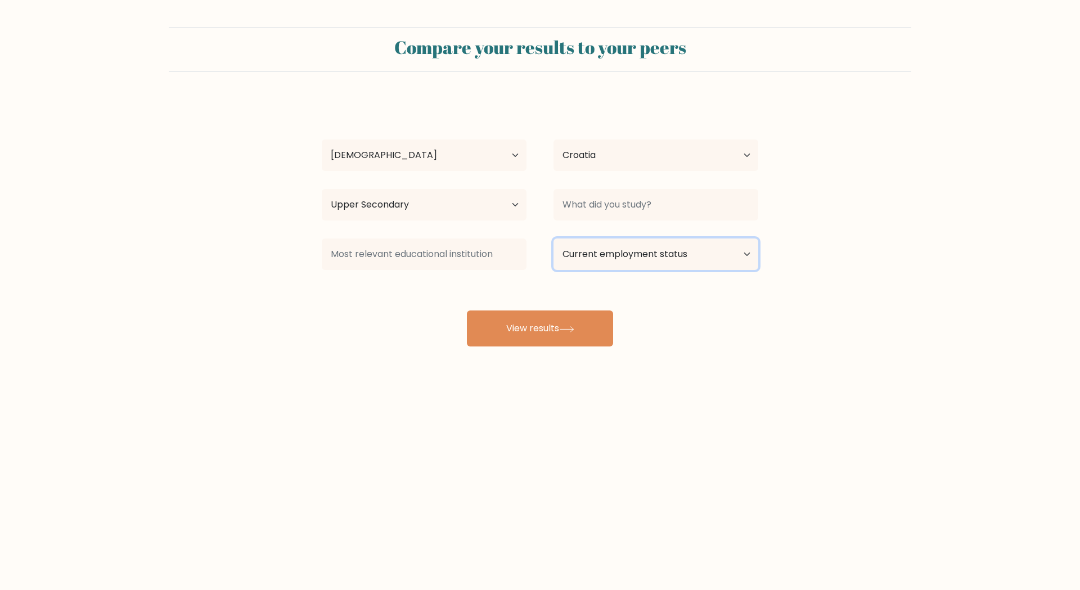
click at [642, 261] on select "Current employment status Employed Student Retired Other / prefer not to answer" at bounding box center [655, 253] width 205 height 31
select select "student"
click at [553, 238] on select "Current employment status Employed Student Retired Other / prefer not to answer" at bounding box center [655, 253] width 205 height 31
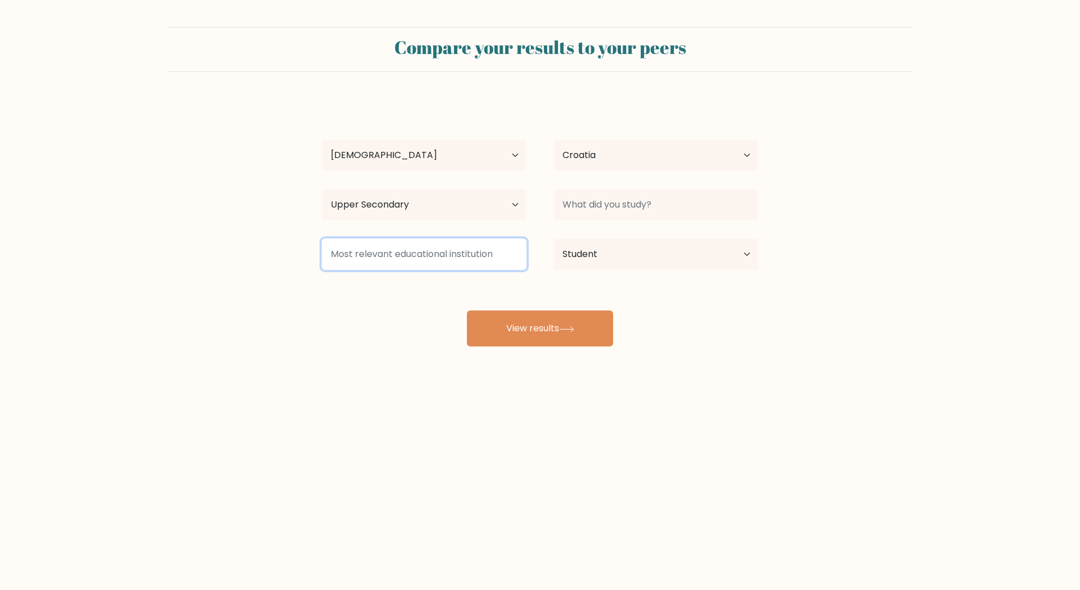
click at [449, 249] on input at bounding box center [424, 253] width 205 height 31
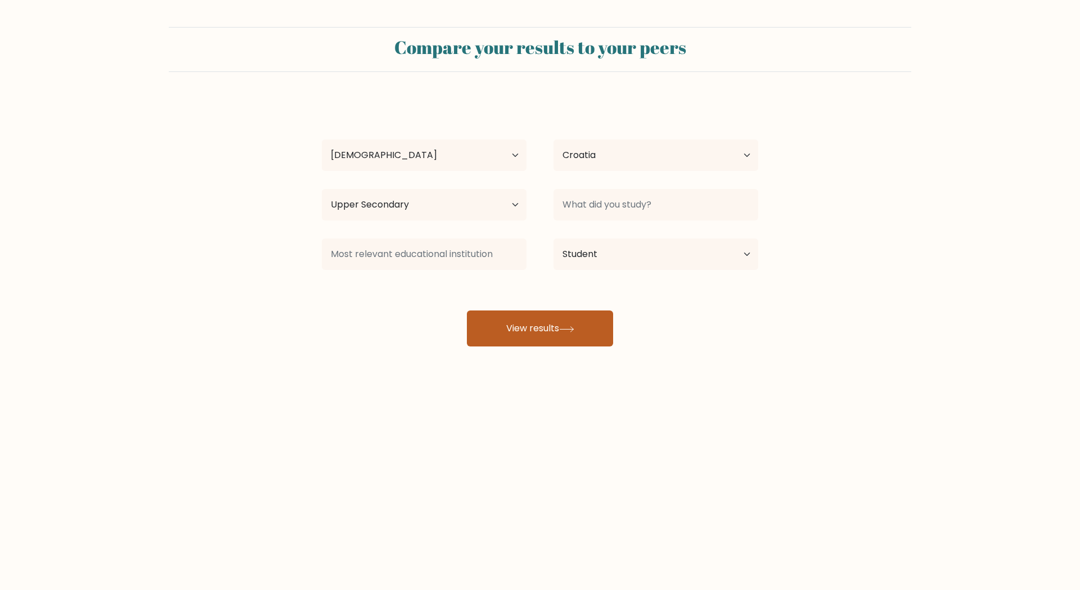
click at [544, 323] on button "View results" at bounding box center [540, 328] width 146 height 36
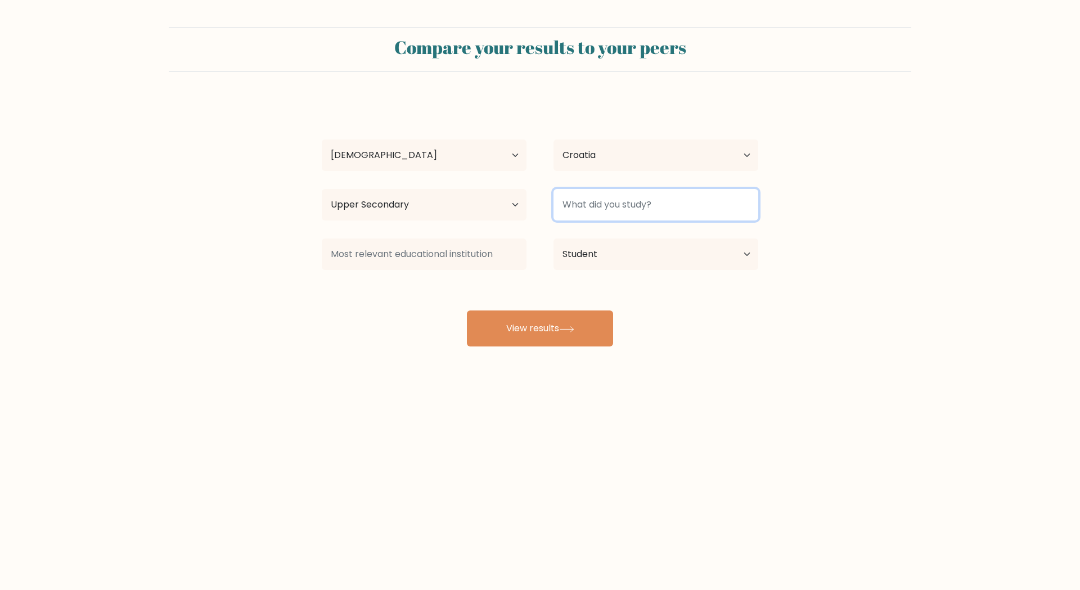
click at [633, 202] on input at bounding box center [655, 204] width 205 height 31
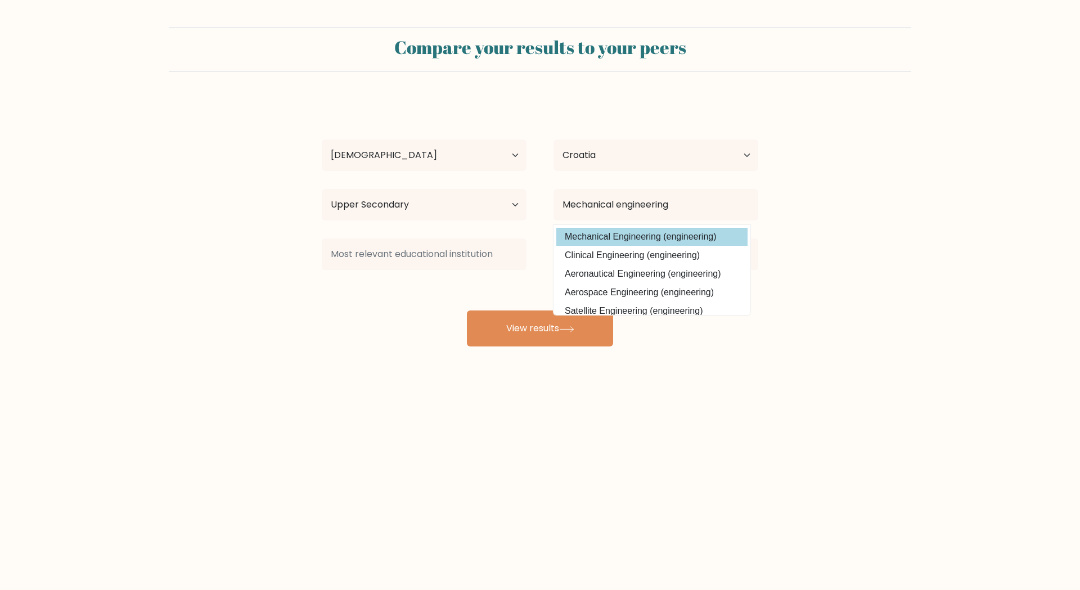
click at [705, 235] on option "Mechanical Engineering (engineering)" at bounding box center [651, 237] width 191 height 18
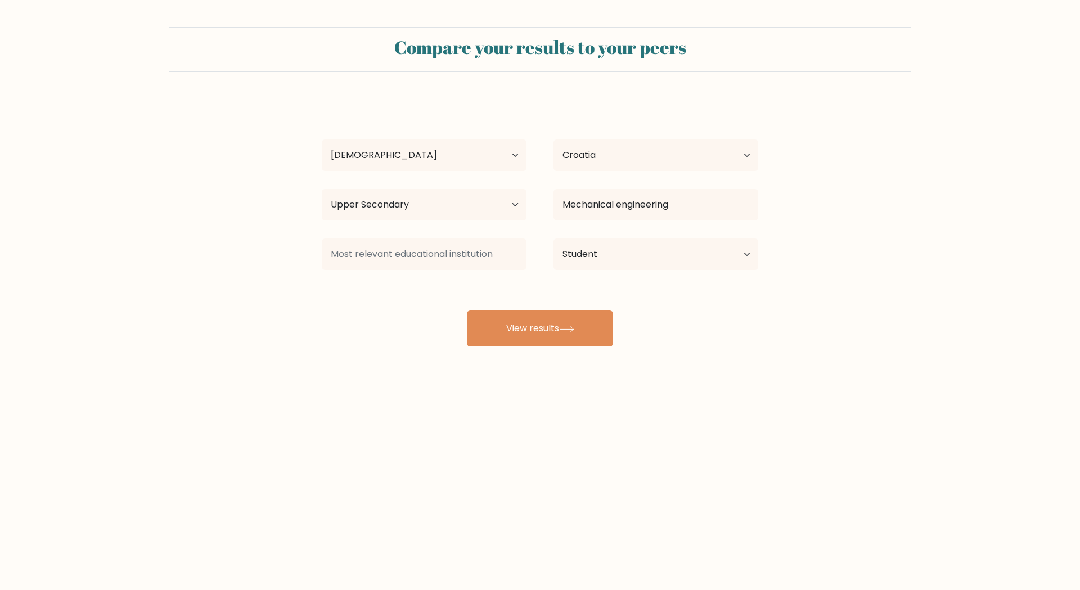
type input "Mechanical Engineering"
click at [577, 324] on button "View results" at bounding box center [540, 328] width 146 height 36
click at [465, 258] on input at bounding box center [424, 253] width 205 height 31
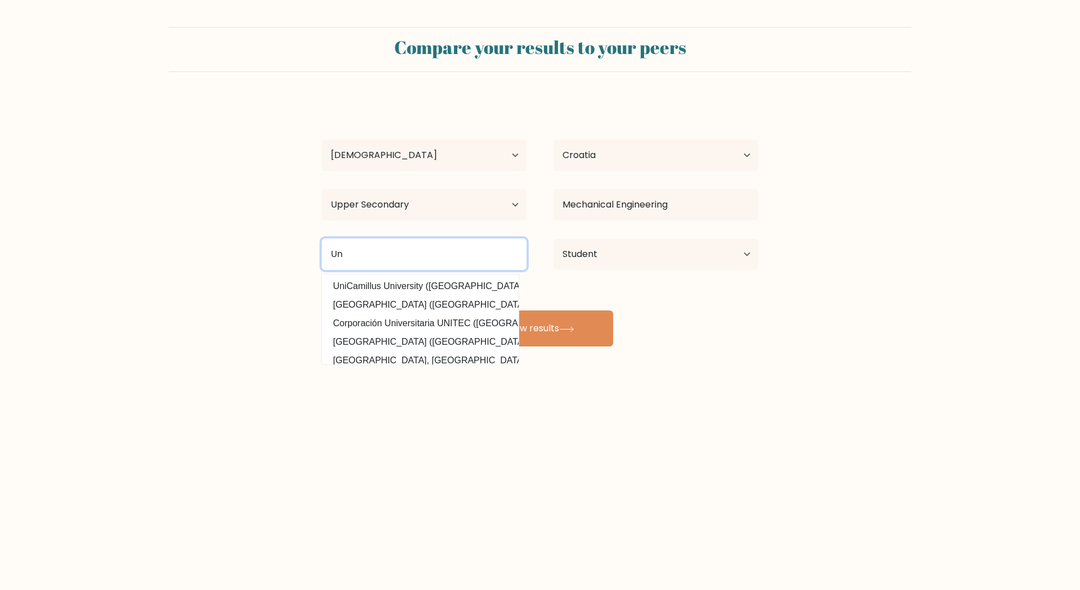
type input "U"
type input "FSB Zagreb"
click at [467, 310] on button "View results" at bounding box center [540, 328] width 146 height 36
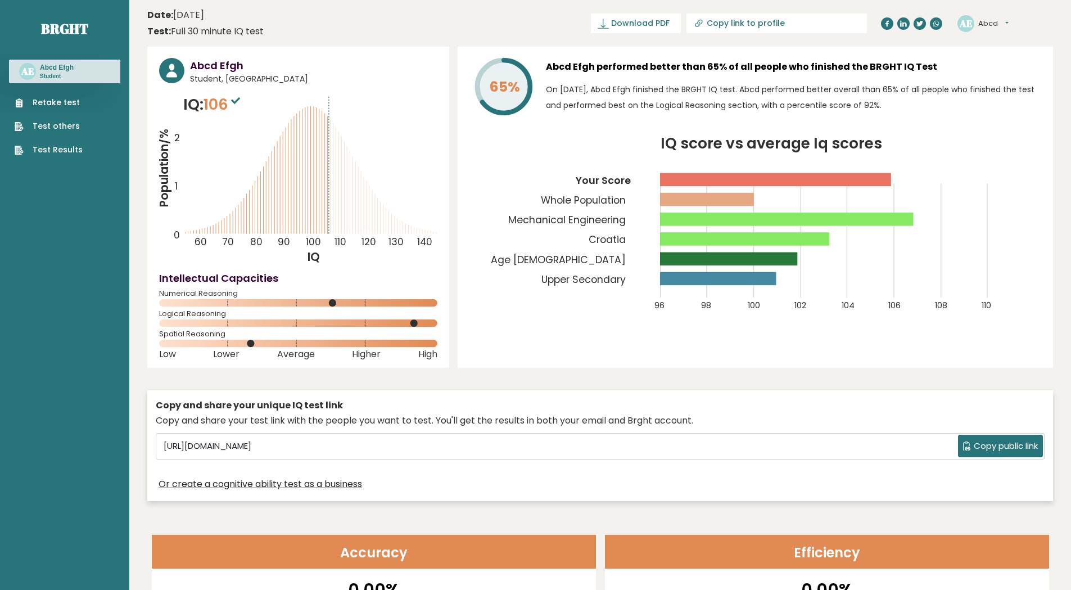
click at [411, 323] on circle at bounding box center [414, 322] width 7 height 7
click at [415, 321] on icon at bounding box center [298, 322] width 278 height 7
click at [337, 308] on div "Numerical Reasoning" at bounding box center [298, 300] width 278 height 18
click at [335, 303] on circle at bounding box center [332, 302] width 7 height 7
click at [414, 321] on circle at bounding box center [414, 322] width 7 height 7
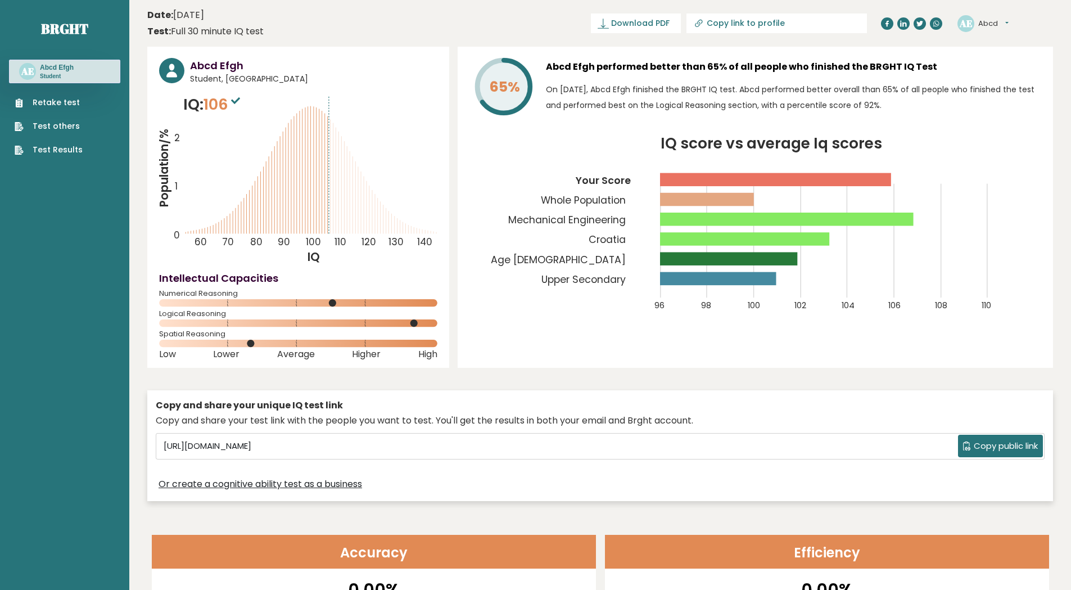
click at [249, 344] on circle at bounding box center [250, 343] width 7 height 7
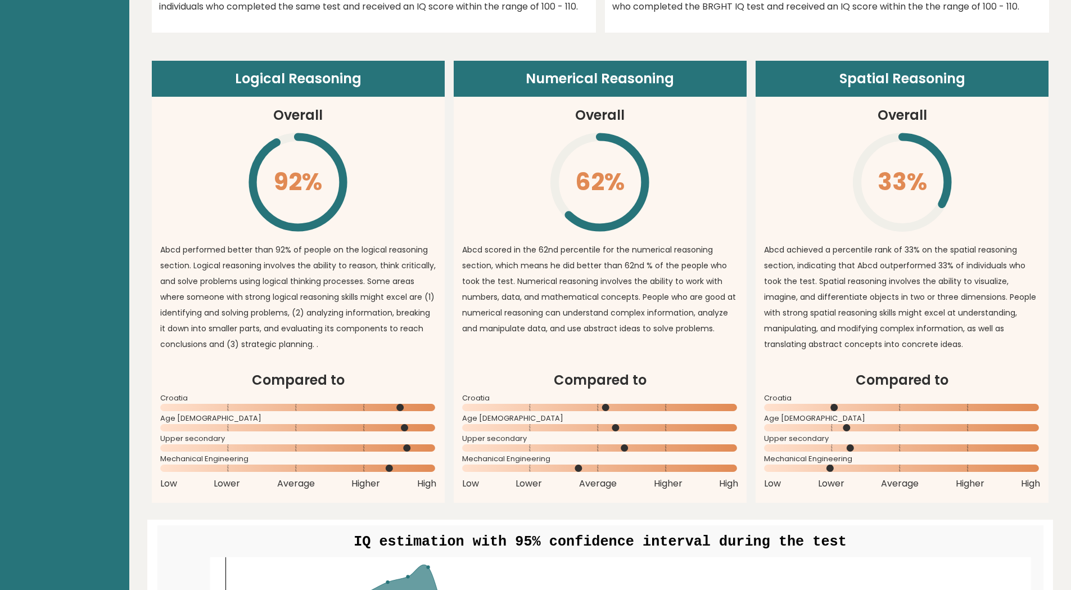
scroll to position [787, 0]
click at [251, 334] on p "Abcd performed better than 92% of people on the logical reasoning section. Logi…" at bounding box center [298, 297] width 276 height 110
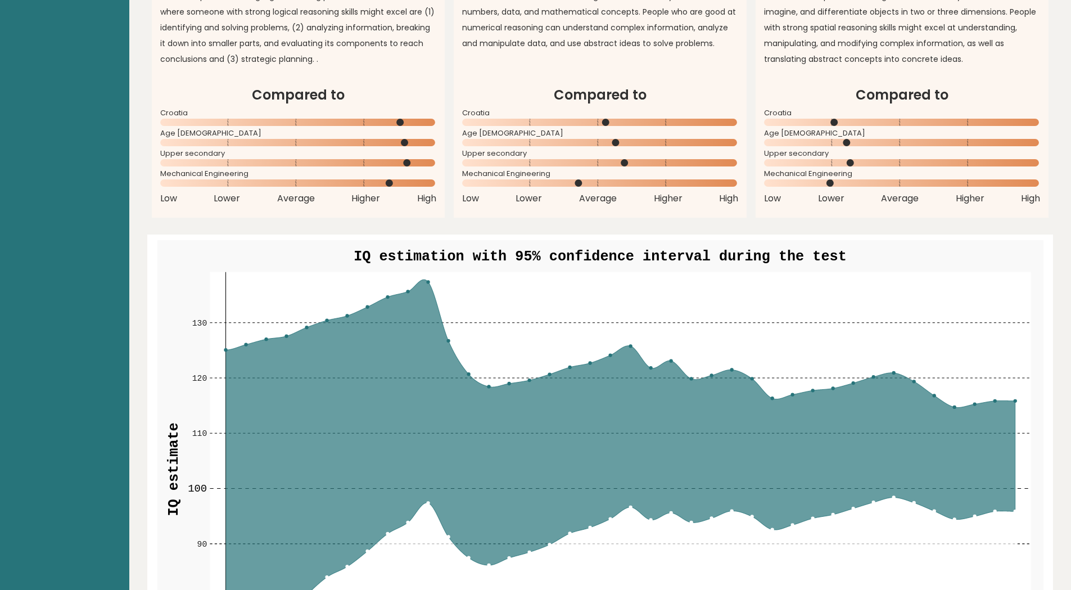
scroll to position [1200, 0]
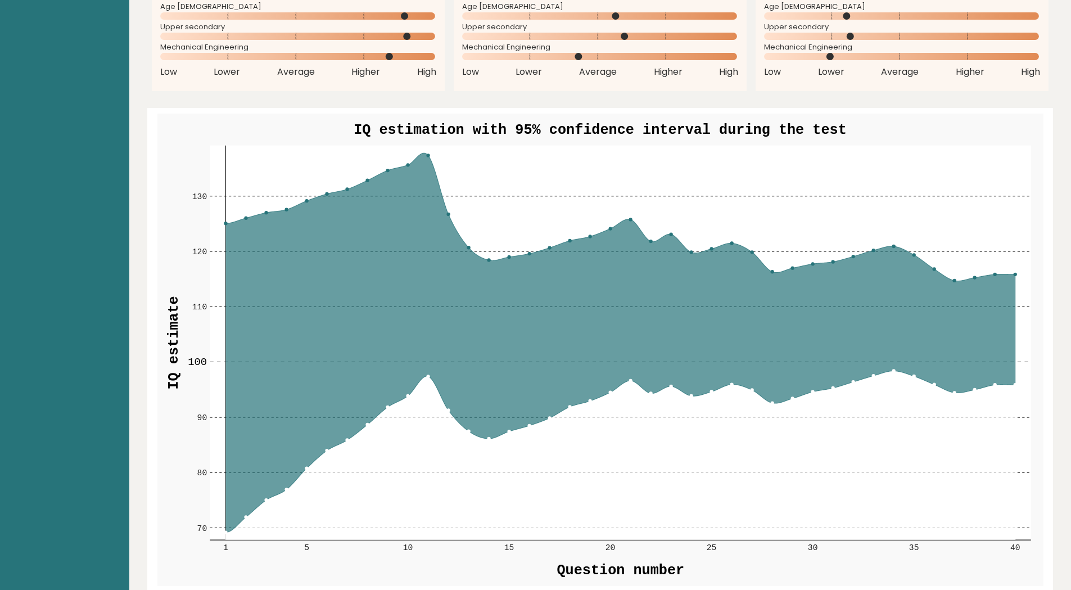
click at [430, 154] on rect at bounding box center [621, 343] width 822 height 395
click at [430, 155] on rect at bounding box center [621, 343] width 822 height 395
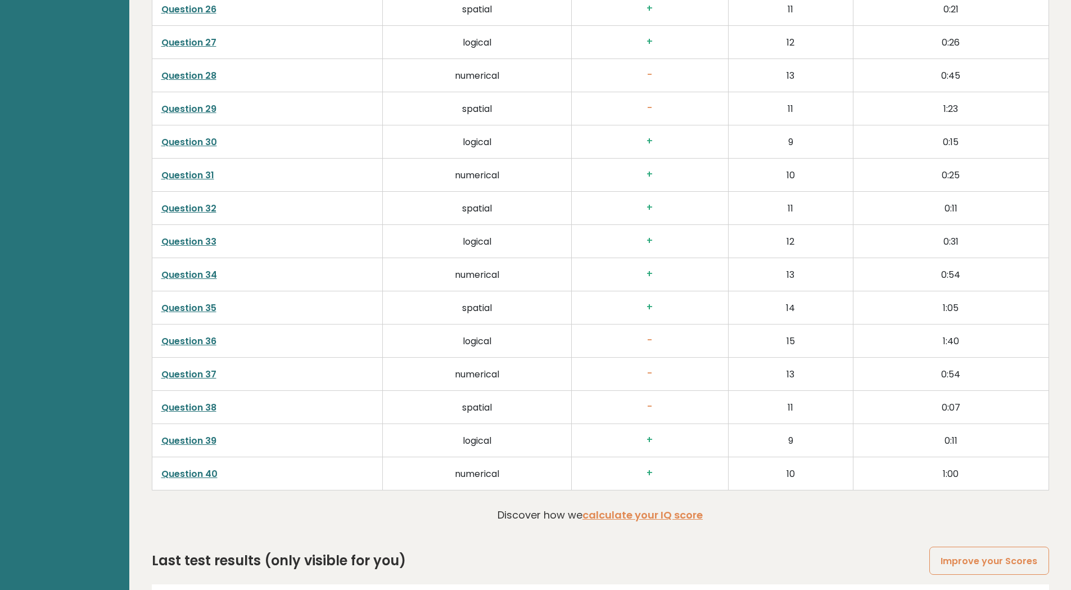
scroll to position [2804, 0]
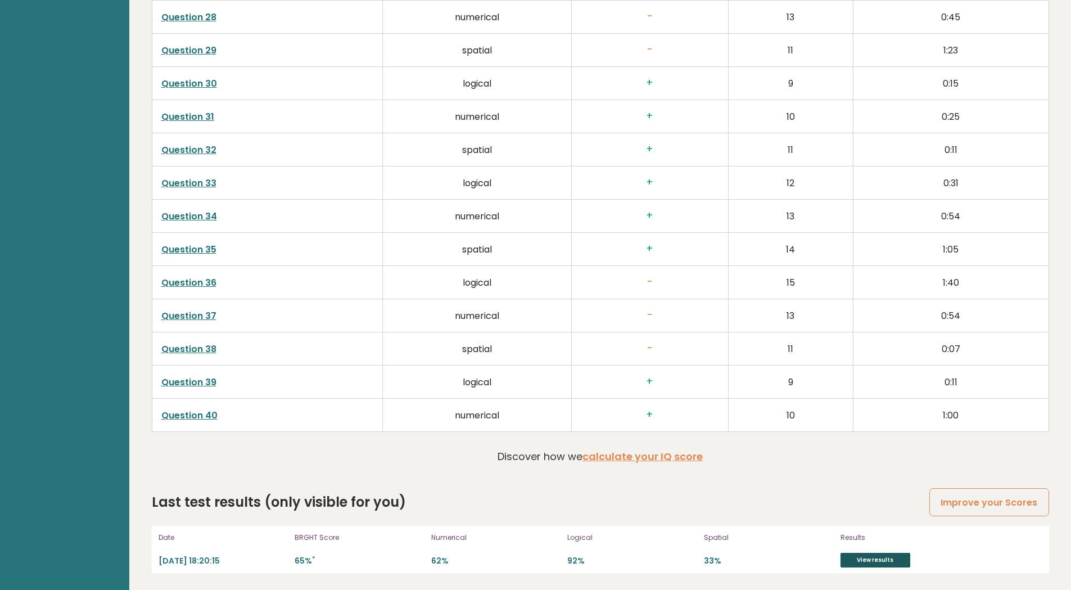
click at [866, 557] on link "View results" at bounding box center [876, 560] width 70 height 15
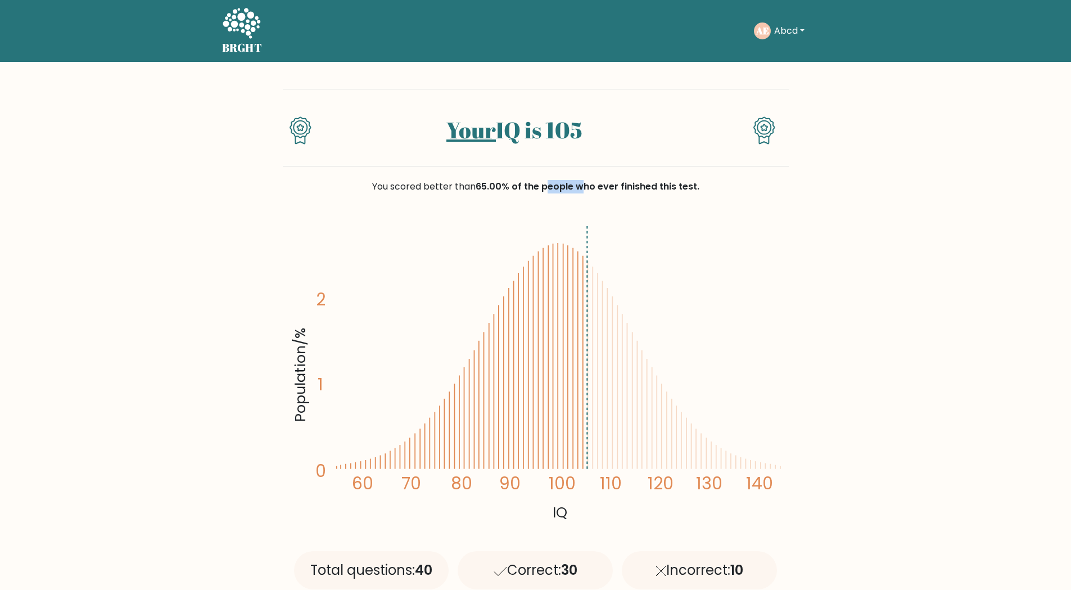
drag, startPoint x: 546, startPoint y: 187, endPoint x: 584, endPoint y: 188, distance: 38.3
click at [584, 188] on span "65.00% of the people who ever finished this test." at bounding box center [588, 186] width 224 height 13
click at [583, 240] on icon "Population/% IQ 0 1 2 60 70 80 90 100 110 120 130 140" at bounding box center [536, 372] width 493 height 304
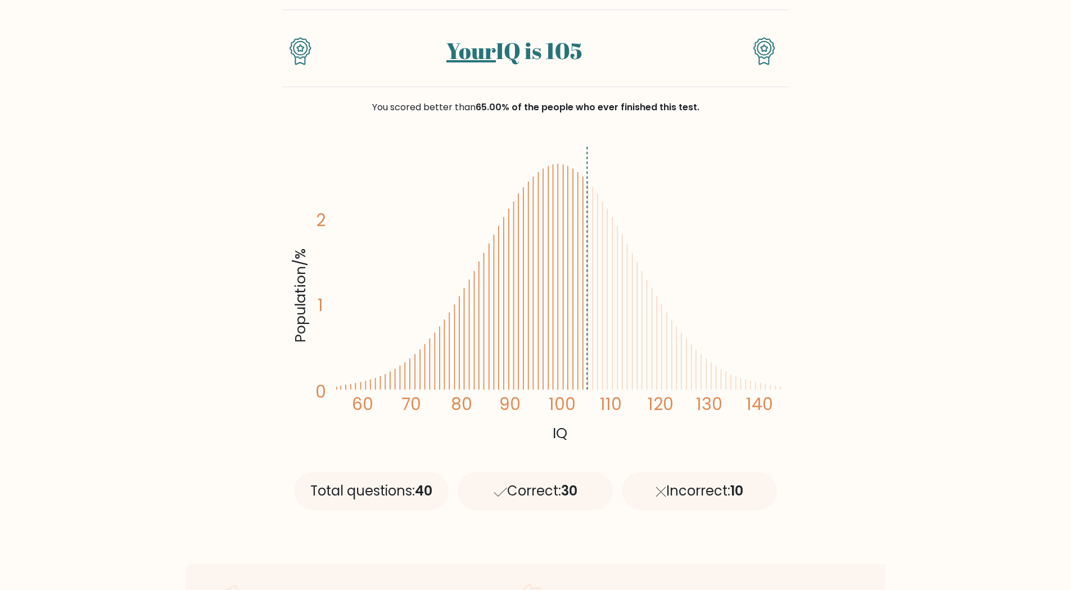
scroll to position [263, 0]
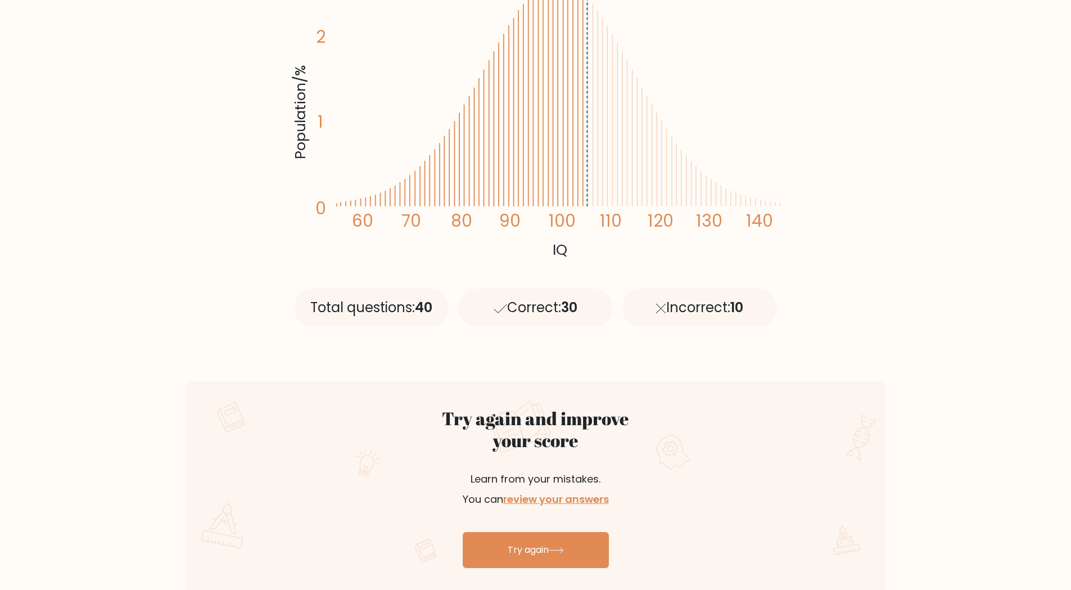
drag, startPoint x: 506, startPoint y: 307, endPoint x: 625, endPoint y: 308, distance: 119.8
click at [507, 307] on div "Correct: 30" at bounding box center [535, 308] width 155 height 38
drag, startPoint x: 639, startPoint y: 309, endPoint x: 664, endPoint y: 309, distance: 24.7
click at [664, 309] on div "Incorrect: 10" at bounding box center [699, 308] width 155 height 38
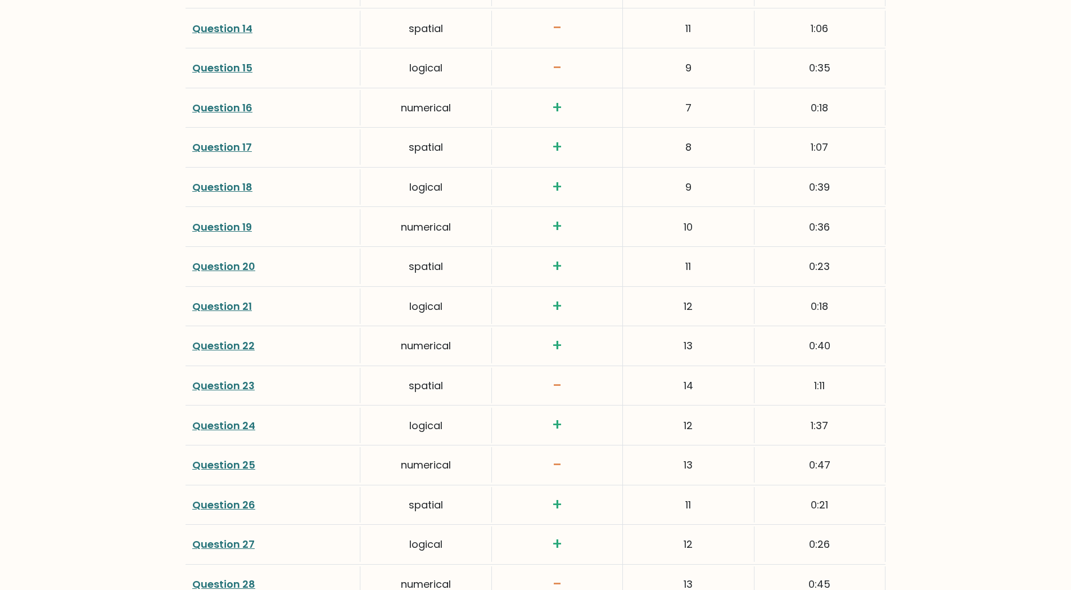
scroll to position [1912, 0]
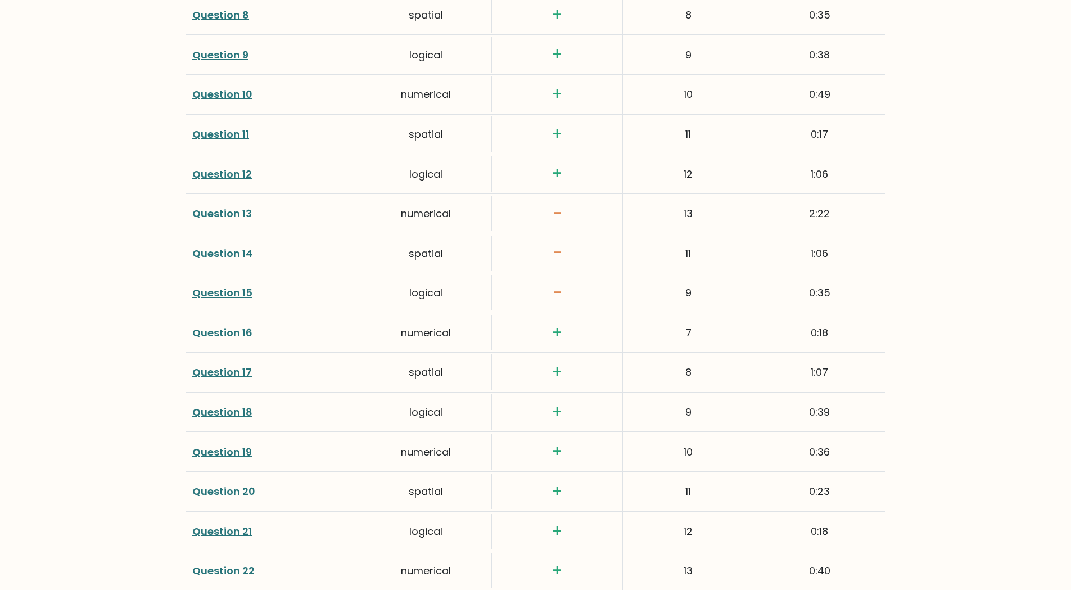
click at [559, 290] on h3 "-" at bounding box center [557, 292] width 117 height 19
click at [560, 262] on div "-" at bounding box center [557, 252] width 131 height 39
click at [235, 253] on link "Question 14" at bounding box center [222, 253] width 60 height 14
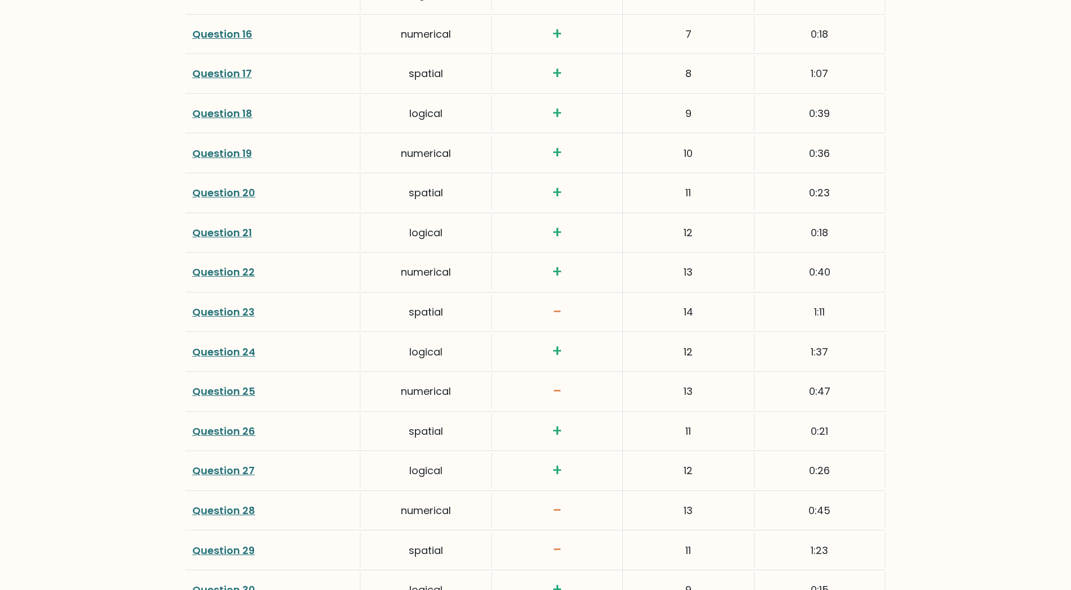
scroll to position [2212, 0]
click at [215, 308] on link "Question 23" at bounding box center [223, 311] width 62 height 14
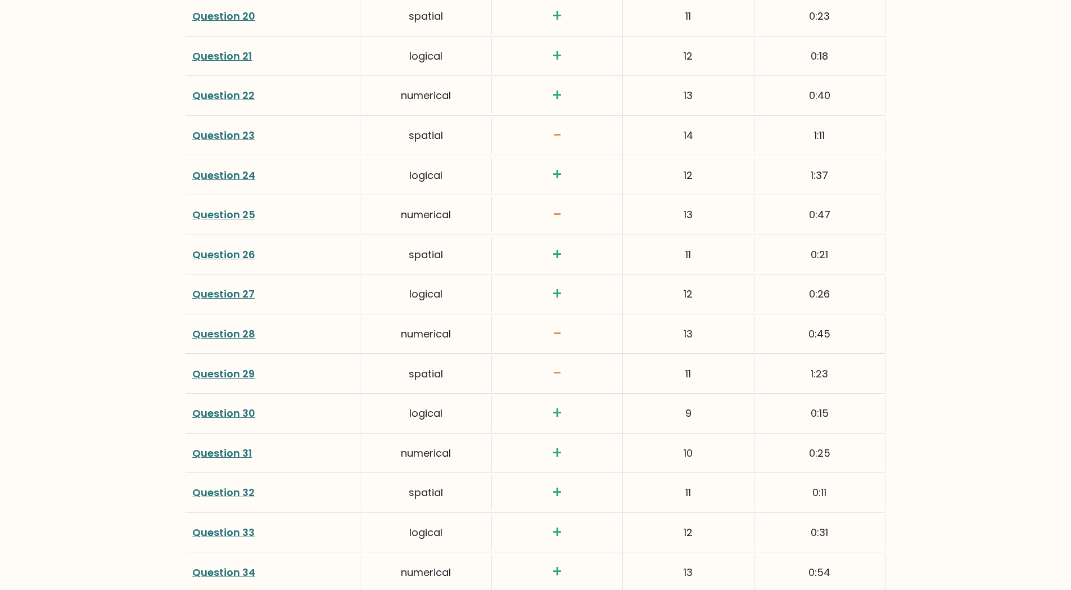
scroll to position [2400, 0]
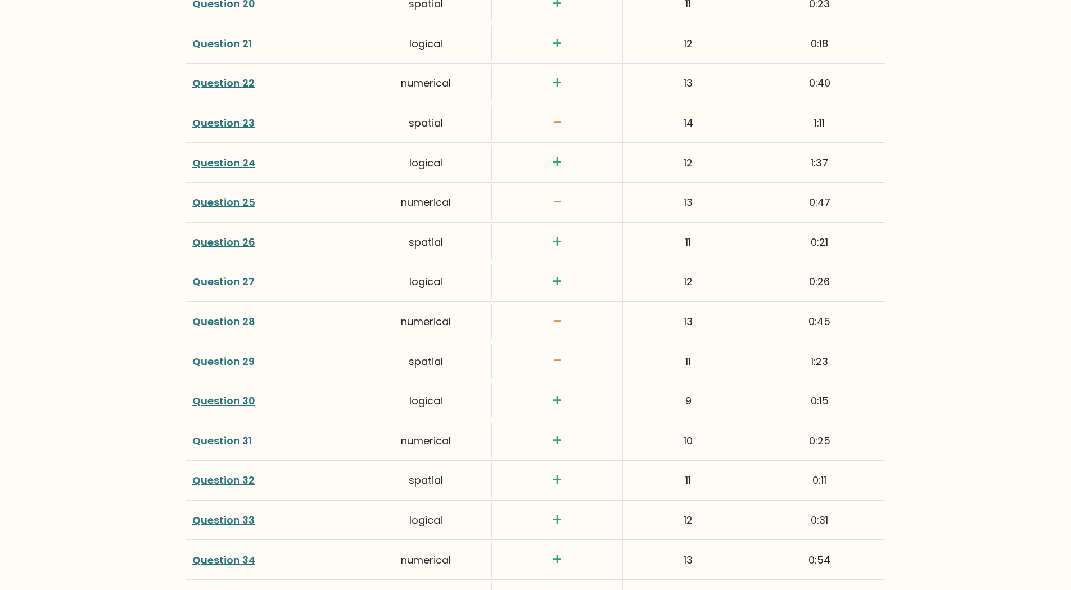
click at [241, 362] on link "Question 29" at bounding box center [223, 361] width 62 height 14
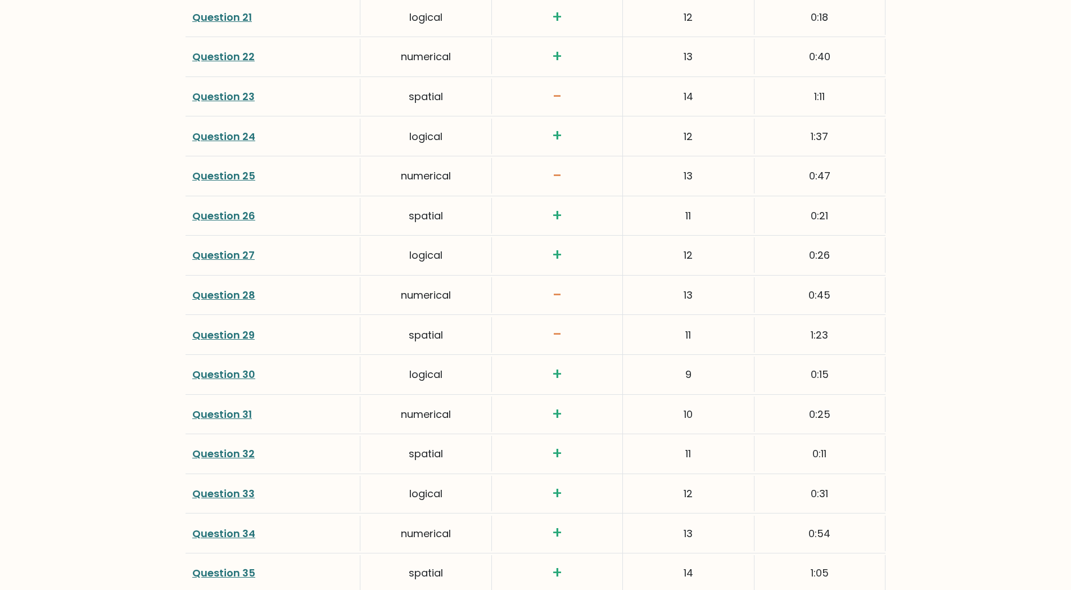
scroll to position [2475, 0]
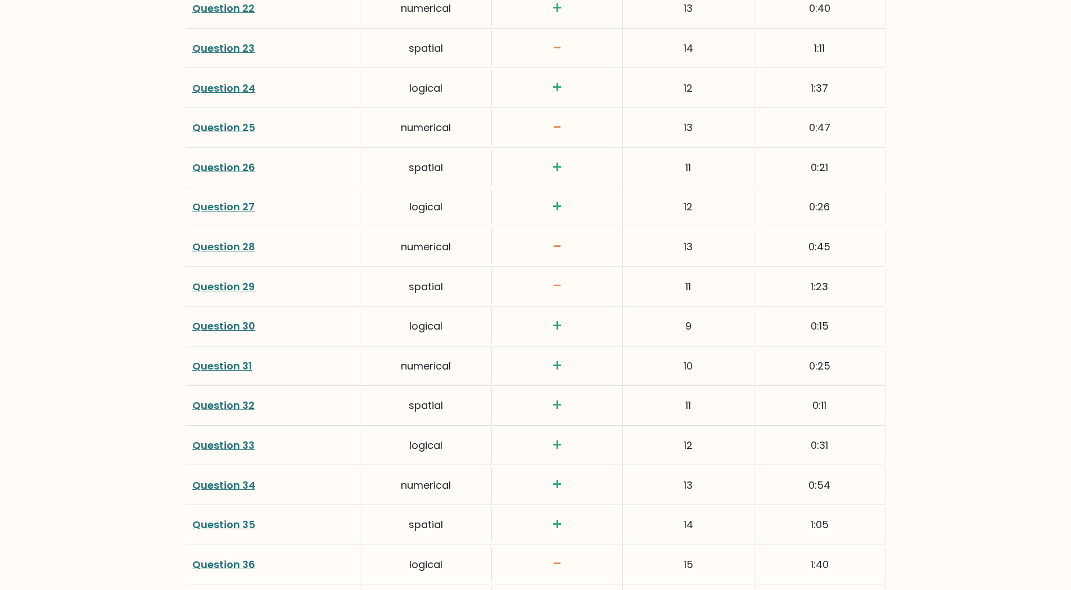
click at [214, 240] on link "Question 28" at bounding box center [223, 247] width 63 height 14
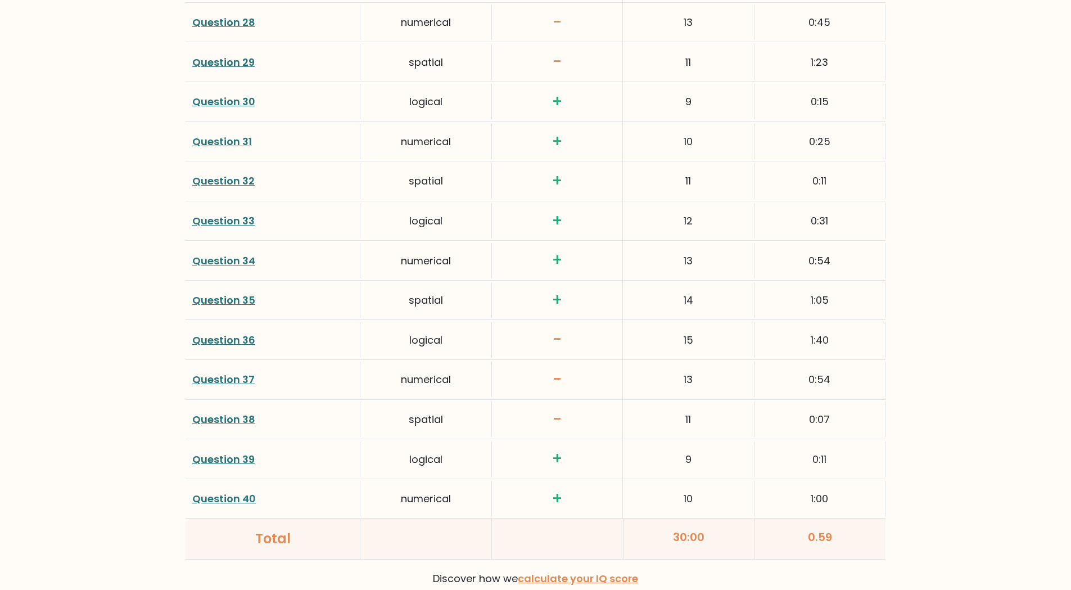
scroll to position [2700, 0]
click at [228, 346] on div "Question 36" at bounding box center [273, 339] width 175 height 35
click at [235, 336] on link "Question 36" at bounding box center [223, 339] width 63 height 14
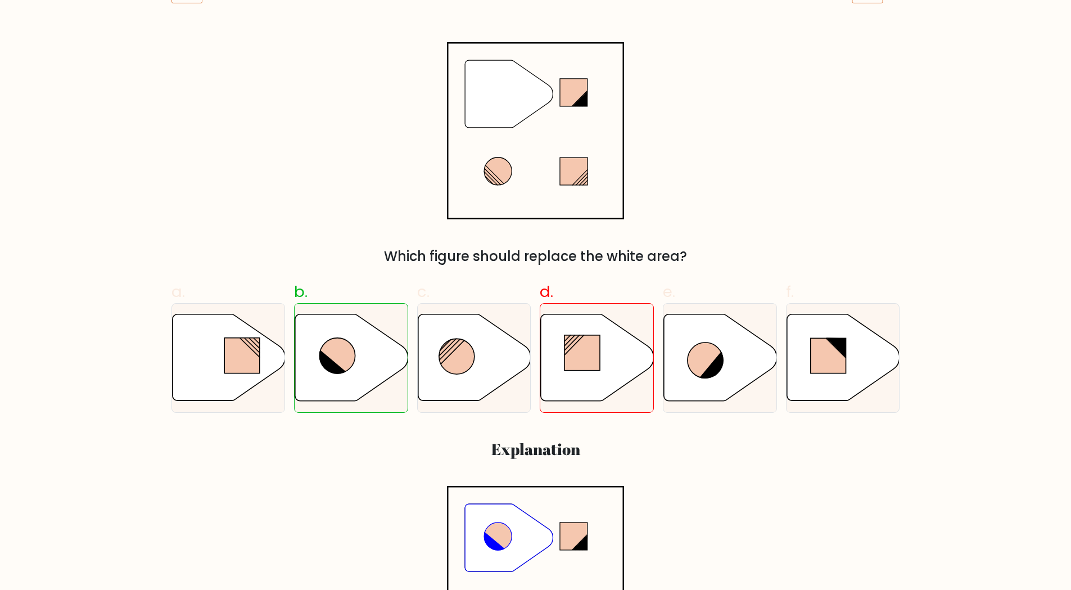
scroll to position [75, 0]
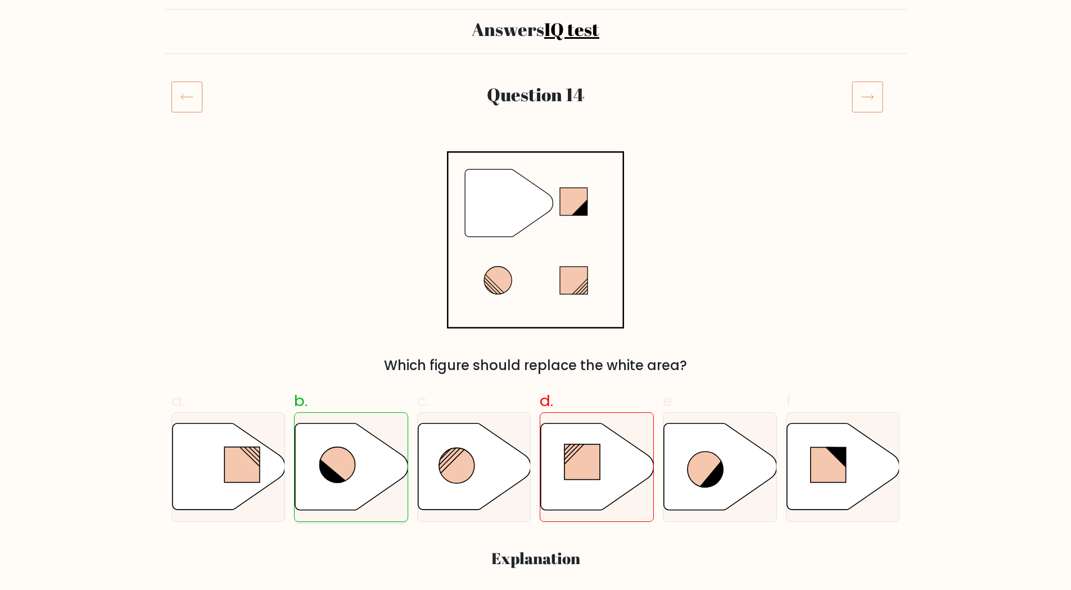
click at [358, 447] on icon at bounding box center [351, 467] width 113 height 87
click at [536, 228] on input "b." at bounding box center [536, 223] width 1 height 7
radio input "true"
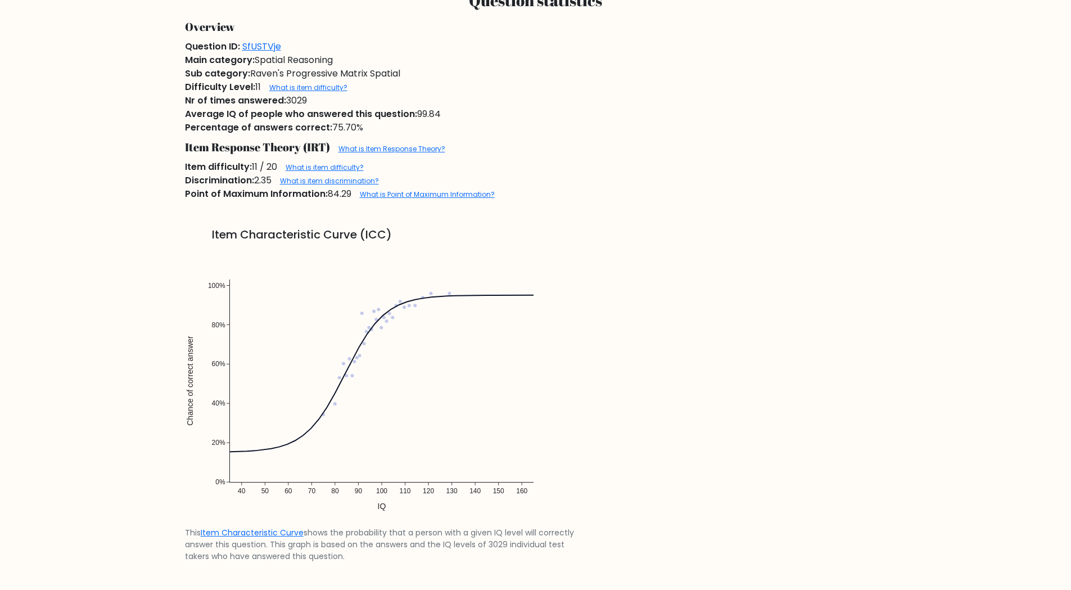
scroll to position [1012, 0]
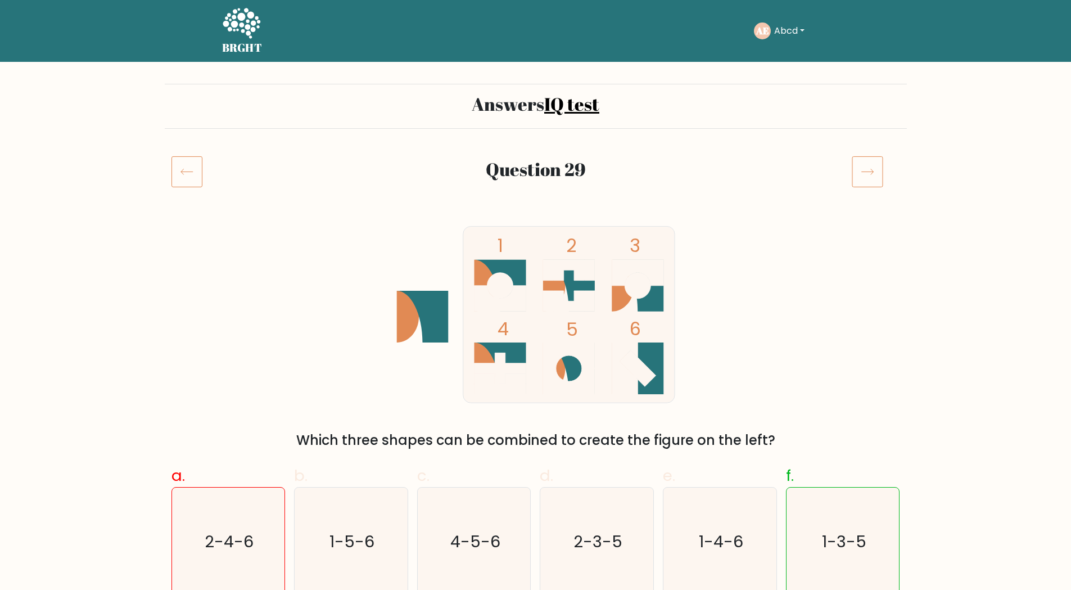
click at [875, 164] on icon at bounding box center [867, 171] width 31 height 31
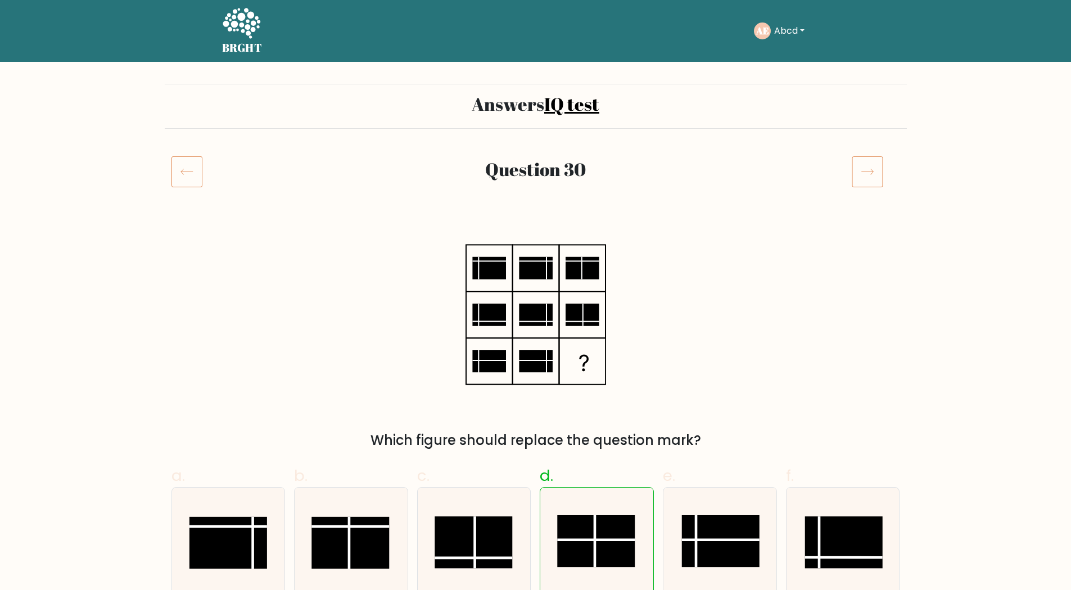
click at [875, 164] on icon at bounding box center [867, 171] width 31 height 31
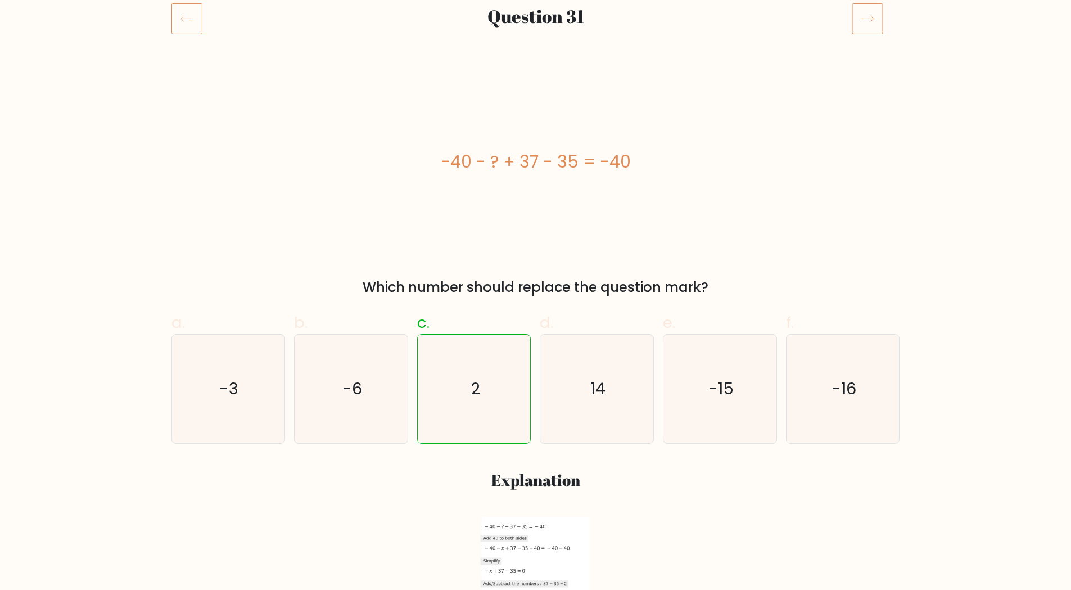
scroll to position [38, 0]
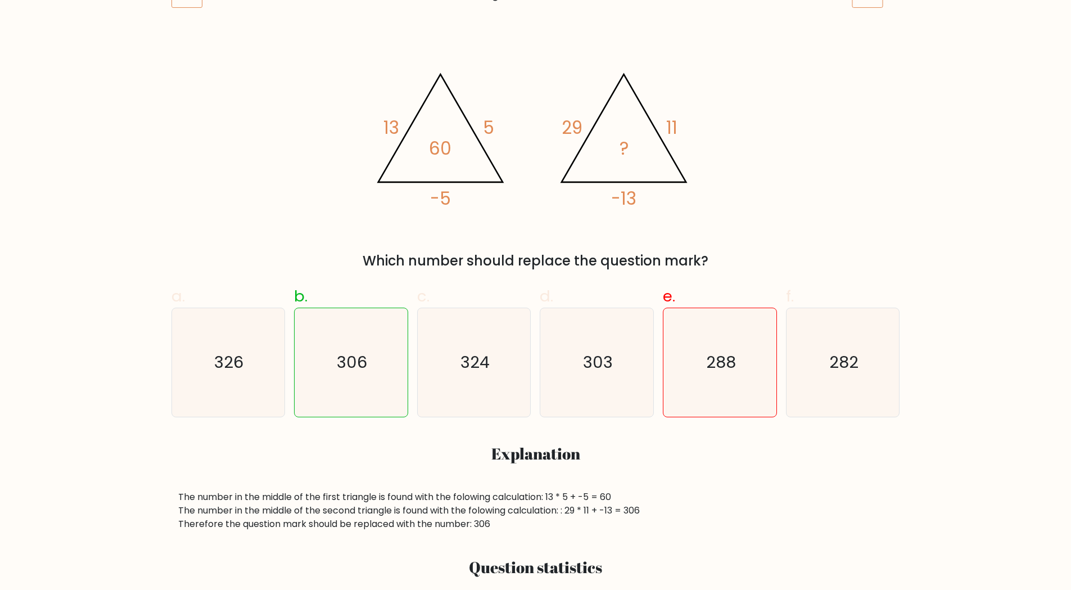
scroll to position [225, 0]
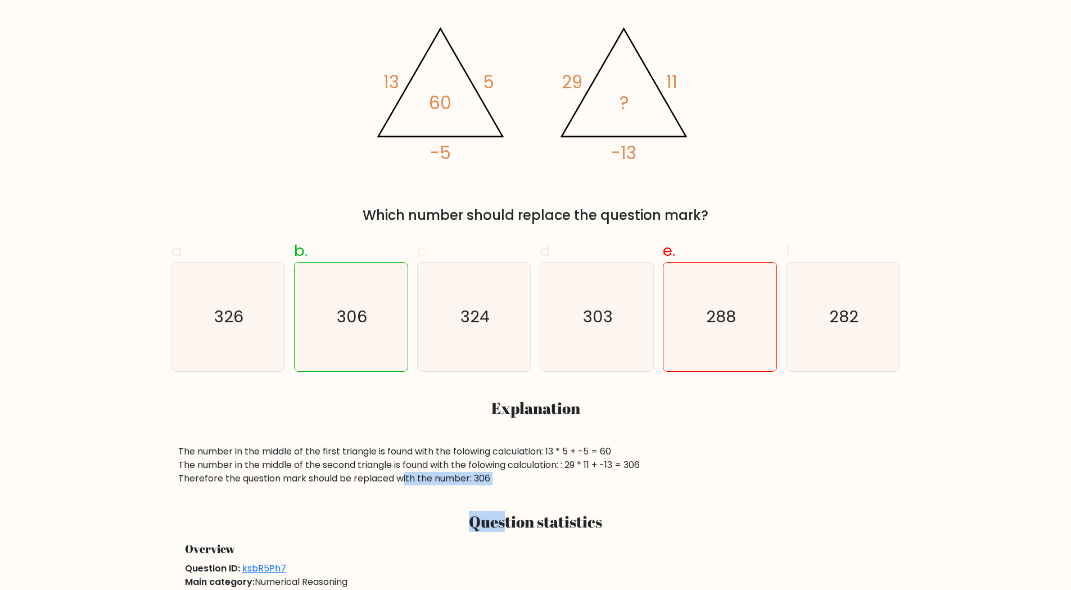
drag, startPoint x: 503, startPoint y: 485, endPoint x: 387, endPoint y: 474, distance: 116.4
click at [387, 474] on div "The number in the middle of the first triangle is found with the folowing calcu…" at bounding box center [535, 465] width 715 height 40
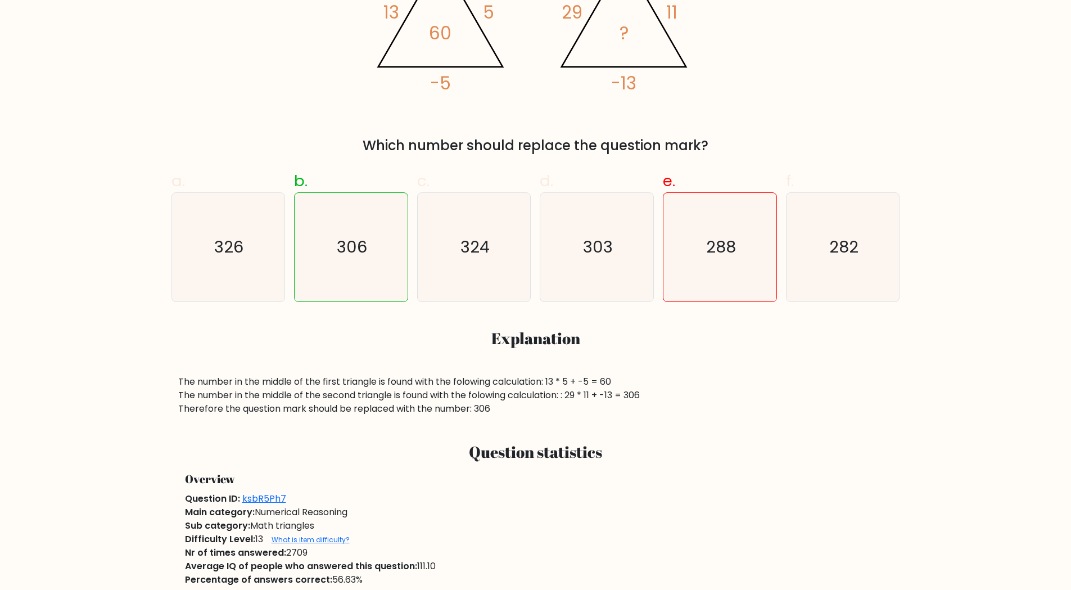
scroll to position [450, 0]
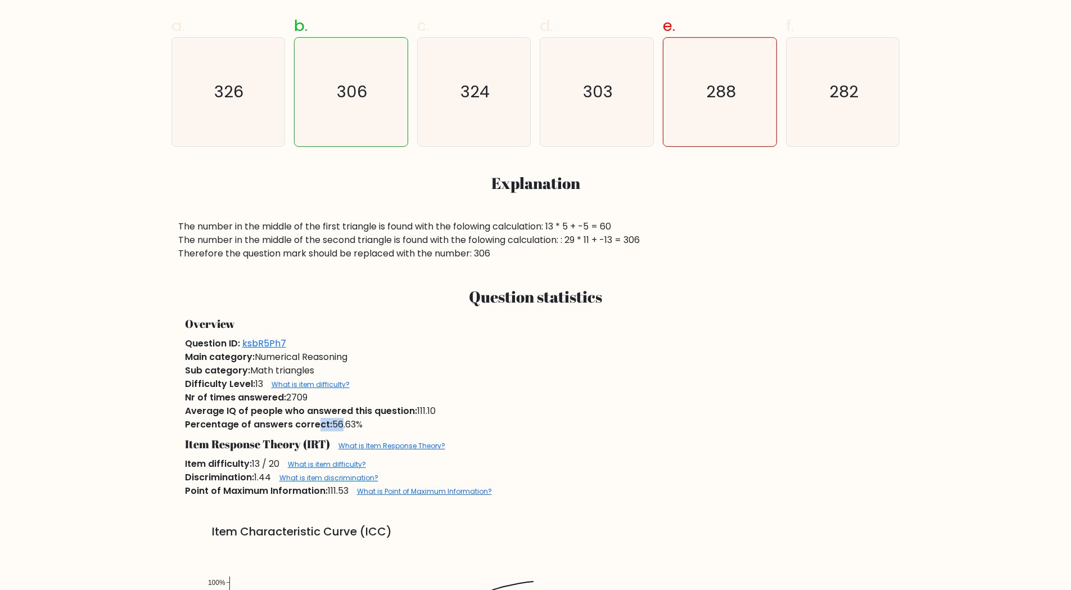
drag, startPoint x: 313, startPoint y: 424, endPoint x: 334, endPoint y: 426, distance: 20.4
click at [334, 426] on div "Percentage of answers correct: 56.63%" at bounding box center [535, 424] width 715 height 13
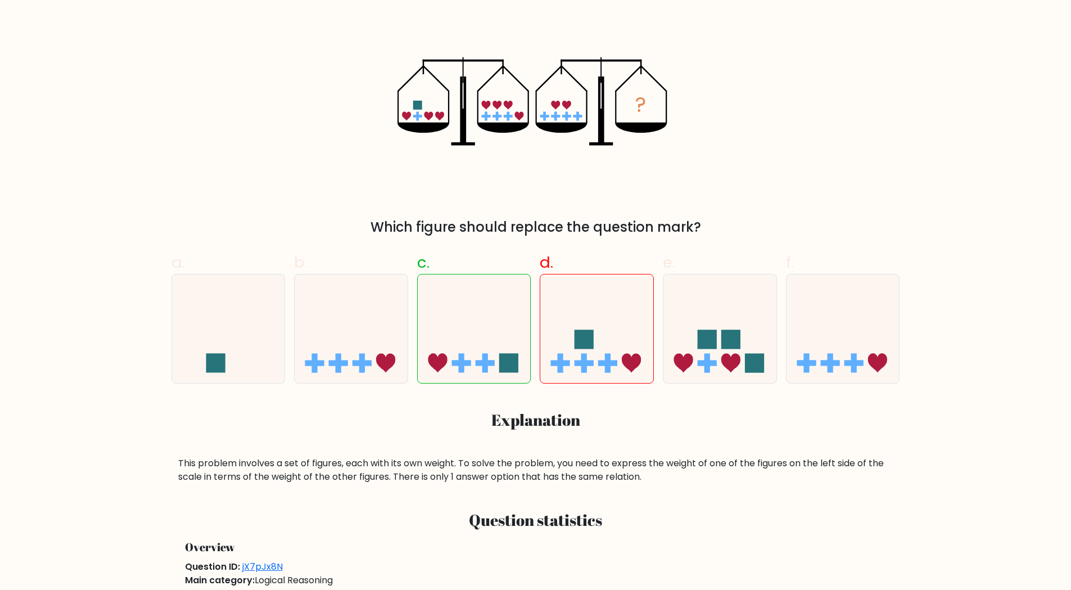
scroll to position [225, 0]
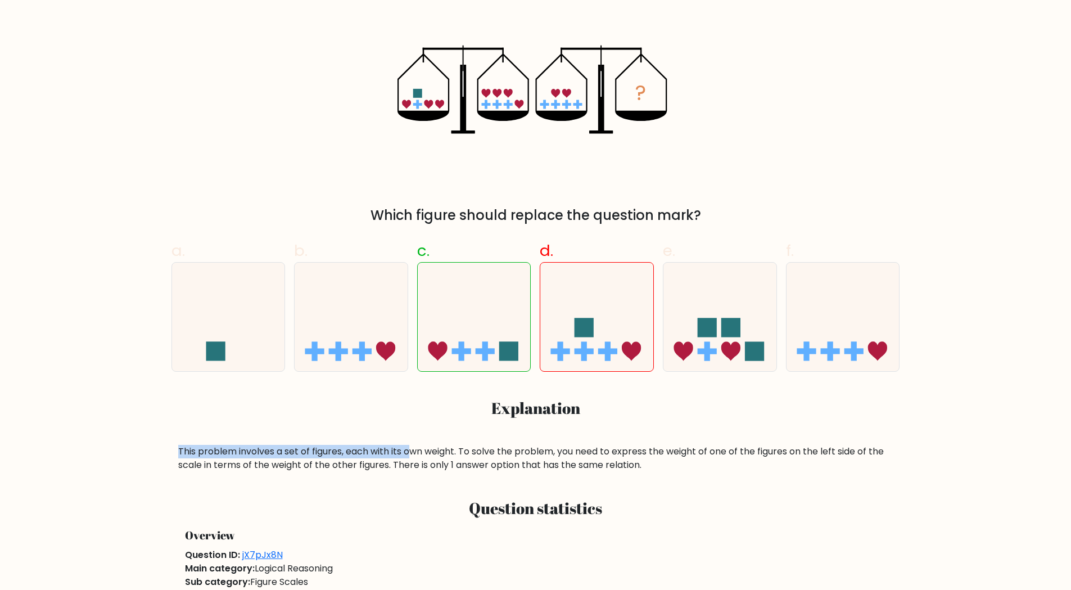
drag, startPoint x: 180, startPoint y: 451, endPoint x: 508, endPoint y: 442, distance: 328.0
click at [457, 451] on div "This problem involves a set of figures, each with its own weight. To solve the …" at bounding box center [535, 458] width 715 height 27
click at [541, 438] on div "a. b. c." at bounding box center [536, 351] width 742 height 242
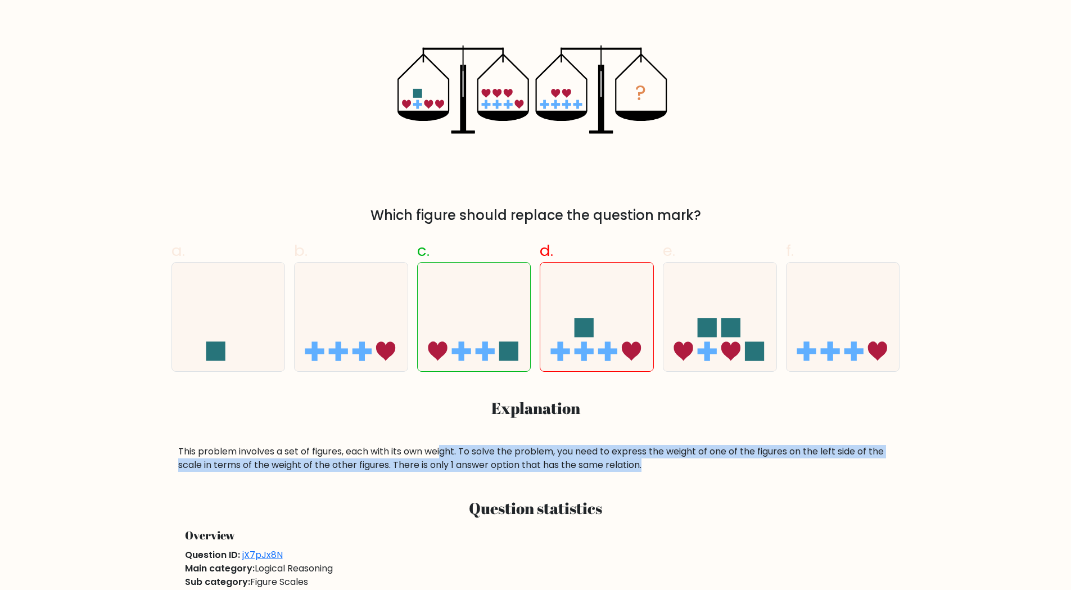
drag, startPoint x: 649, startPoint y: 465, endPoint x: 443, endPoint y: 455, distance: 206.1
click at [443, 455] on div "This problem involves a set of figures, each with its own weight. To solve the …" at bounding box center [535, 458] width 715 height 27
